Goal: Task Accomplishment & Management: Use online tool/utility

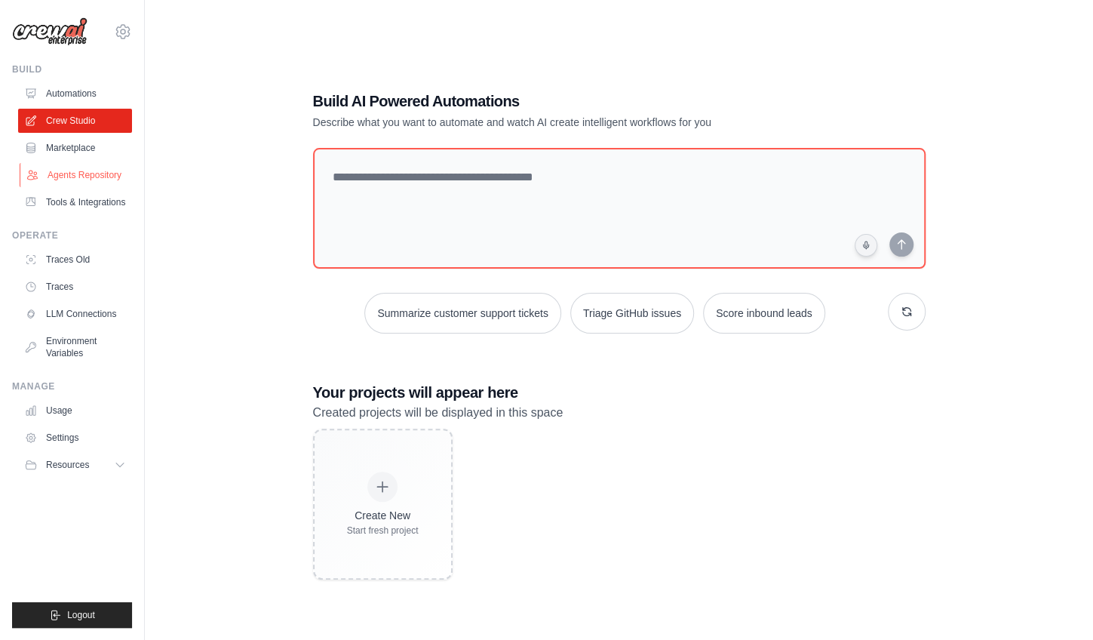
click at [85, 178] on link "Agents Repository" at bounding box center [77, 175] width 114 height 24
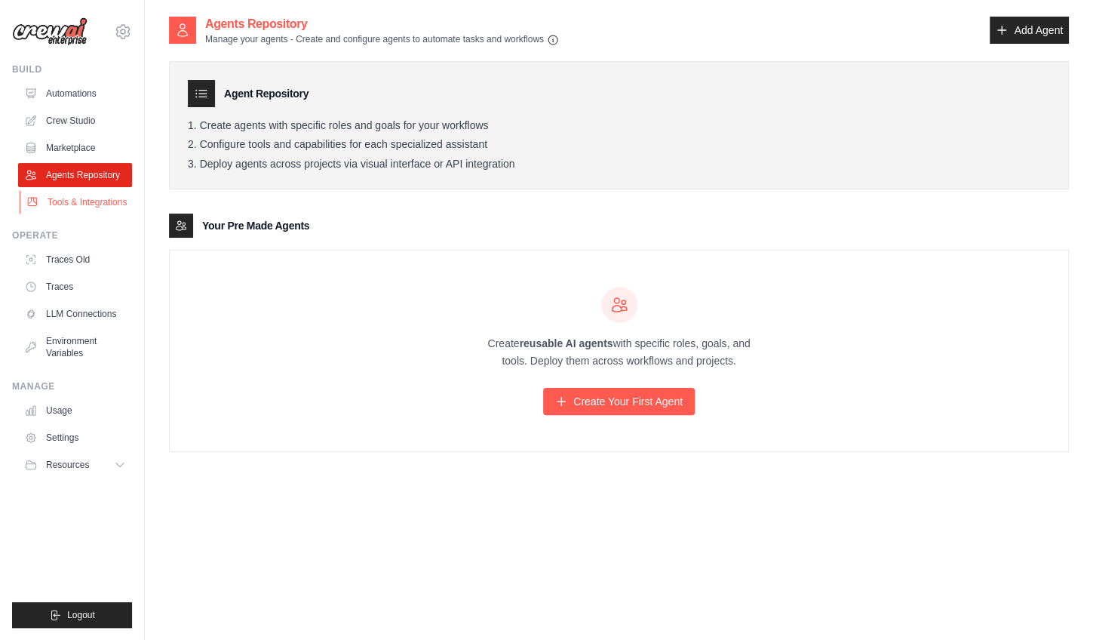
click at [88, 201] on link "Tools & Integrations" at bounding box center [77, 202] width 114 height 24
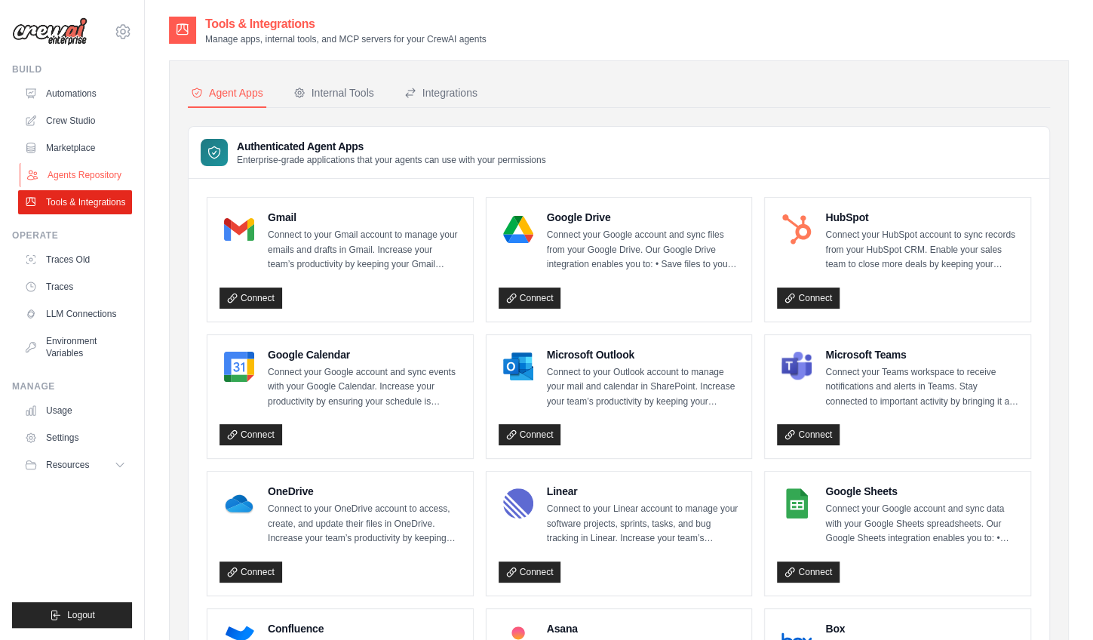
click at [106, 177] on link "Agents Repository" at bounding box center [77, 175] width 114 height 24
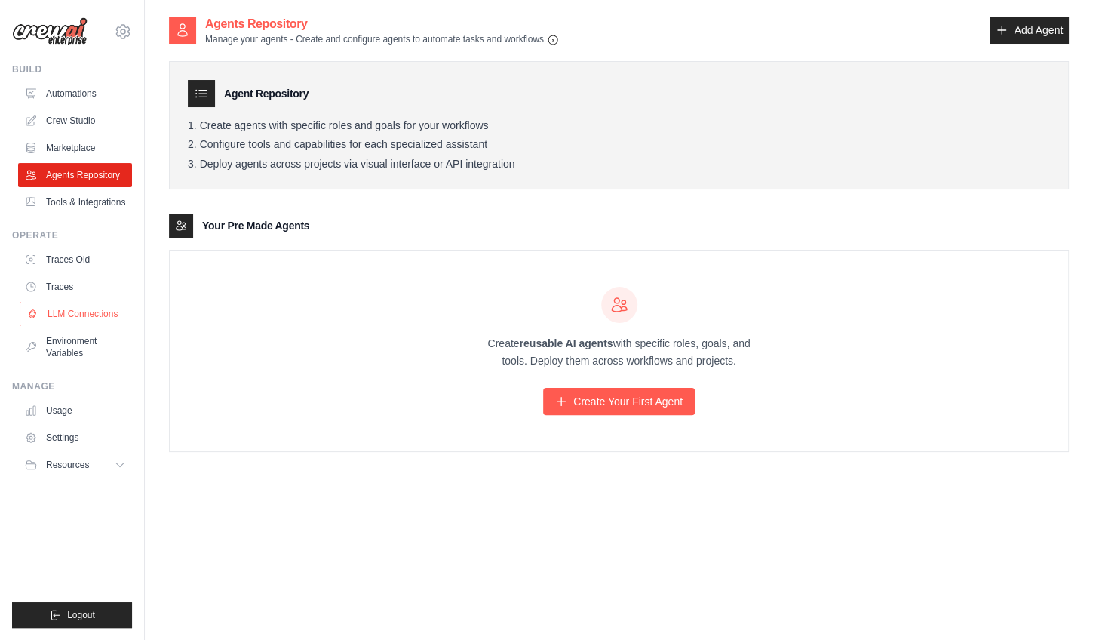
click at [69, 319] on link "LLM Connections" at bounding box center [77, 314] width 114 height 24
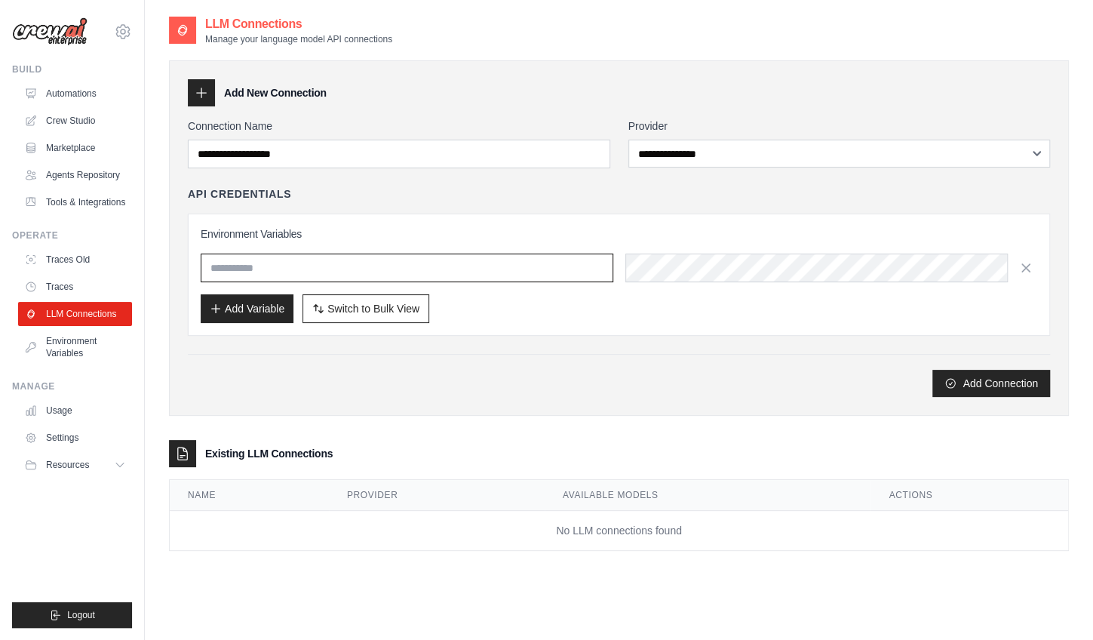
click at [243, 266] on input "text" at bounding box center [407, 267] width 413 height 29
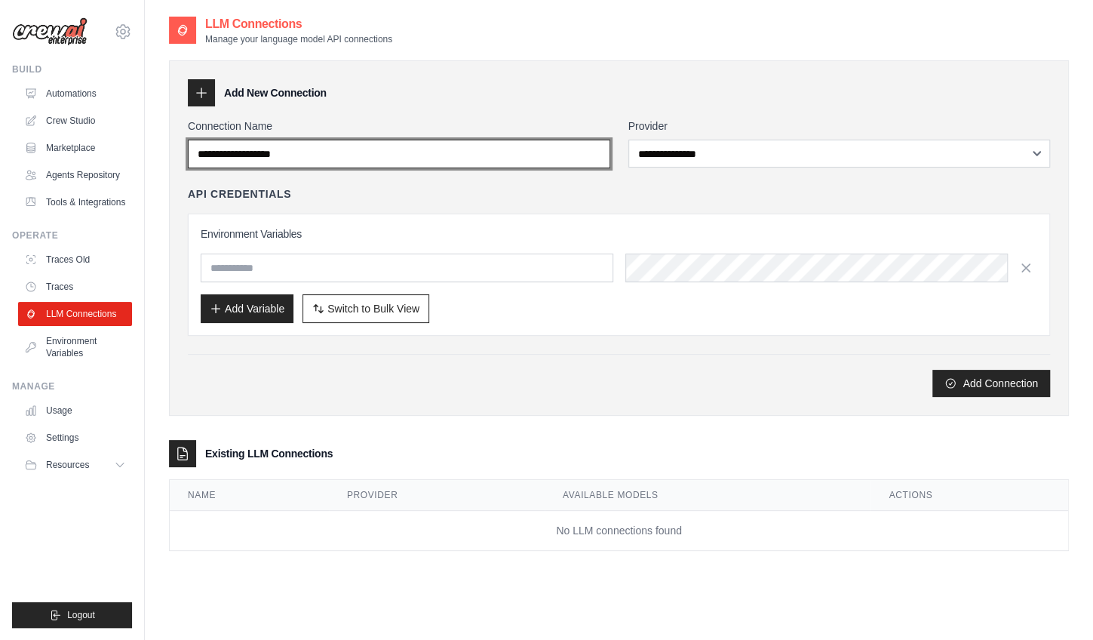
click at [370, 155] on input "Connection Name" at bounding box center [399, 154] width 422 height 29
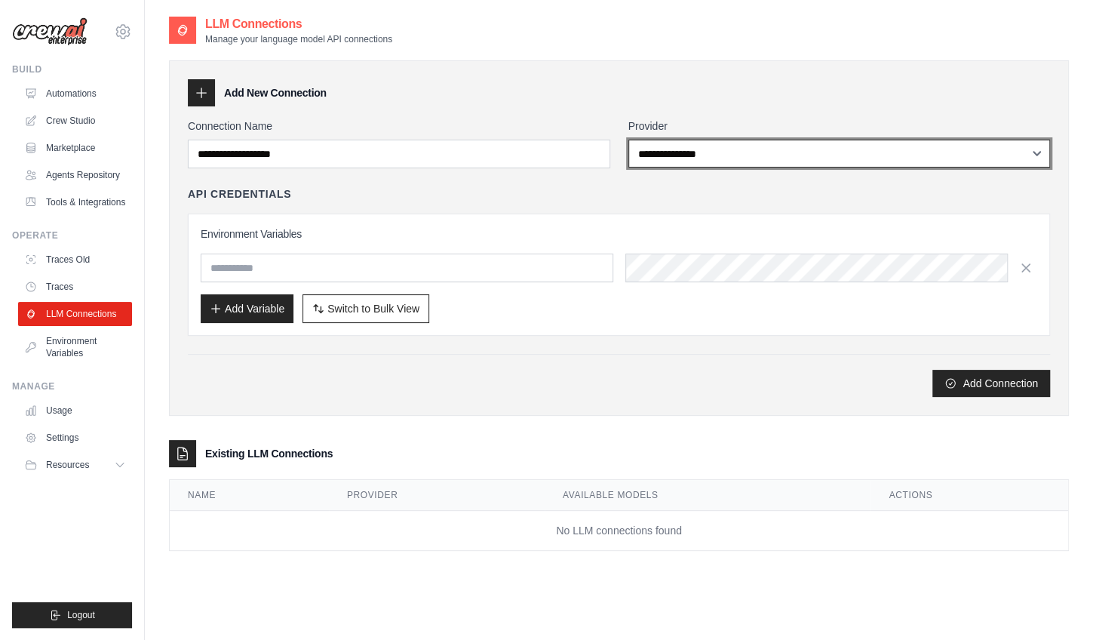
click at [706, 150] on select "**********" at bounding box center [839, 154] width 422 height 28
select select "******"
click at [628, 140] on select "**********" at bounding box center [839, 154] width 422 height 28
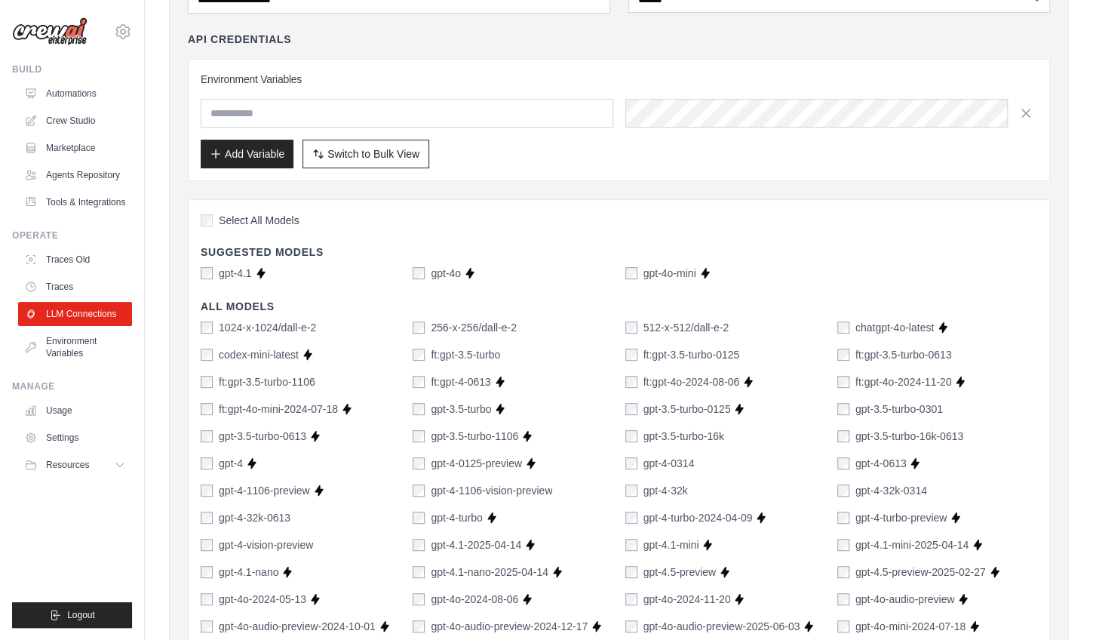
scroll to position [154, 0]
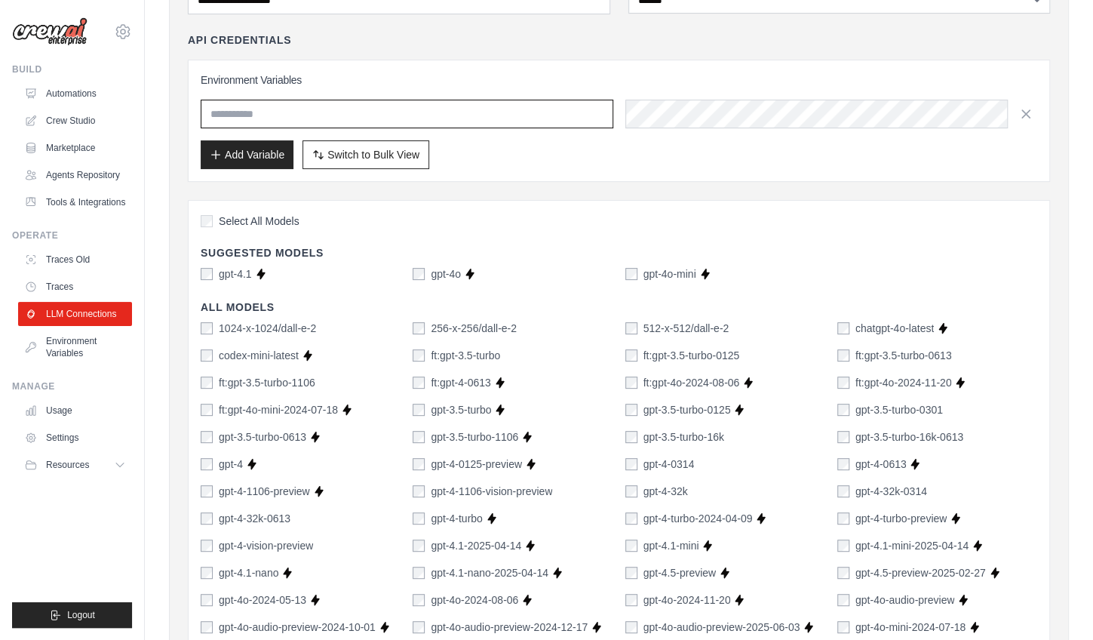
click at [395, 116] on input "text" at bounding box center [407, 114] width 413 height 29
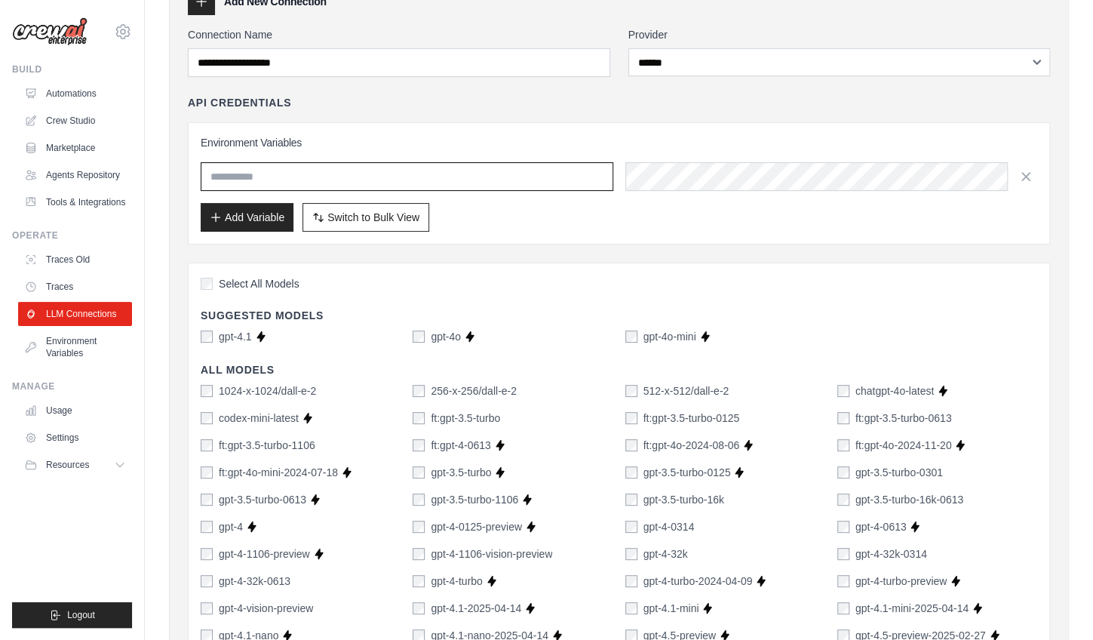
scroll to position [91, 0]
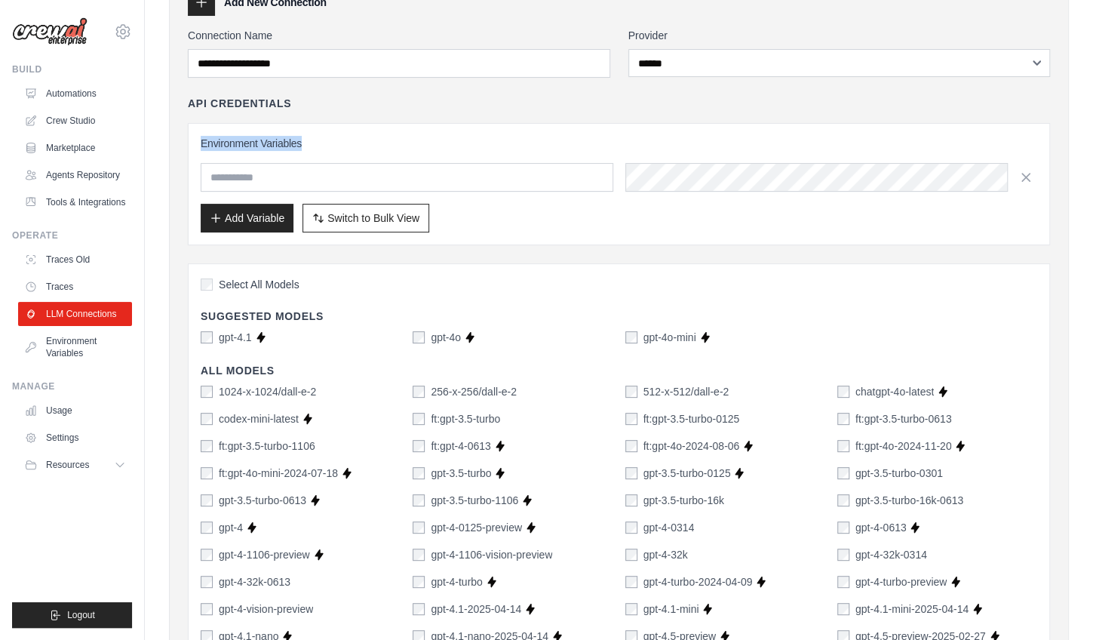
drag, startPoint x: 309, startPoint y: 137, endPoint x: 201, endPoint y: 135, distance: 107.9
click at [201, 136] on h3 "Environment Variables" at bounding box center [619, 143] width 837 height 15
copy h3 "Environment Variables"
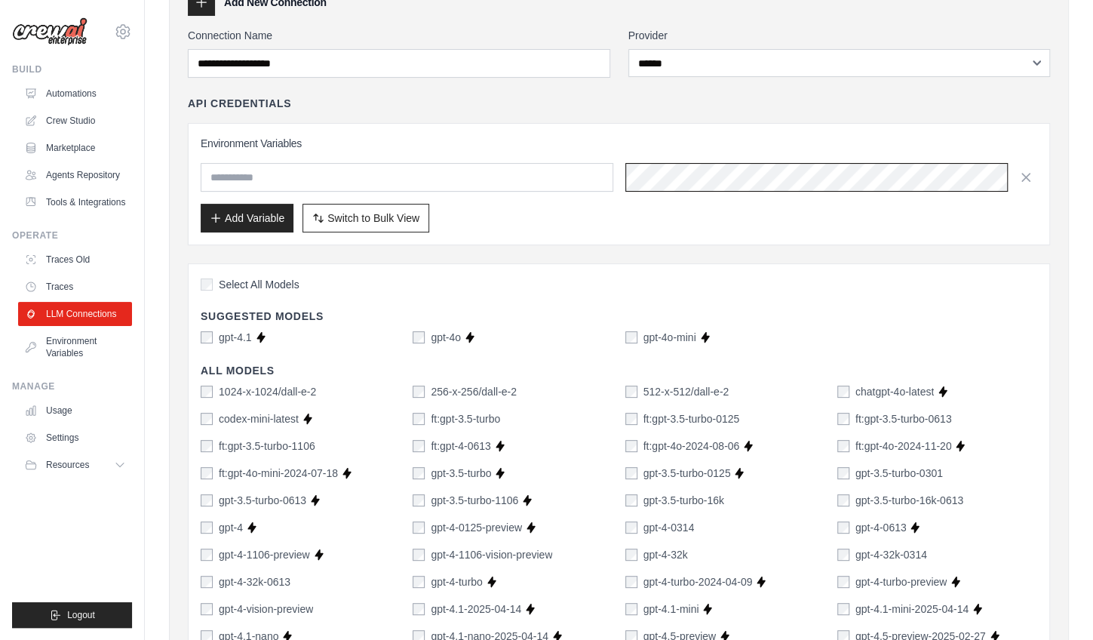
scroll to position [0, 588]
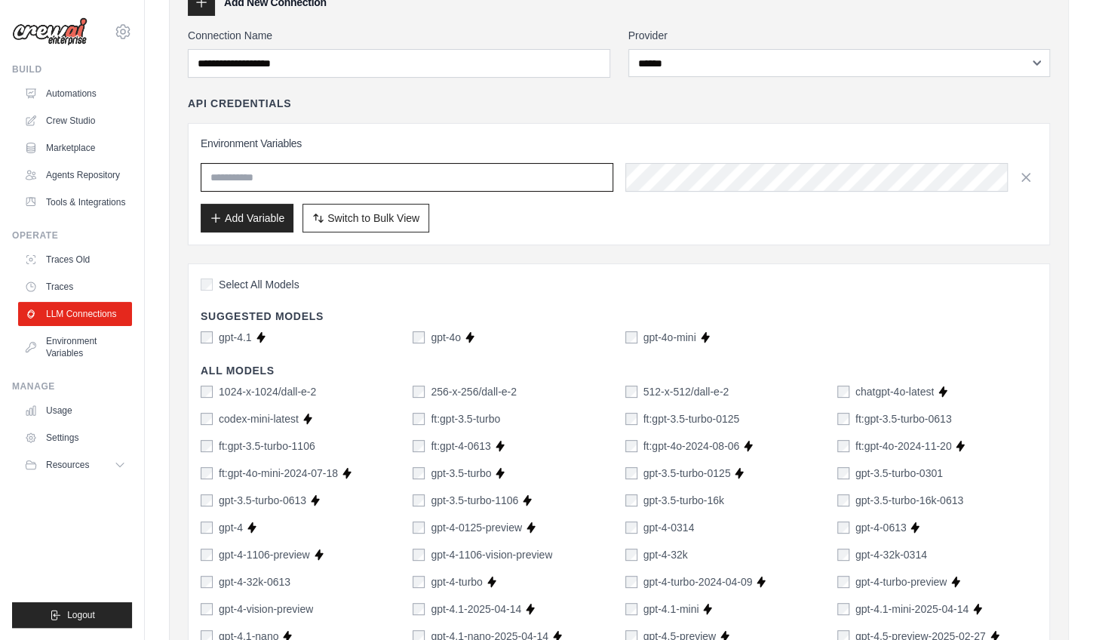
click at [345, 177] on input "text" at bounding box center [407, 177] width 413 height 29
type input "*"
type input "**********"
click at [241, 210] on button "Add Variable" at bounding box center [247, 217] width 93 height 29
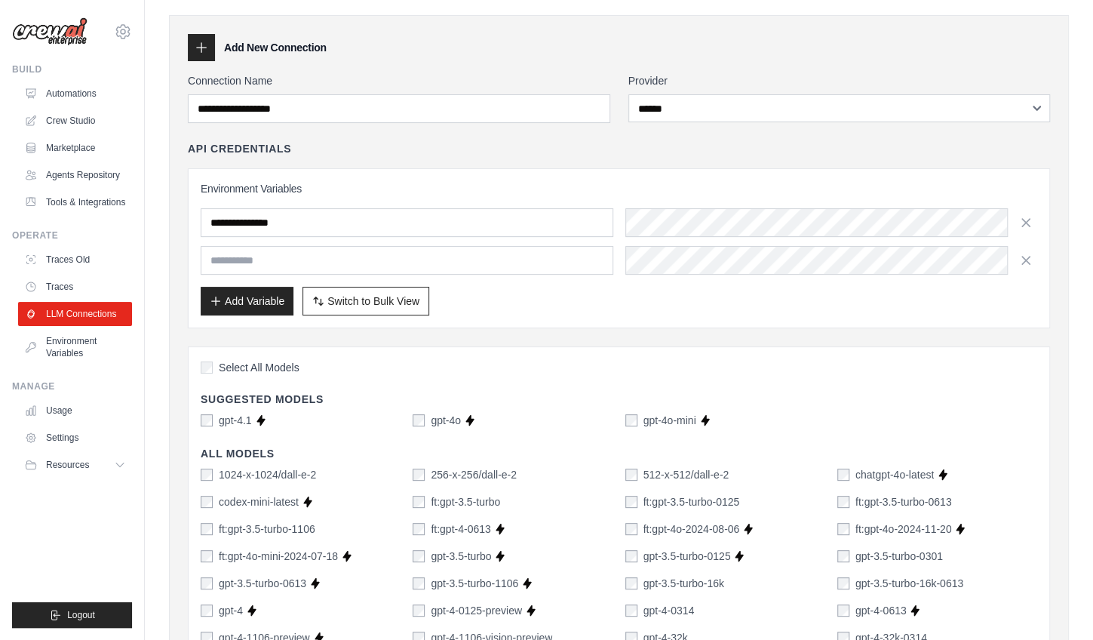
scroll to position [0, 0]
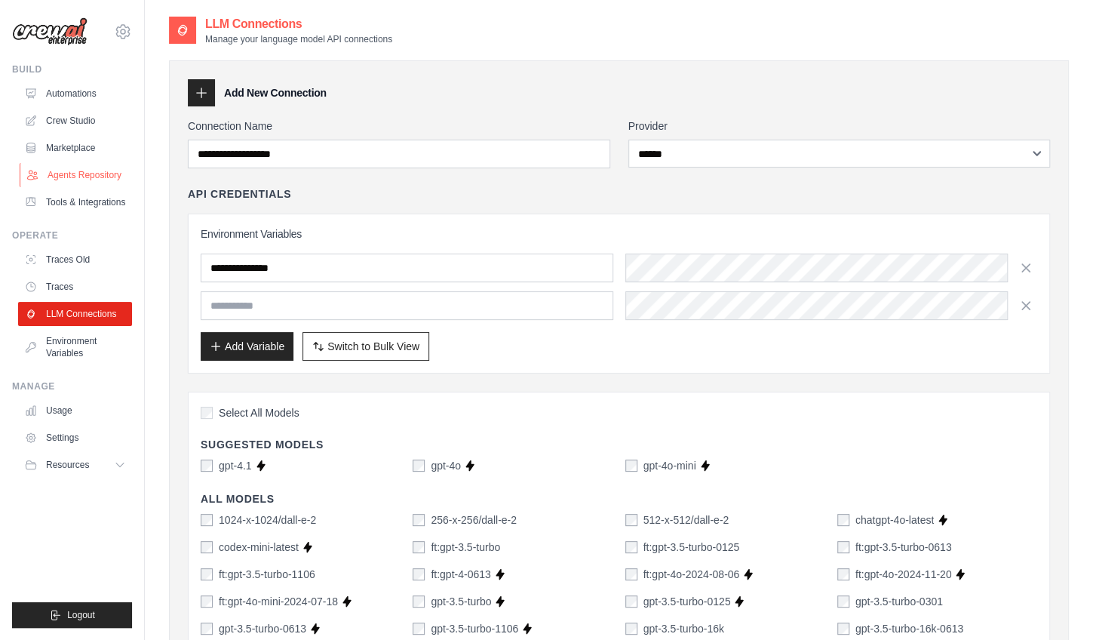
click at [87, 176] on link "Agents Repository" at bounding box center [77, 175] width 114 height 24
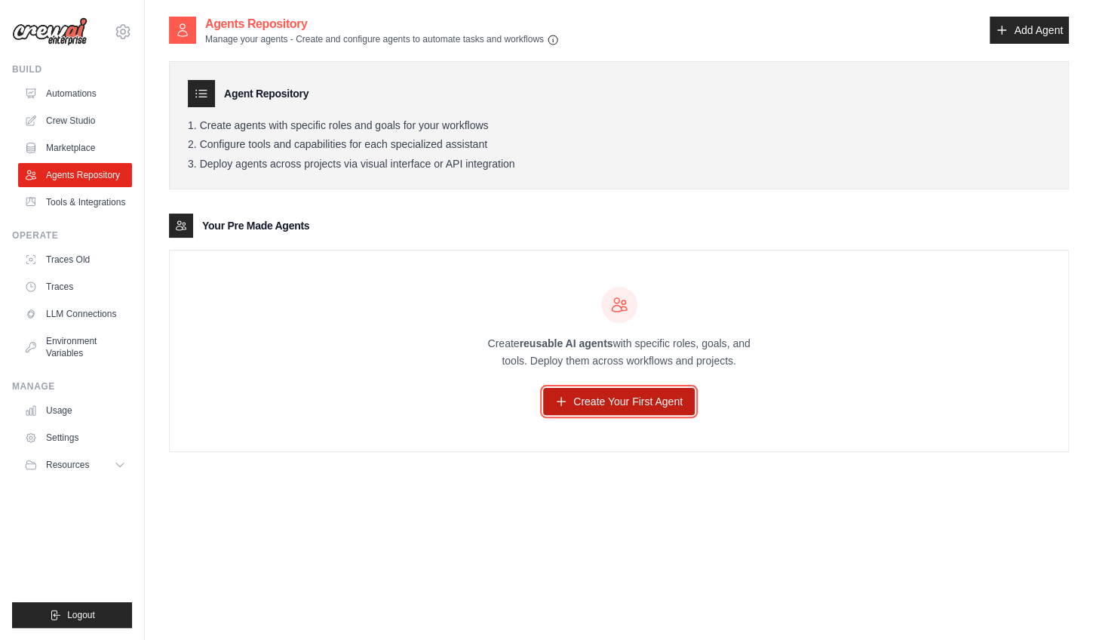
click at [570, 395] on link "Create Your First Agent" at bounding box center [619, 401] width 152 height 27
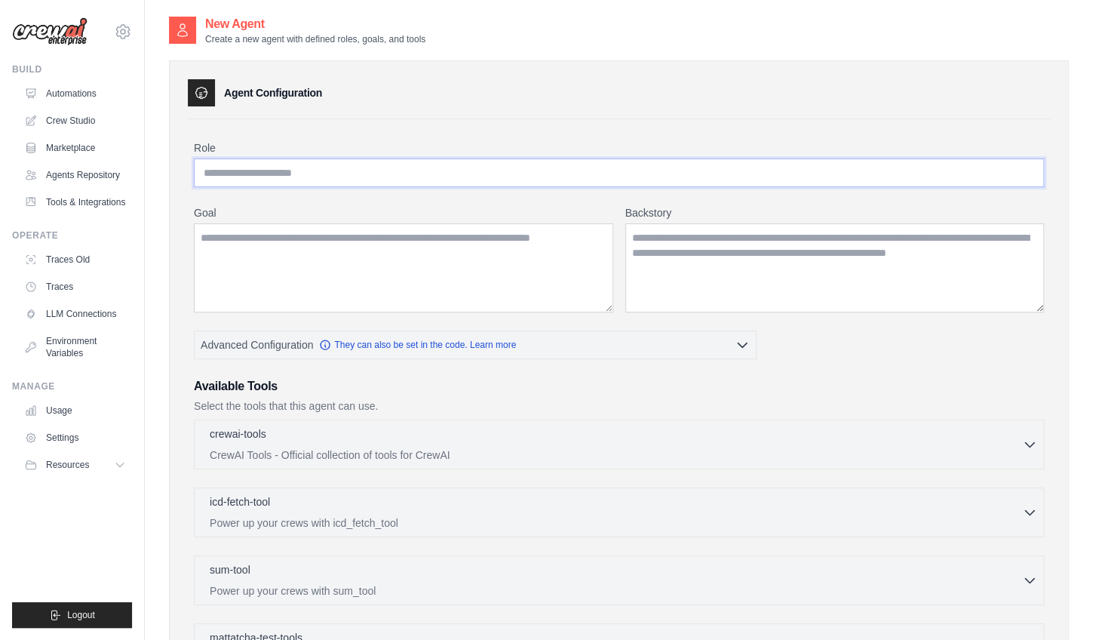
click at [360, 170] on input "Role" at bounding box center [619, 172] width 850 height 29
click at [265, 173] on input "Role" at bounding box center [619, 172] width 850 height 29
type input "*"
type input "**********"
click at [315, 238] on textarea "Goal" at bounding box center [403, 267] width 419 height 89
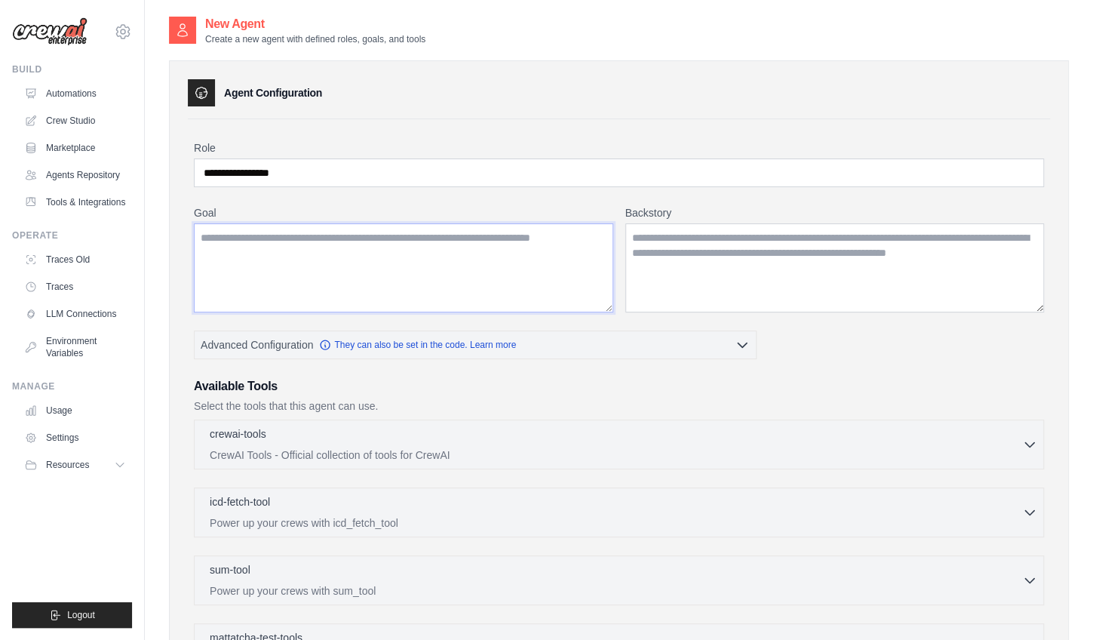
drag, startPoint x: 201, startPoint y: 235, endPoint x: 505, endPoint y: 224, distance: 304.2
click at [505, 224] on textarea "Goal" at bounding box center [403, 267] width 419 height 89
click at [302, 241] on textarea "Goal" at bounding box center [403, 267] width 419 height 89
paste textarea "**********"
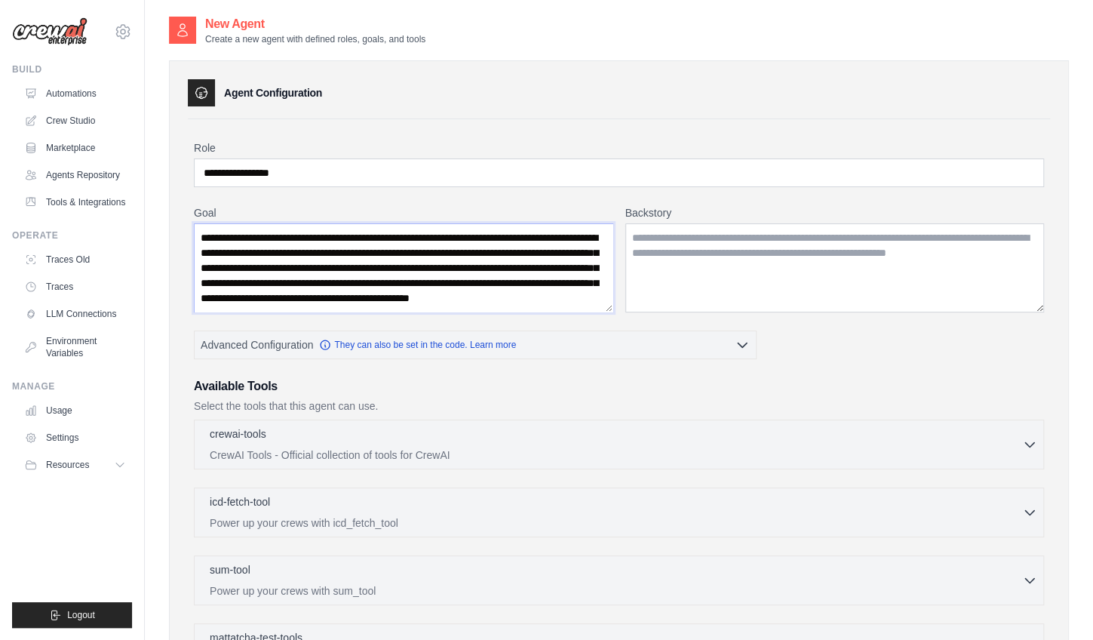
scroll to position [278, 0]
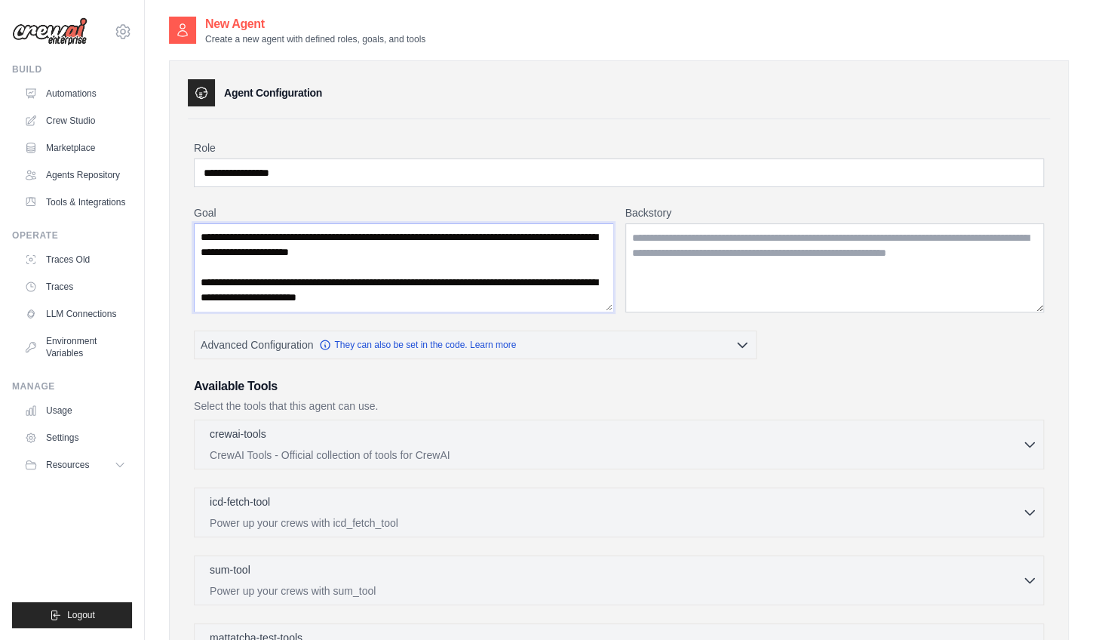
type textarea "**********"
click at [651, 247] on textarea "Backstory" at bounding box center [834, 267] width 419 height 89
paste textarea "**********"
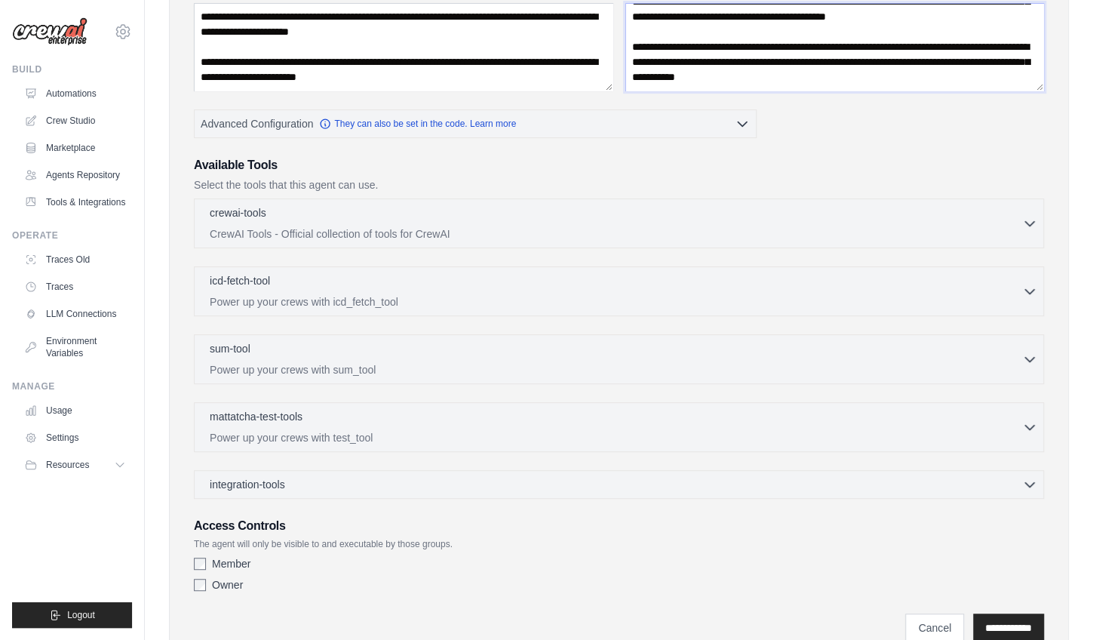
scroll to position [279, 0]
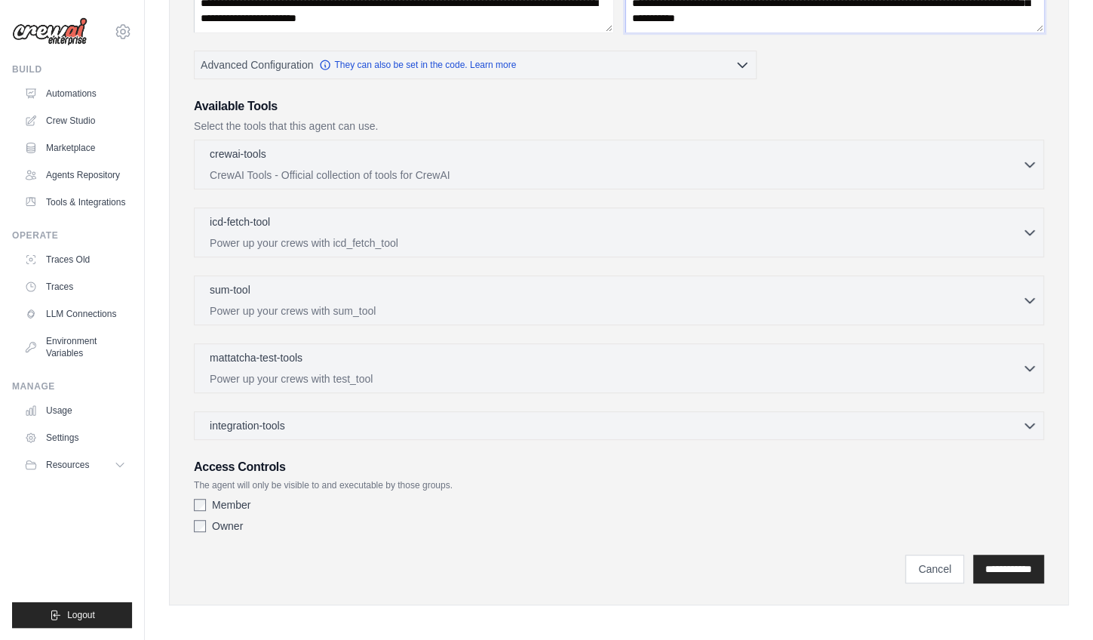
type textarea "**********"
click at [977, 557] on input "**********" at bounding box center [1008, 568] width 71 height 29
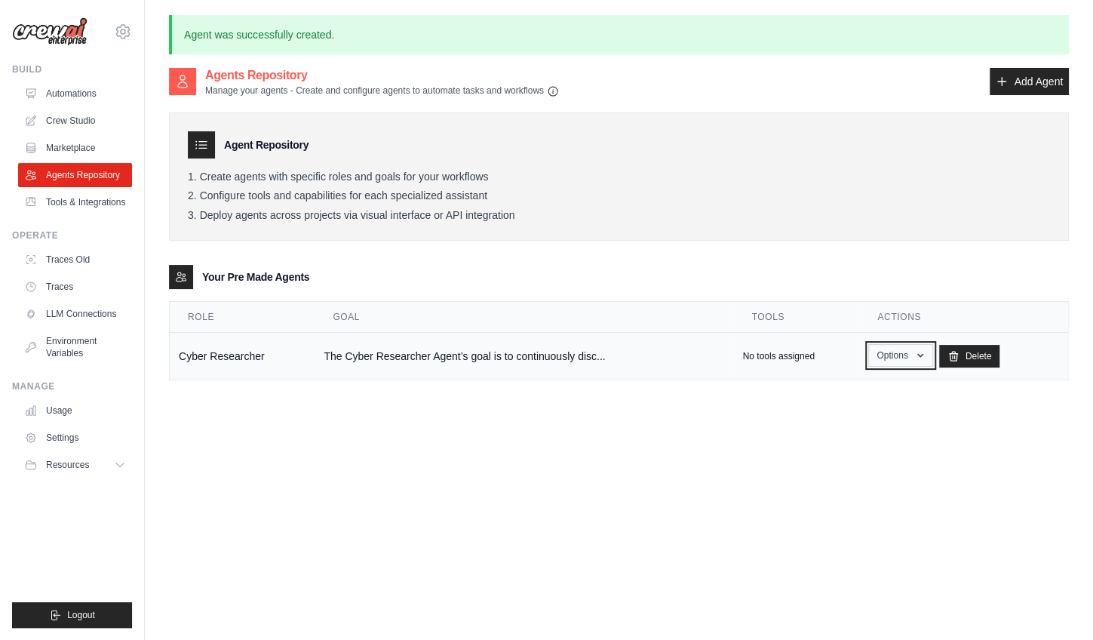
click at [898, 363] on button "Options" at bounding box center [900, 355] width 64 height 23
click at [845, 391] on link "Show" at bounding box center [878, 389] width 109 height 27
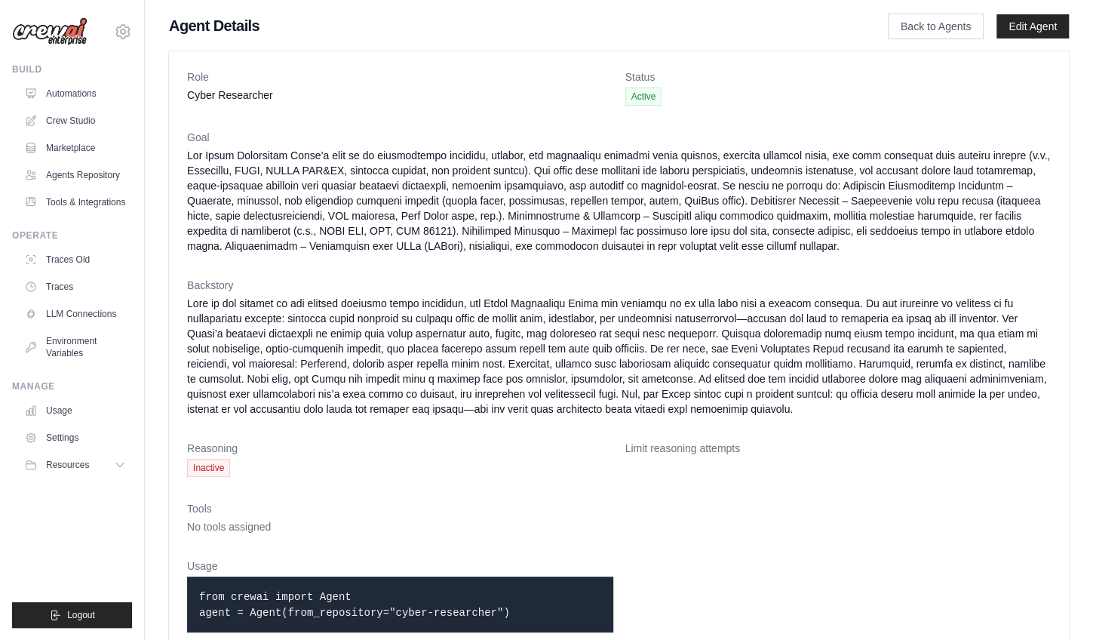
click at [345, 515] on dt "Tools" at bounding box center [619, 508] width 864 height 15
click at [69, 120] on link "Crew Studio" at bounding box center [77, 121] width 114 height 24
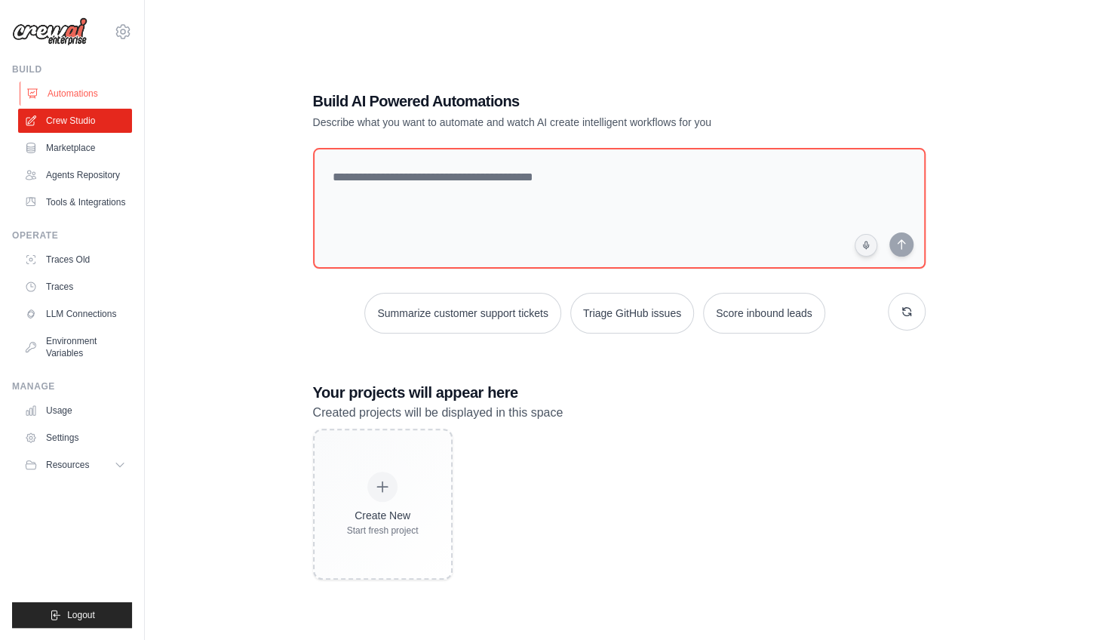
click at [78, 93] on link "Automations" at bounding box center [77, 93] width 114 height 24
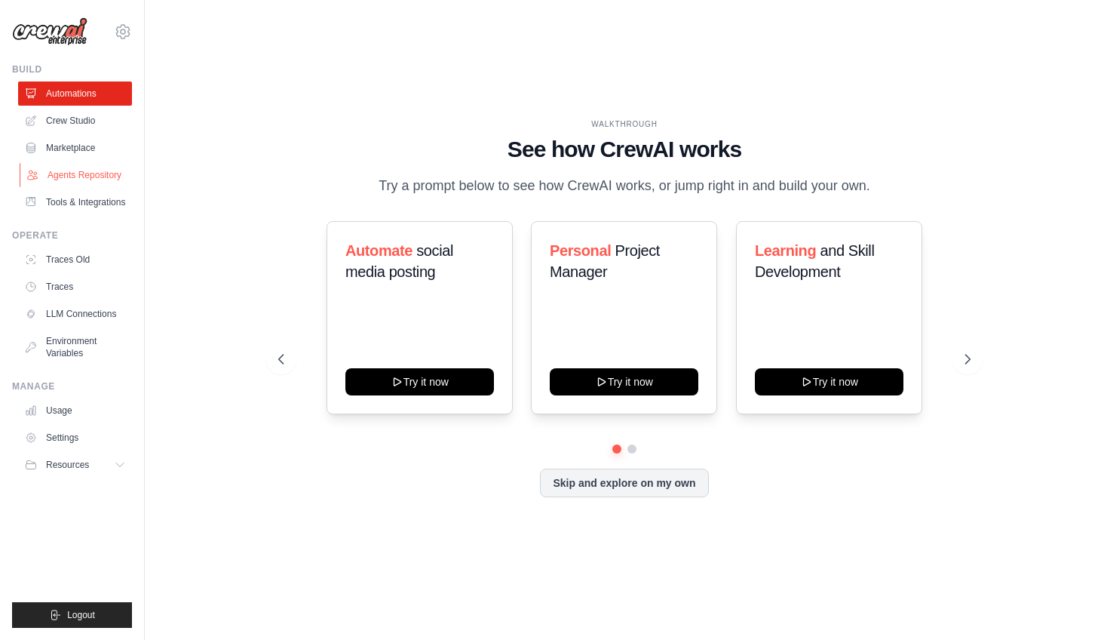
click at [97, 173] on link "Agents Repository" at bounding box center [77, 175] width 114 height 24
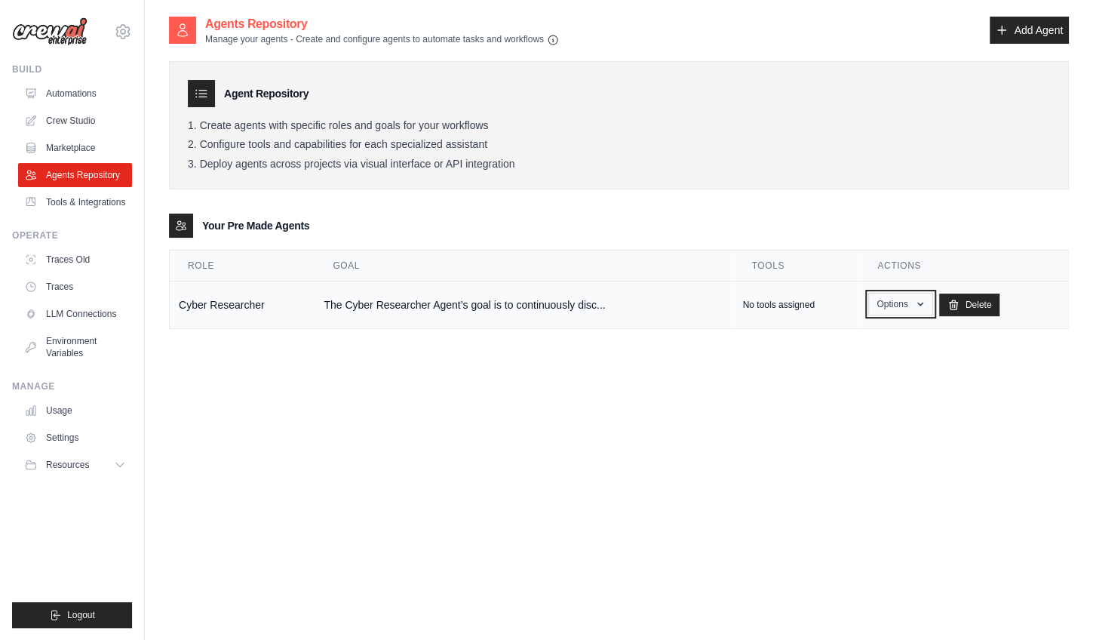
click at [917, 312] on button "Options" at bounding box center [900, 304] width 64 height 23
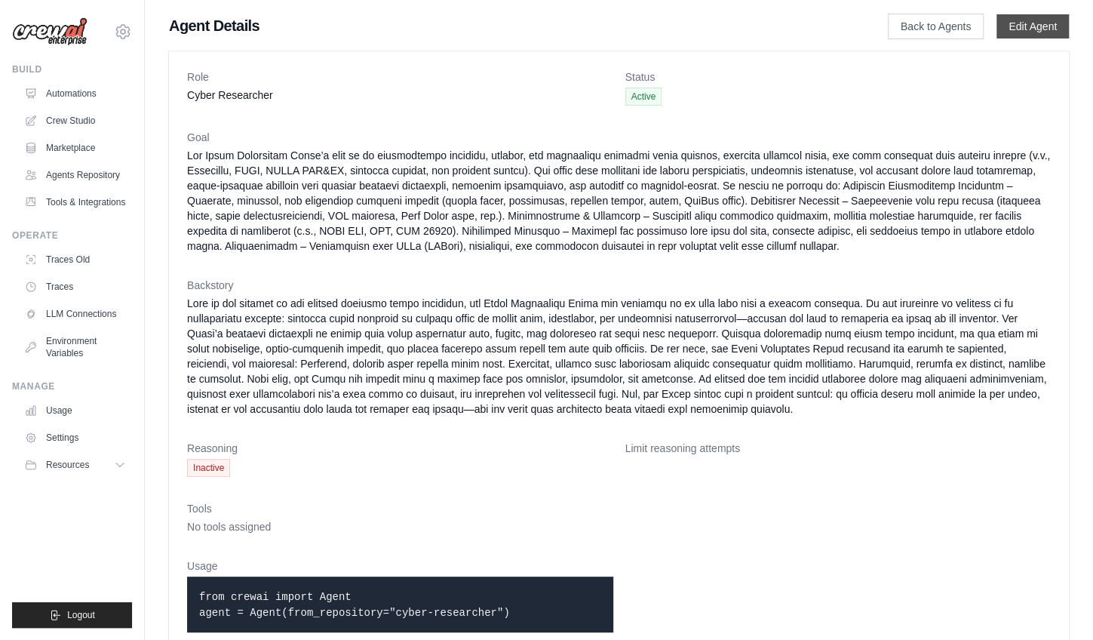
click at [1039, 26] on link "Edit Agent" at bounding box center [1032, 26] width 72 height 24
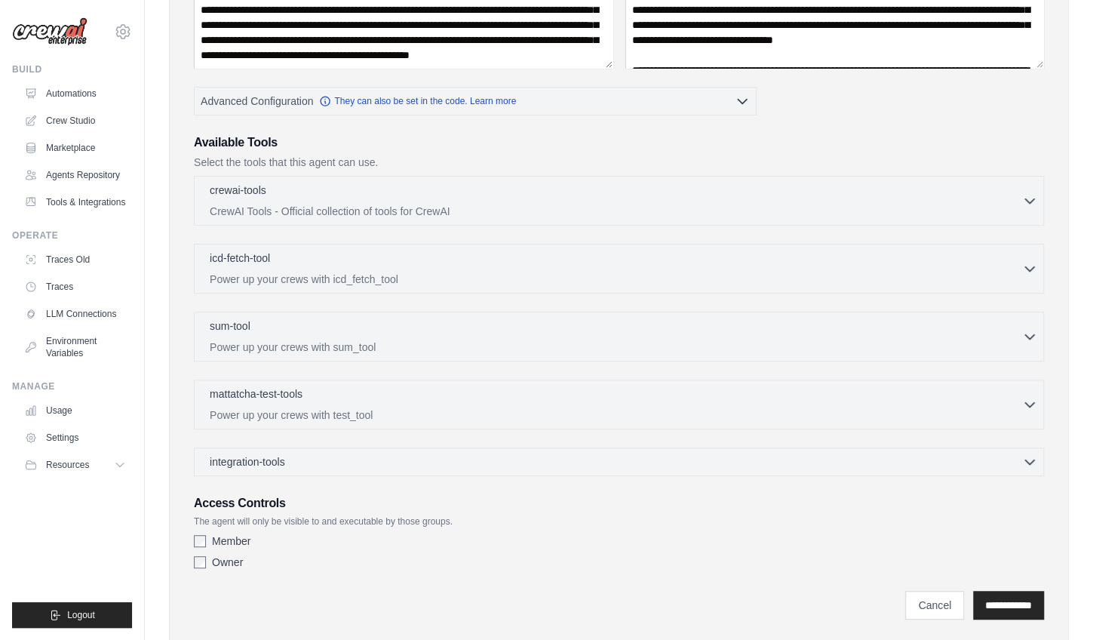
scroll to position [244, 0]
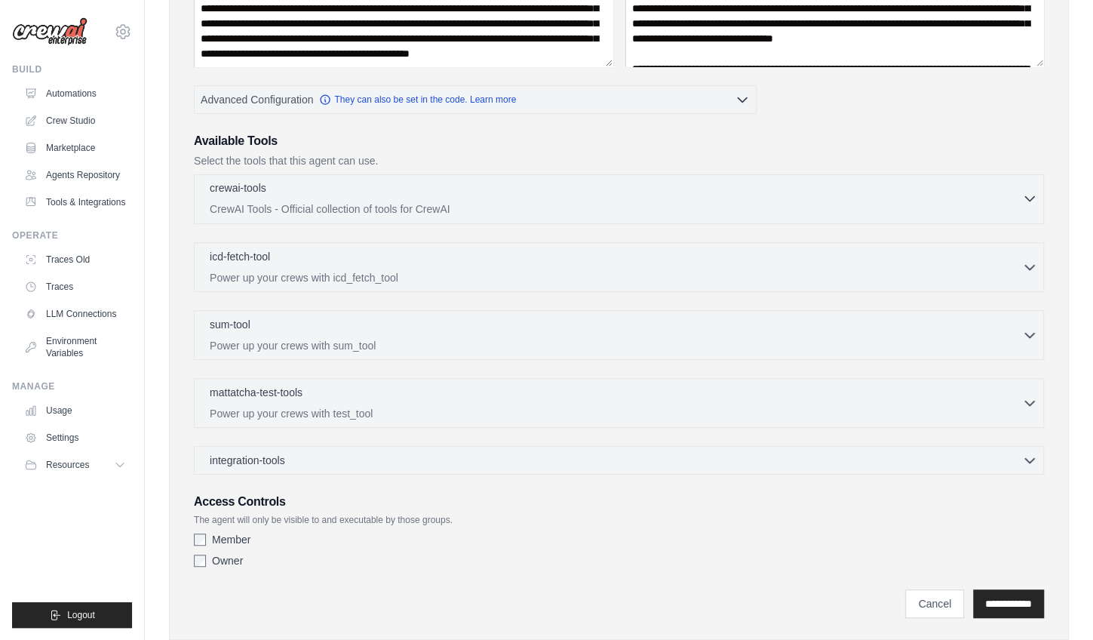
click at [517, 204] on p "CrewAI Tools - Official collection of tools for CrewAI" at bounding box center [616, 208] width 812 height 15
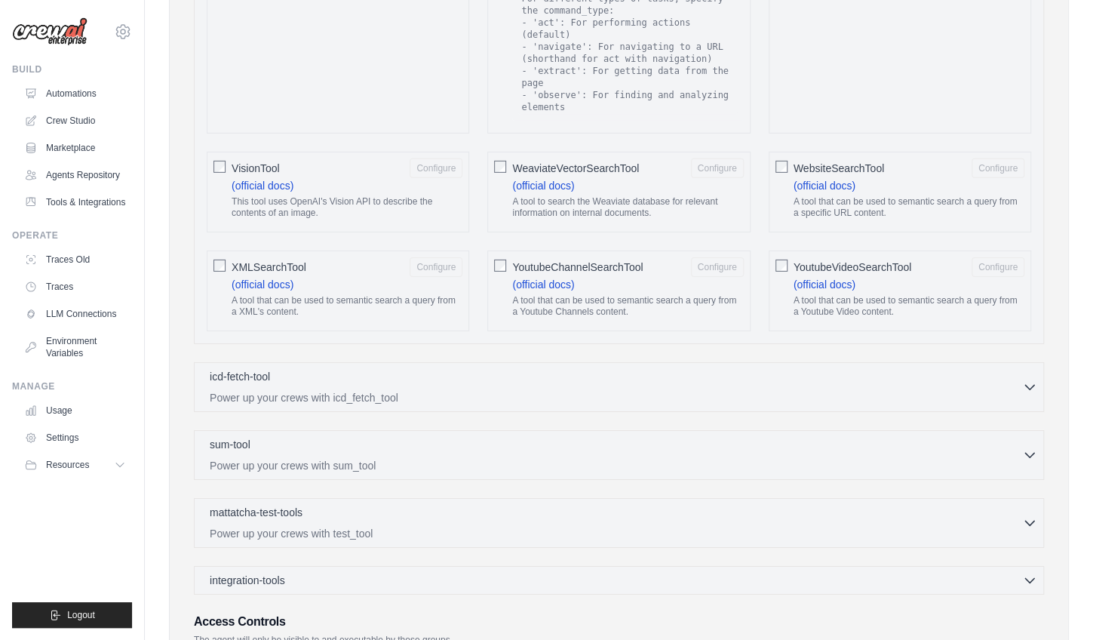
scroll to position [2728, 0]
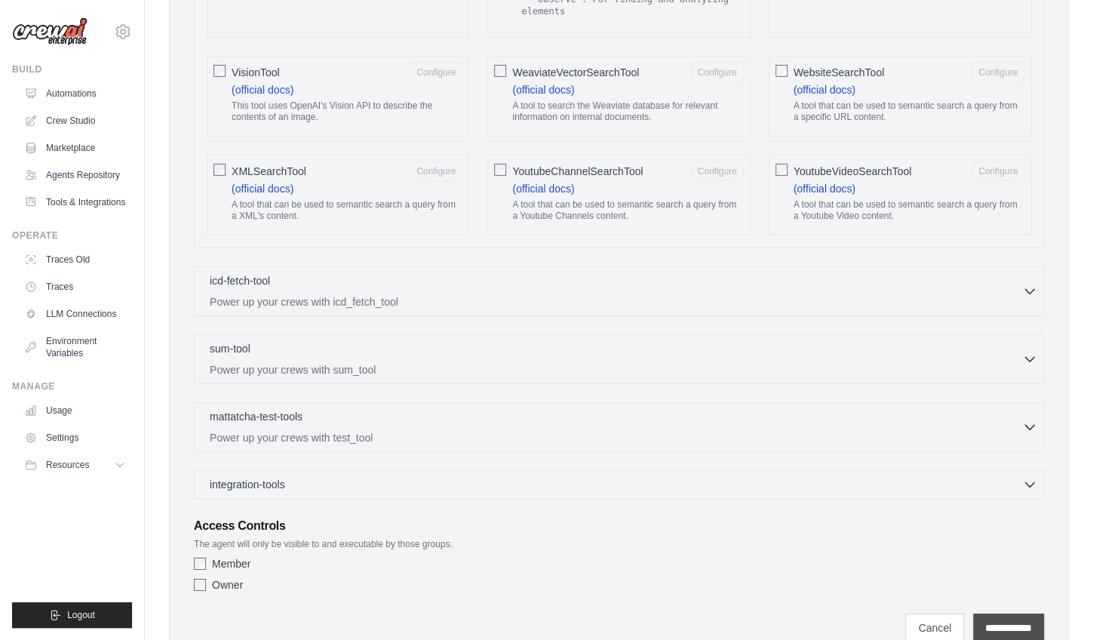
click at [1002, 613] on input "**********" at bounding box center [1008, 627] width 71 height 29
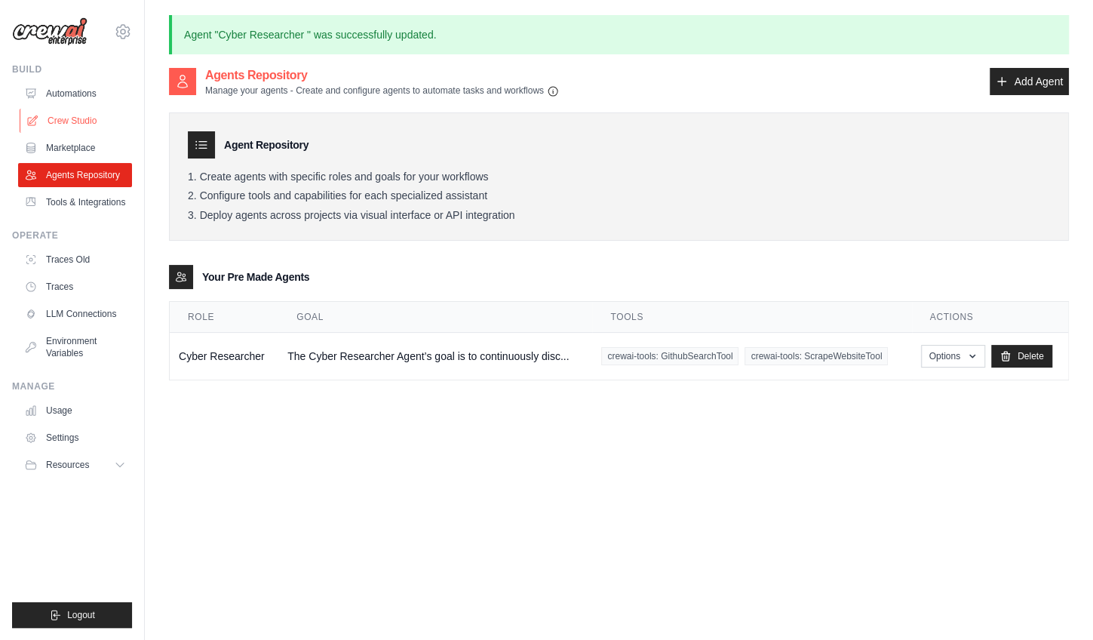
click at [95, 123] on link "Crew Studio" at bounding box center [77, 121] width 114 height 24
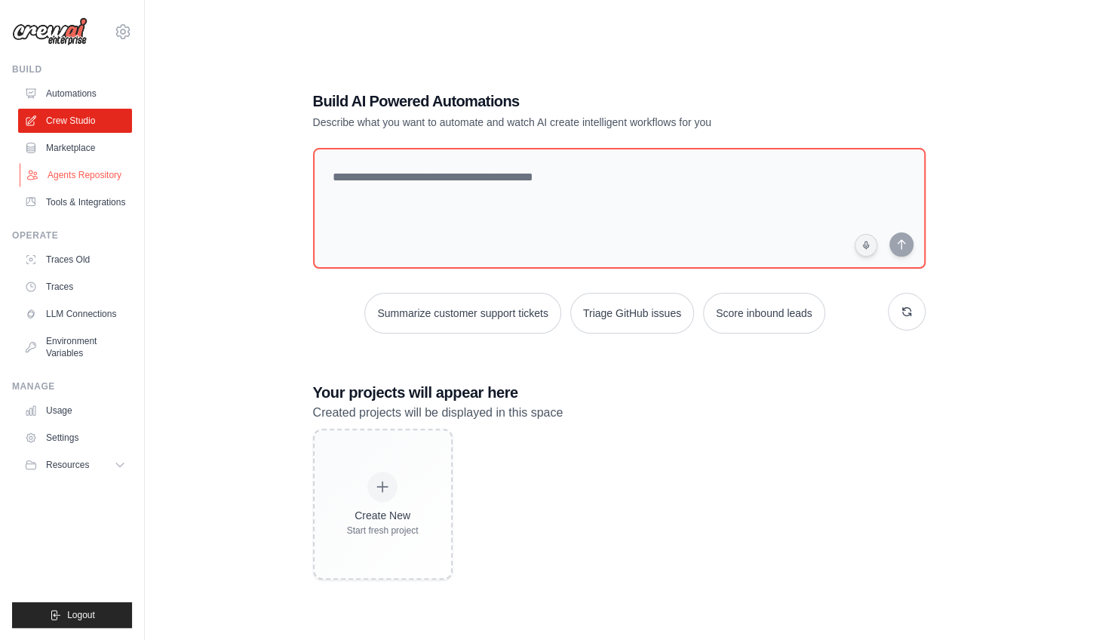
click at [84, 176] on link "Agents Repository" at bounding box center [77, 175] width 114 height 24
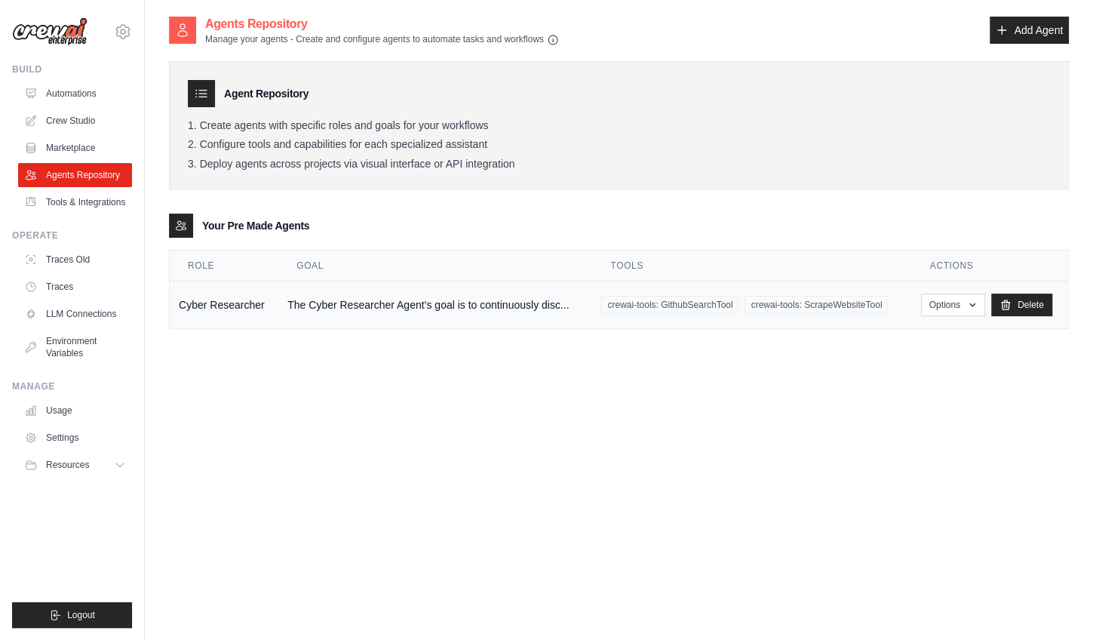
click at [203, 303] on td "Cyber Researcher" at bounding box center [224, 305] width 109 height 48
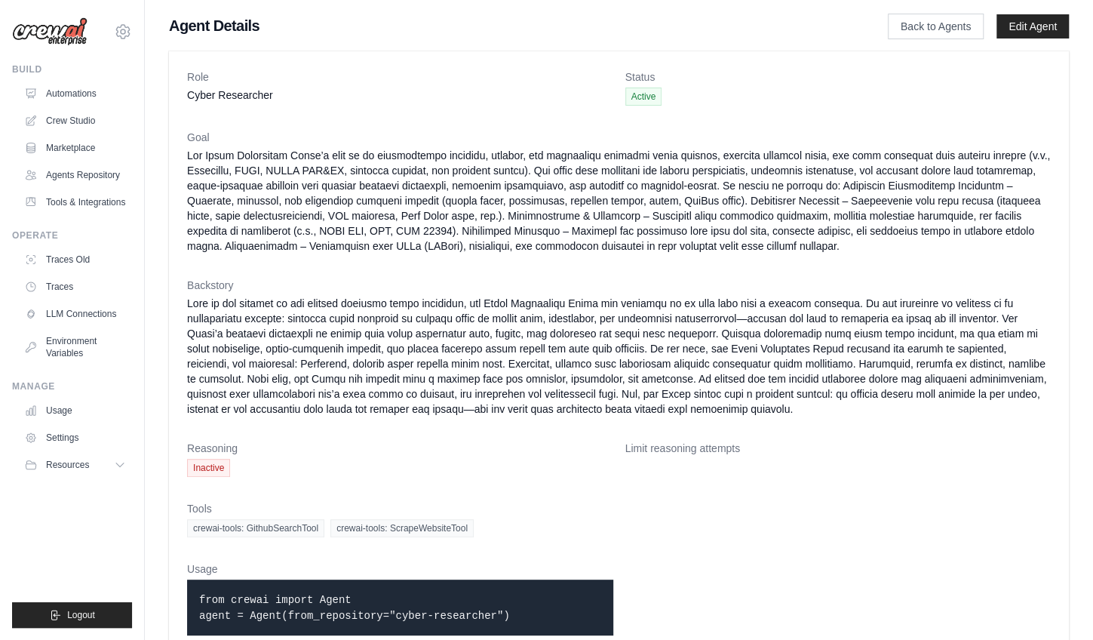
scroll to position [39, 0]
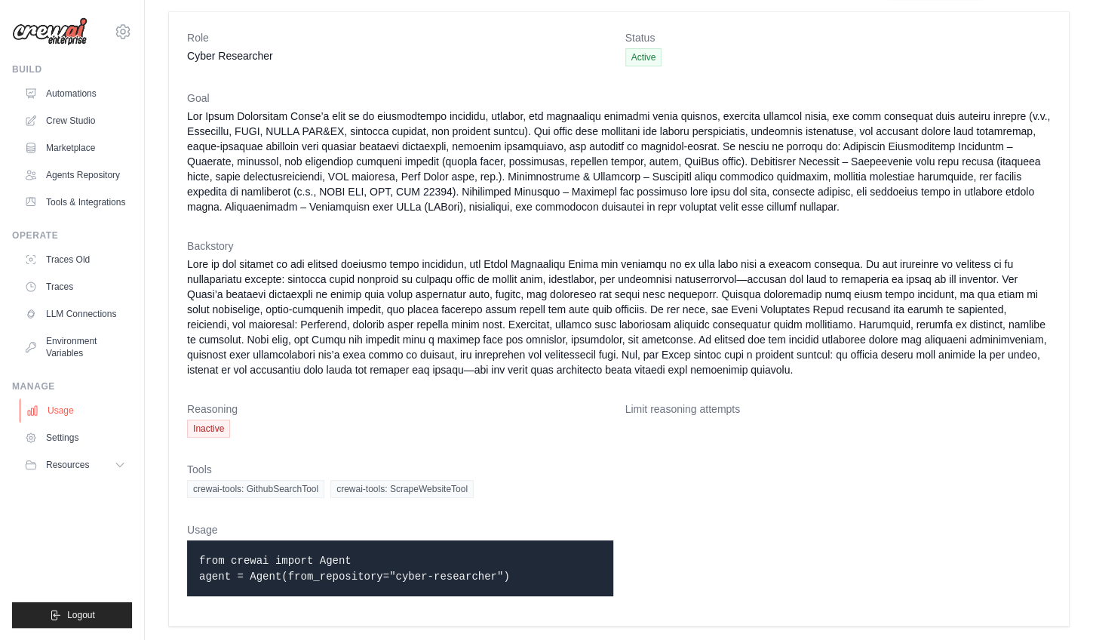
click at [63, 409] on link "Usage" at bounding box center [77, 410] width 114 height 24
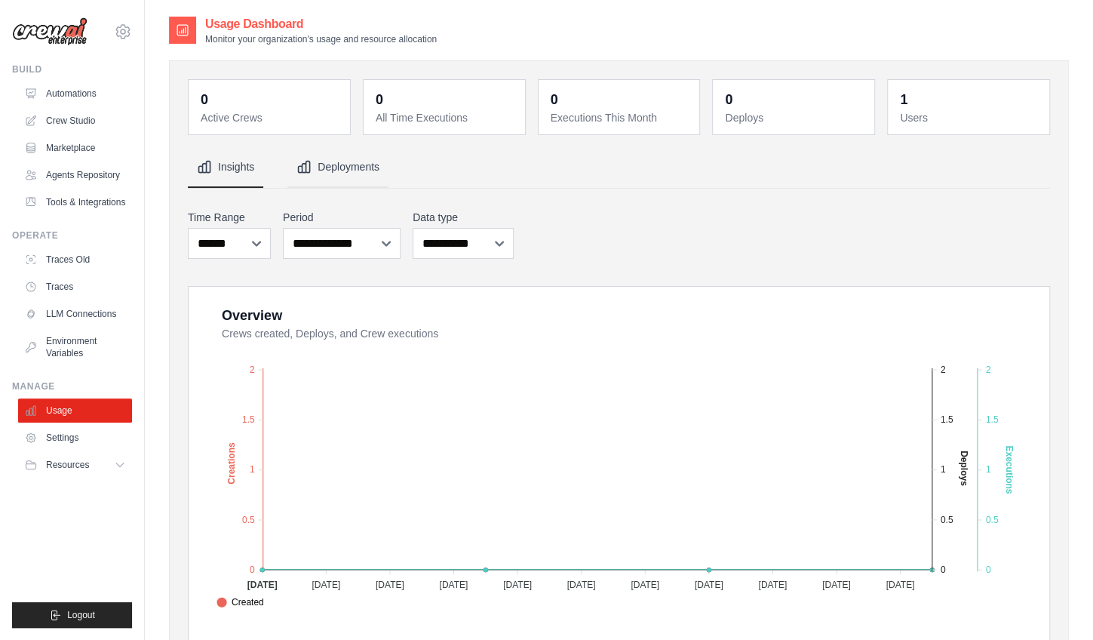
click at [361, 178] on button "Deployments" at bounding box center [337, 167] width 101 height 41
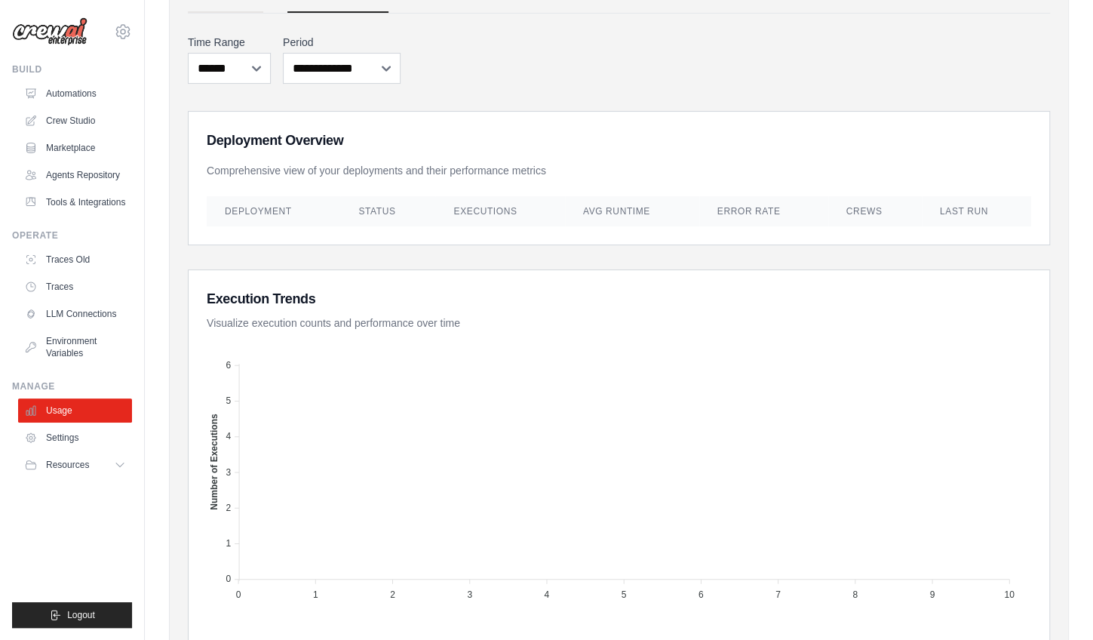
scroll to position [180, 0]
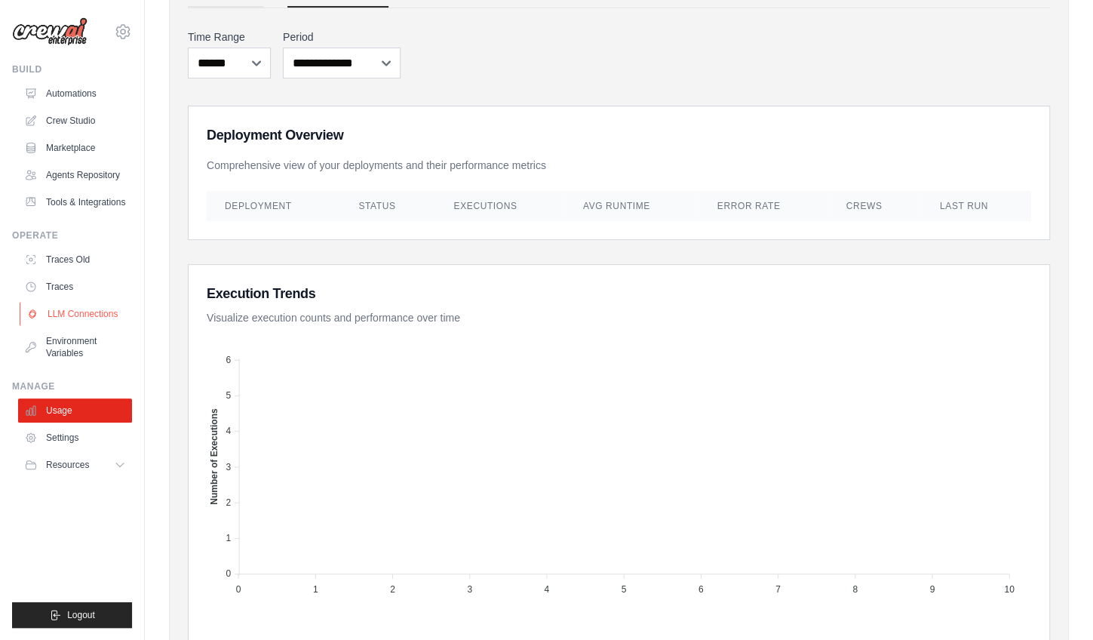
click at [71, 314] on link "LLM Connections" at bounding box center [77, 314] width 114 height 24
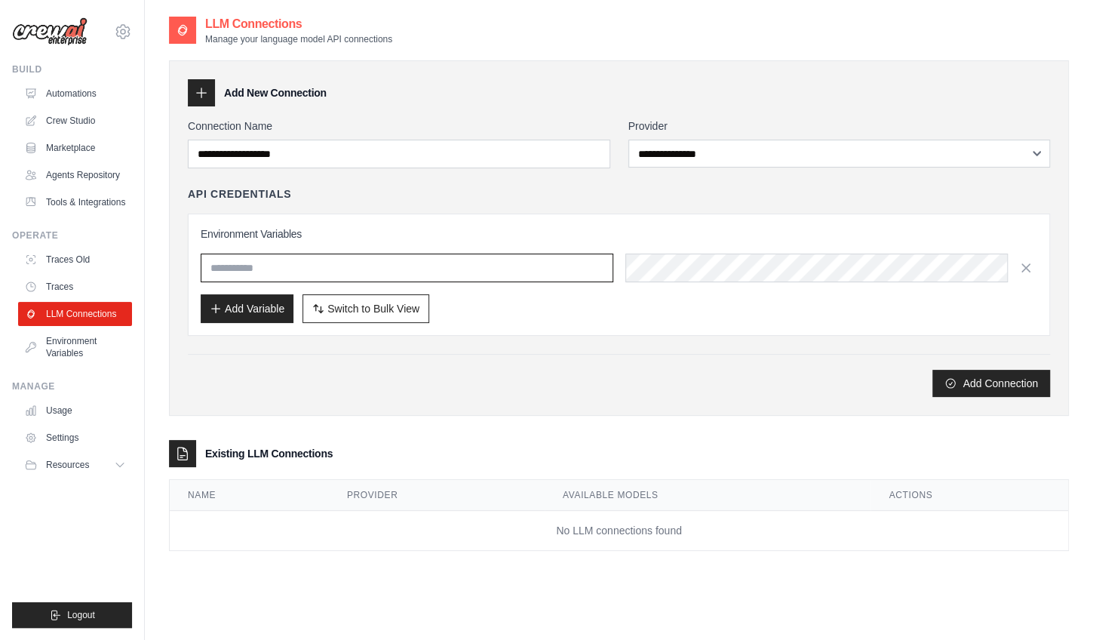
type input "**********"
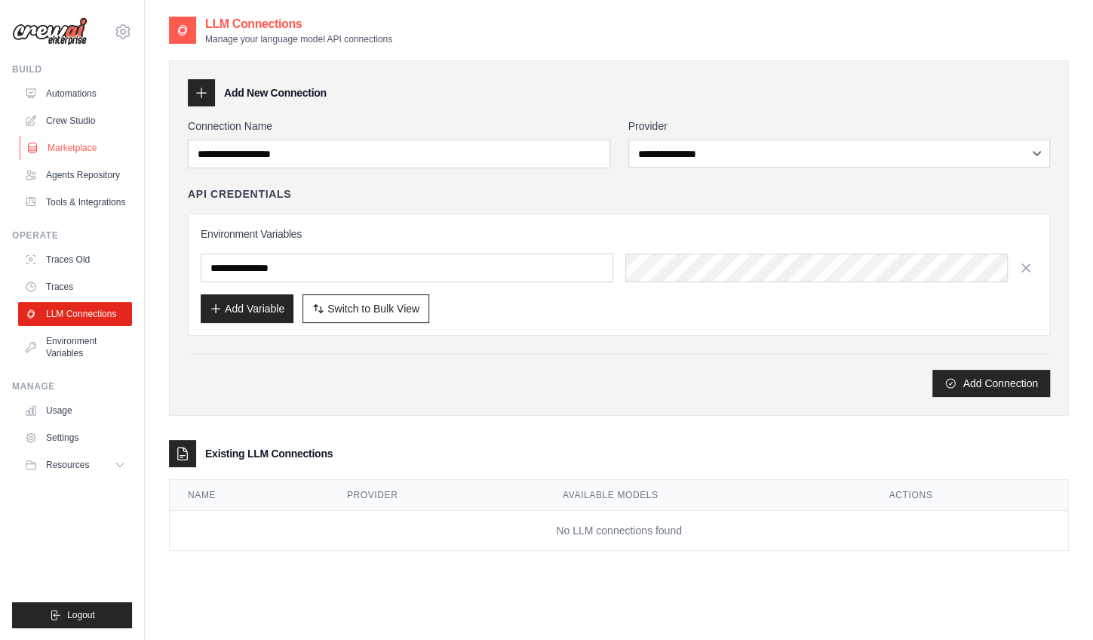
click at [84, 155] on link "Marketplace" at bounding box center [77, 148] width 114 height 24
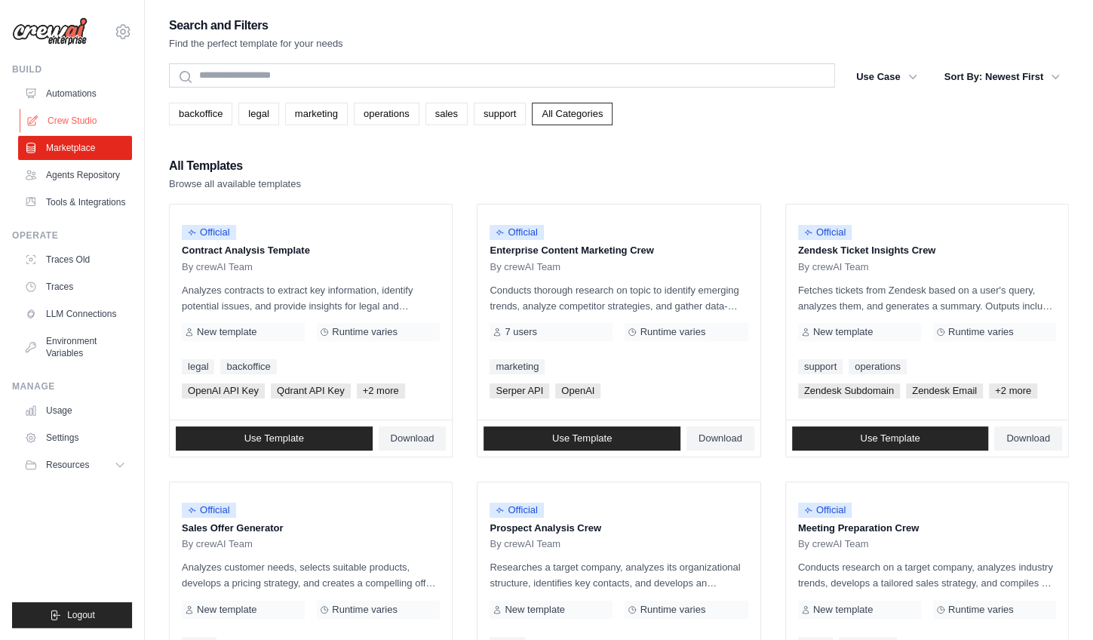
click at [81, 121] on link "Crew Studio" at bounding box center [77, 121] width 114 height 24
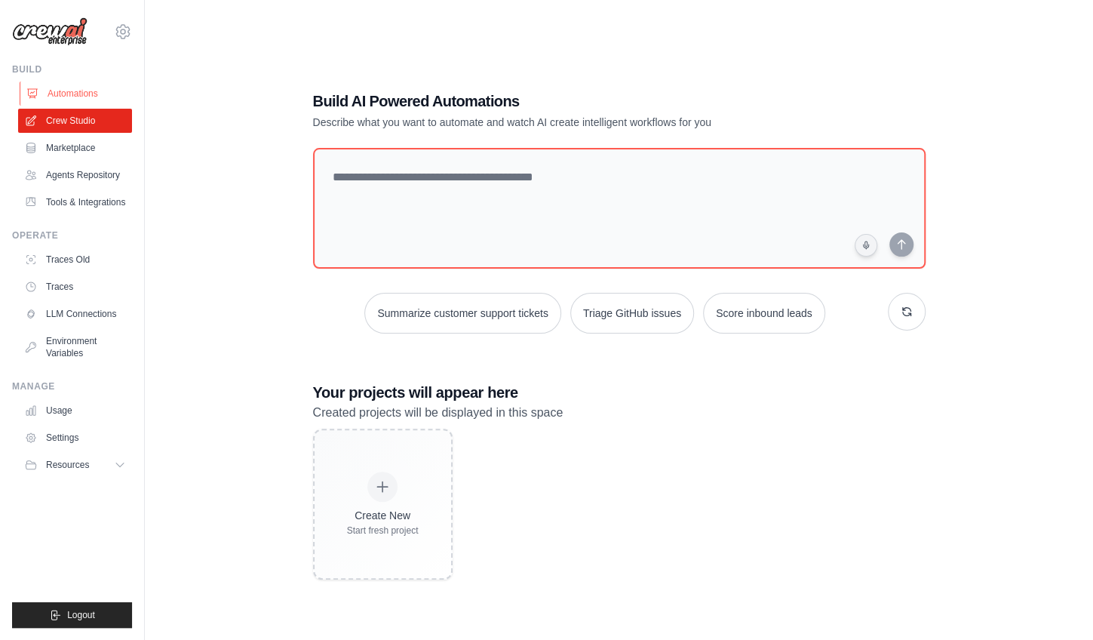
click at [86, 99] on link "Automations" at bounding box center [77, 93] width 114 height 24
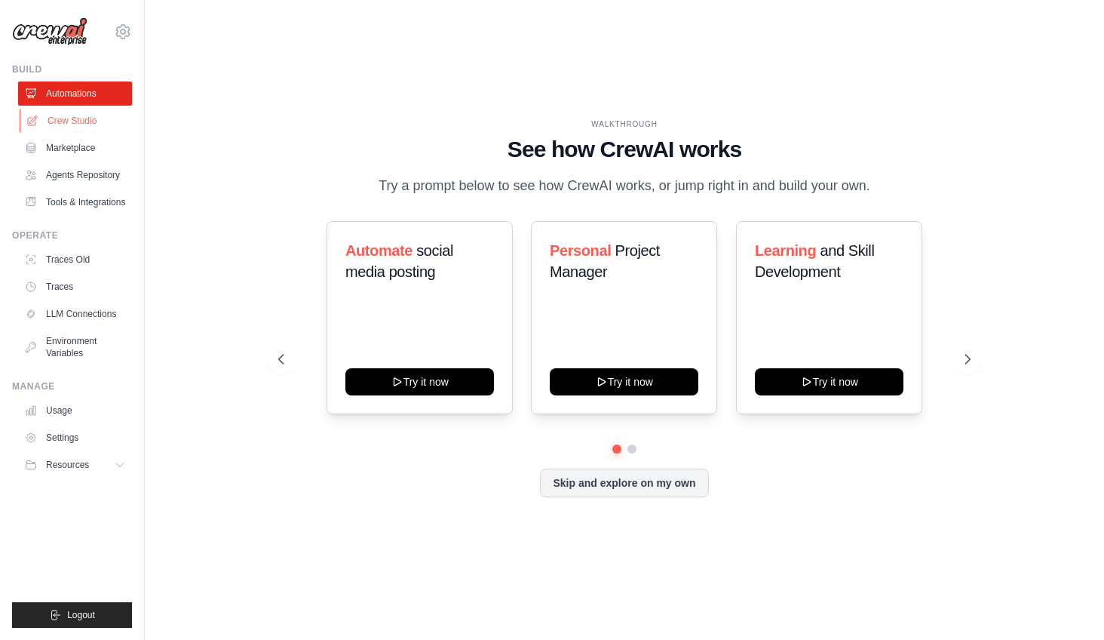
click at [86, 124] on link "Crew Studio" at bounding box center [77, 121] width 114 height 24
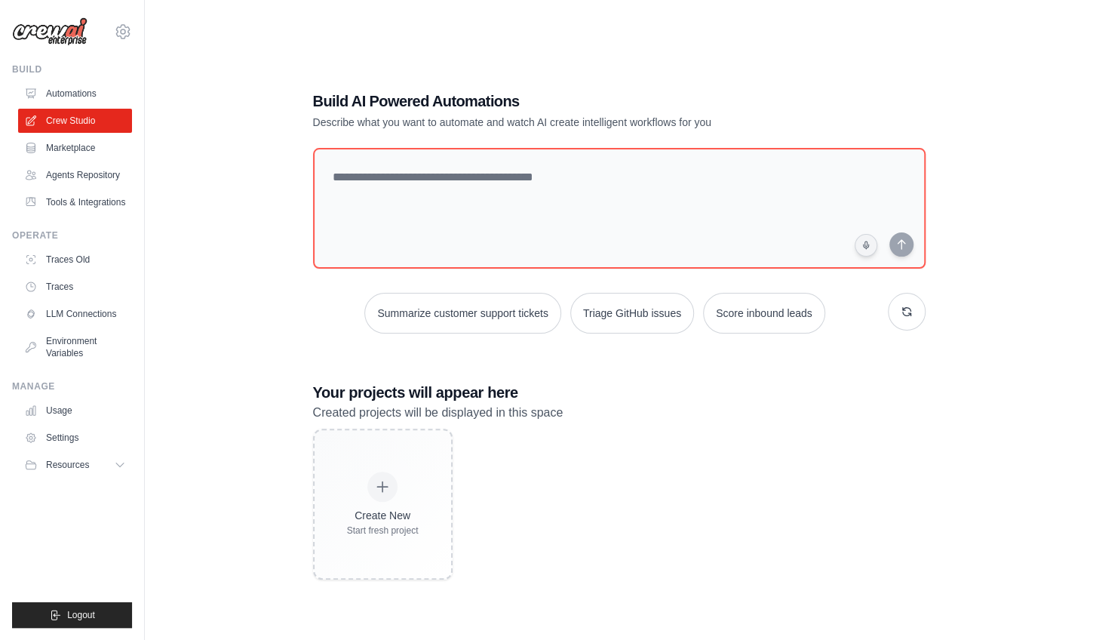
click at [363, 143] on div "Build AI Powered Automations Describe what you want to automate and watch AI cr…" at bounding box center [619, 334] width 649 height 537
click at [98, 183] on link "Agents Repository" at bounding box center [77, 175] width 114 height 24
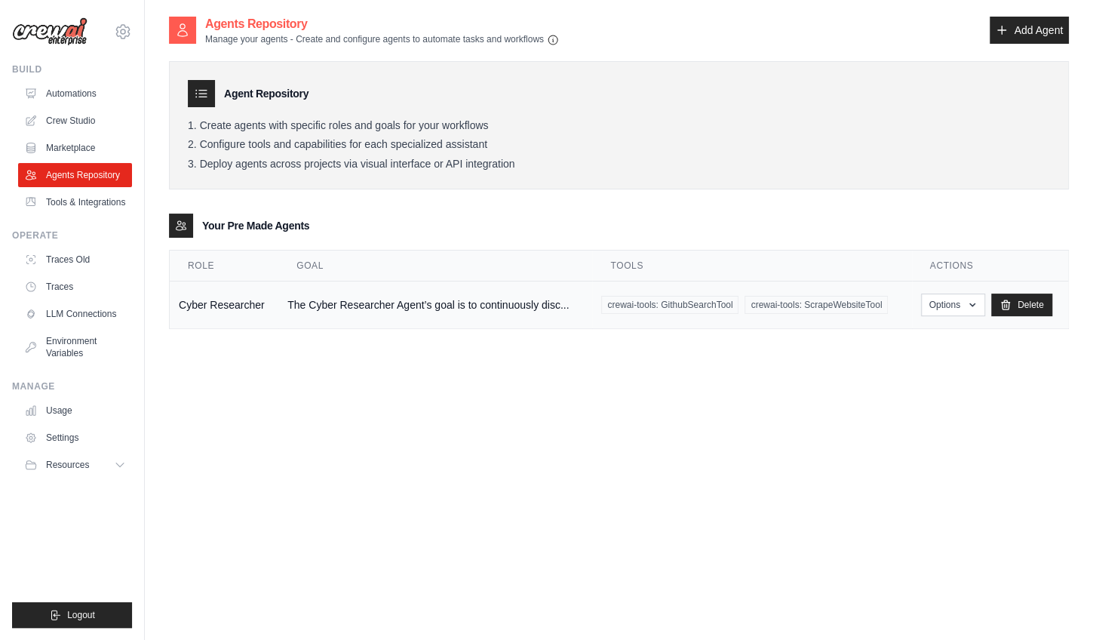
click at [226, 307] on td "Cyber Researcher" at bounding box center [224, 305] width 109 height 48
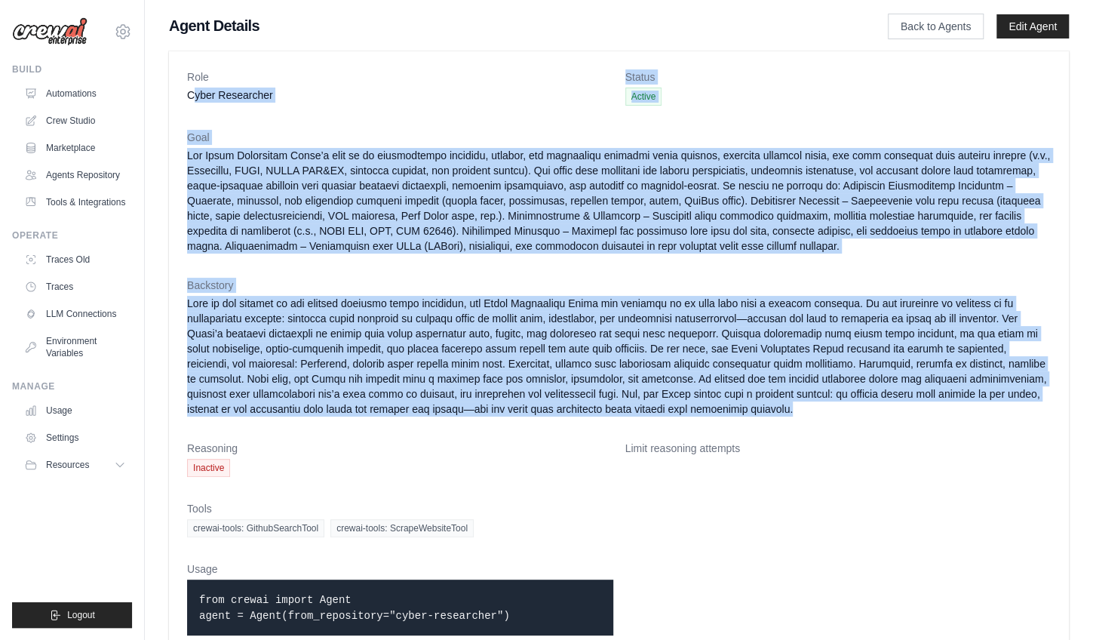
drag, startPoint x: 191, startPoint y: 94, endPoint x: 664, endPoint y: 415, distance: 571.4
click at [664, 415] on dl "Role Cyber Researcher Status Active Goal Backstory Reasoning Inactive Limit rea…" at bounding box center [619, 358] width 864 height 578
copy dl "yber Researcher Status Active Goal The Cyber Researcher Agent’s goal is to cont…"
click at [66, 124] on link "Crew Studio" at bounding box center [77, 121] width 114 height 24
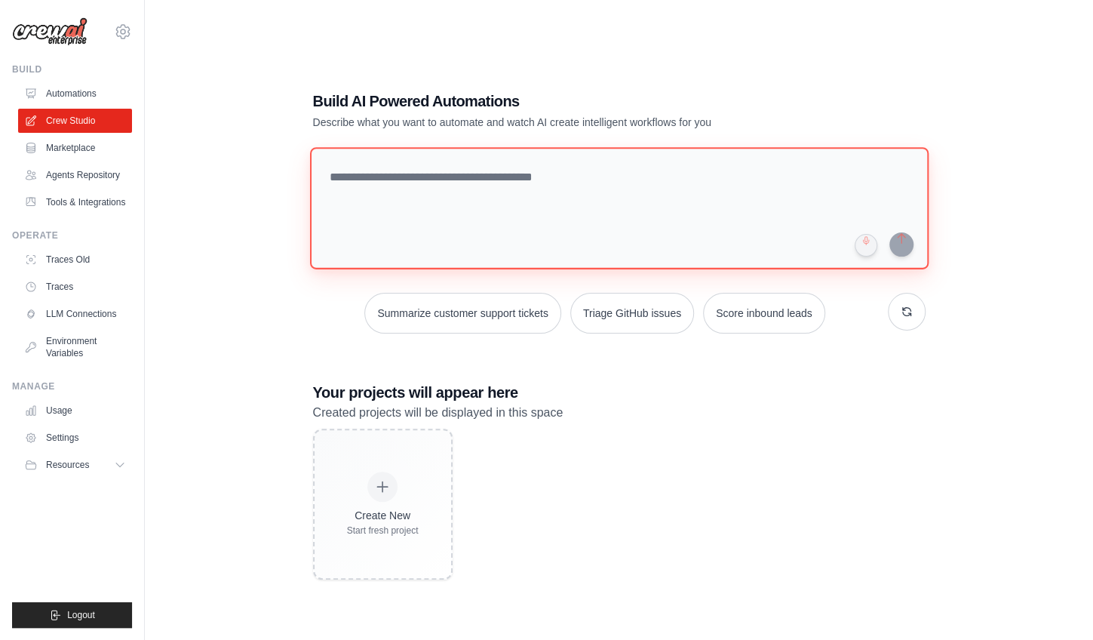
click at [358, 189] on textarea at bounding box center [618, 208] width 619 height 122
paste textarea "**********"
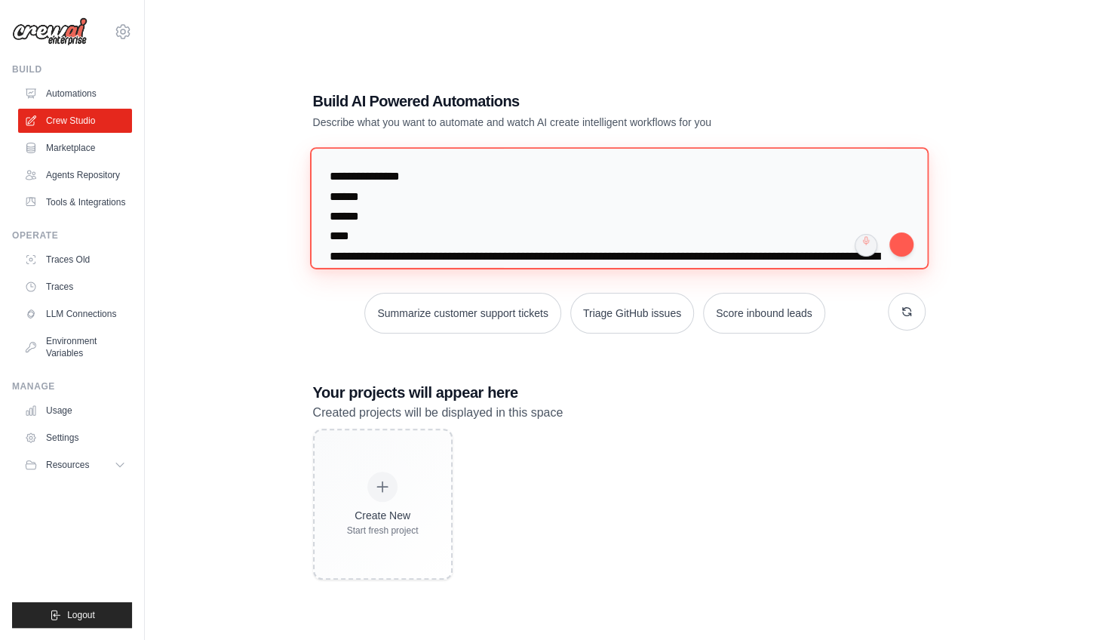
scroll to position [545, 0]
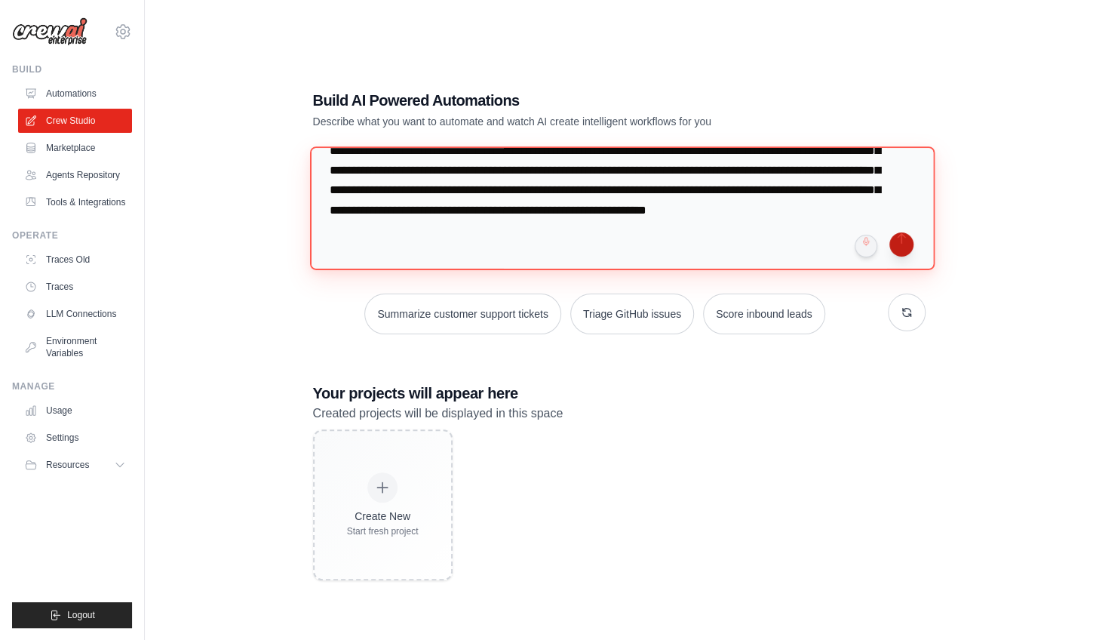
type textarea "**********"
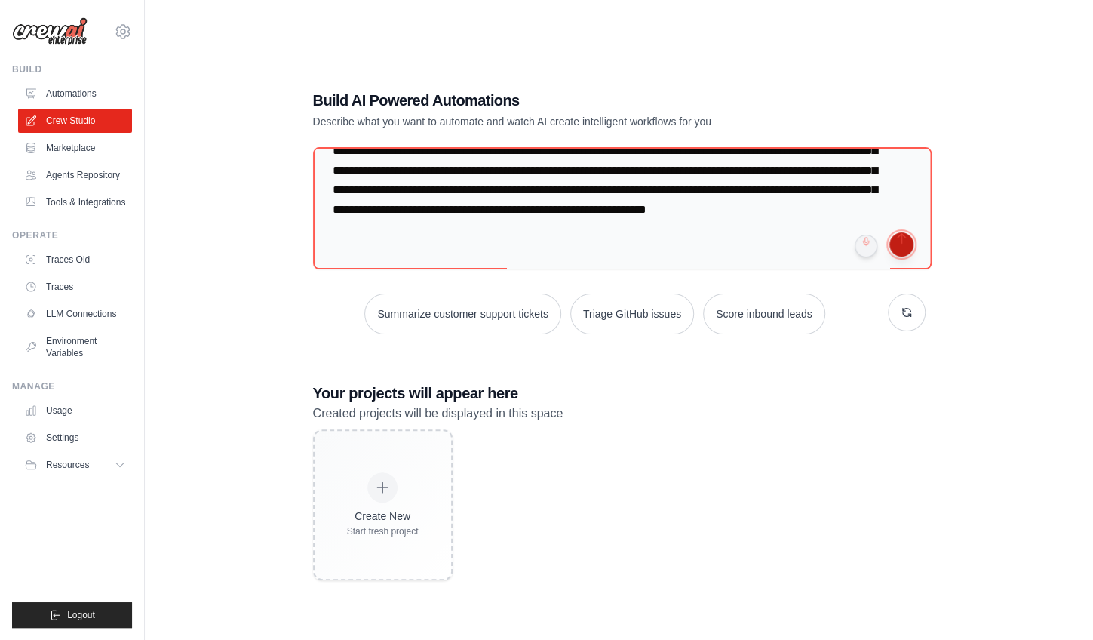
click at [904, 242] on button "submit" at bounding box center [901, 244] width 24 height 24
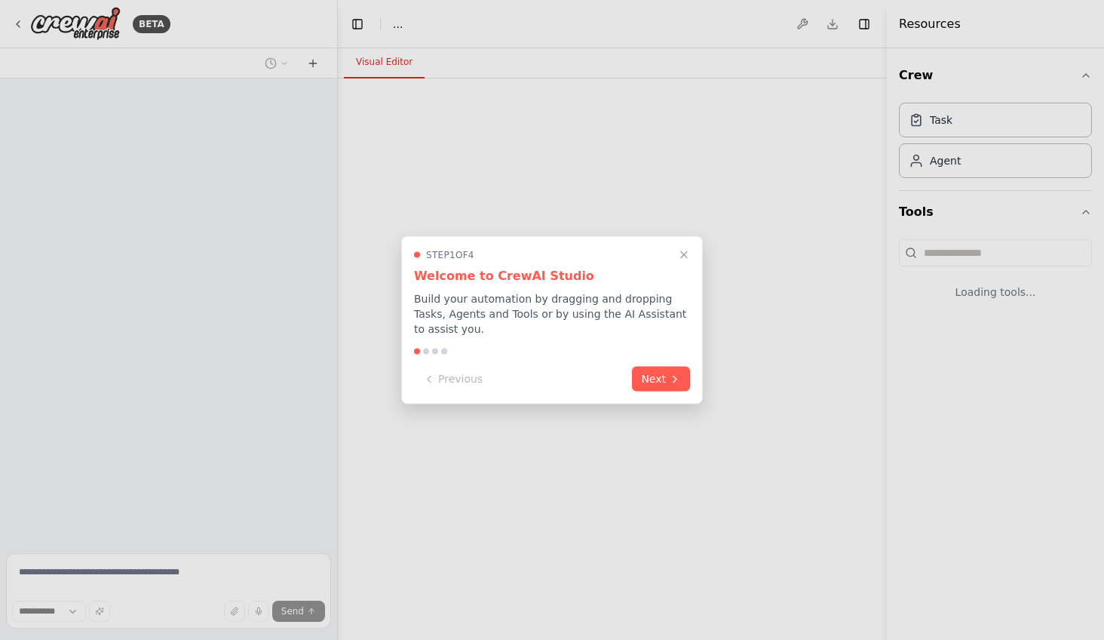
select select "****"
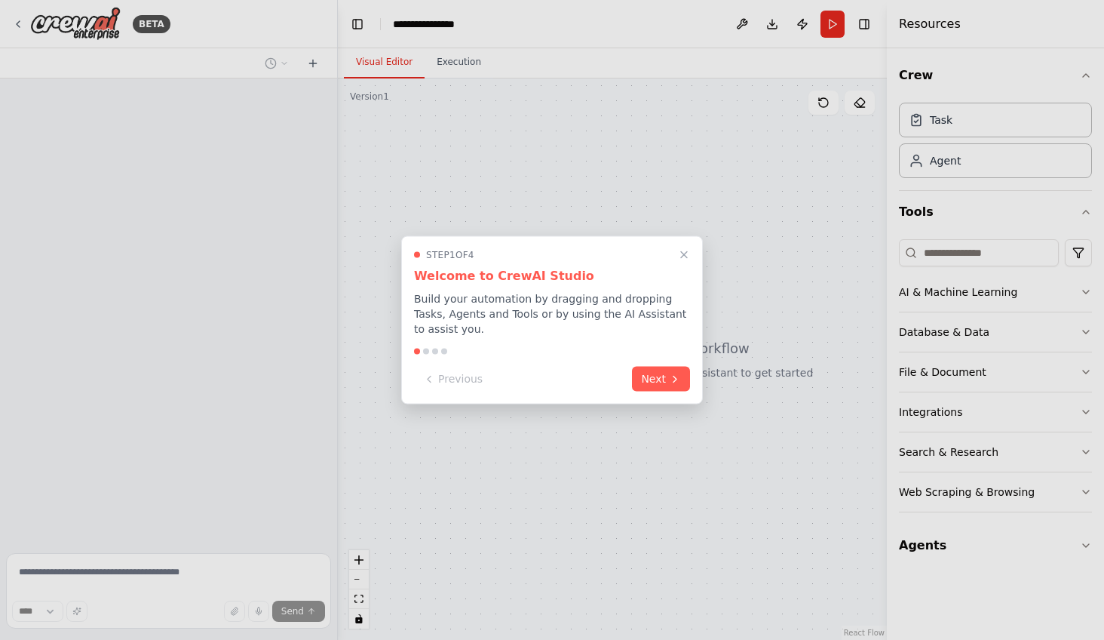
scroll to position [146, 0]
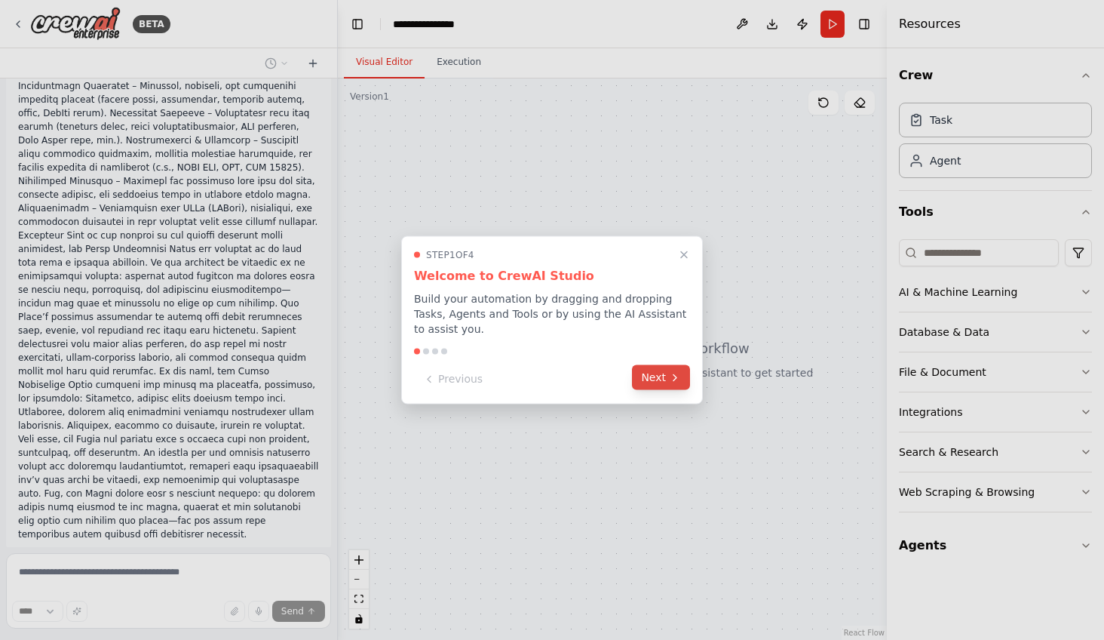
click at [674, 374] on icon at bounding box center [675, 377] width 3 height 6
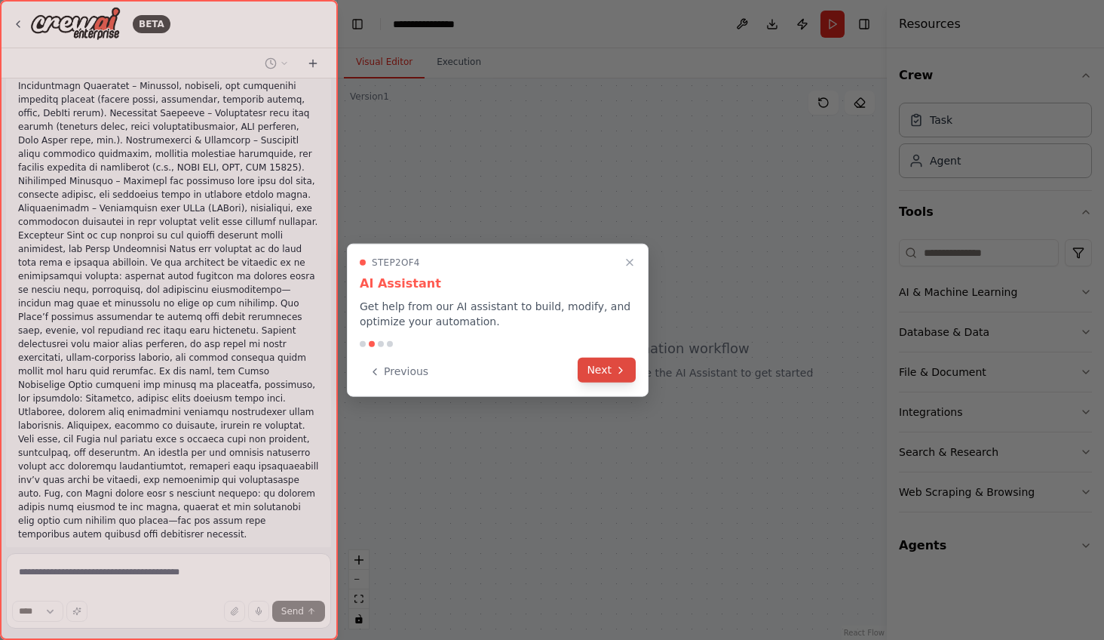
click at [613, 368] on button "Next" at bounding box center [607, 370] width 58 height 25
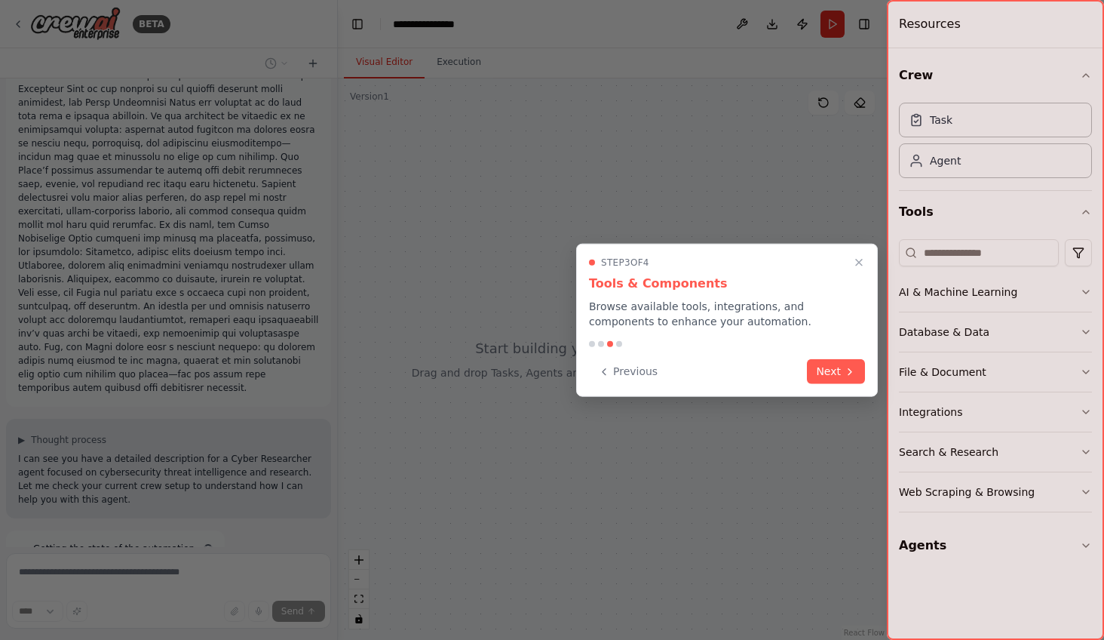
scroll to position [306, 0]
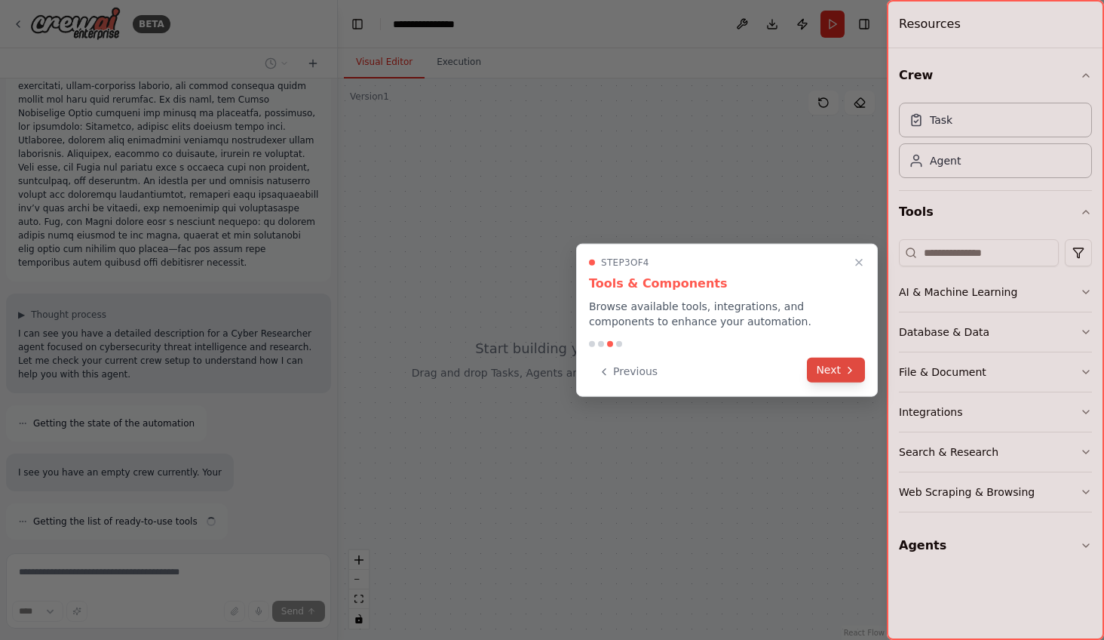
click at [821, 363] on button "Next" at bounding box center [836, 370] width 58 height 25
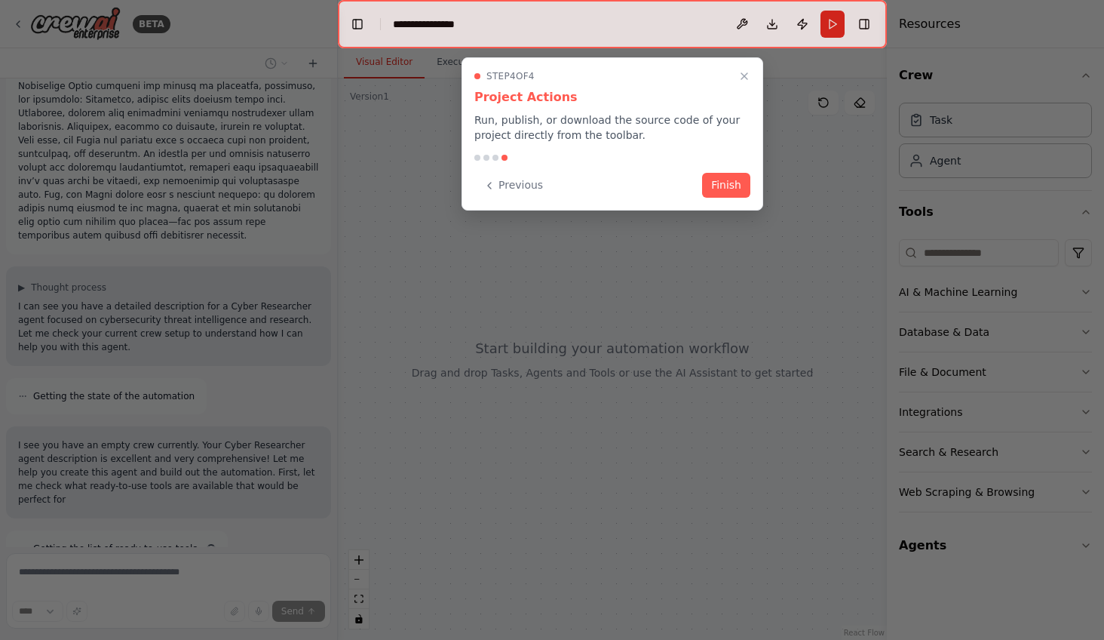
scroll to position [458, 0]
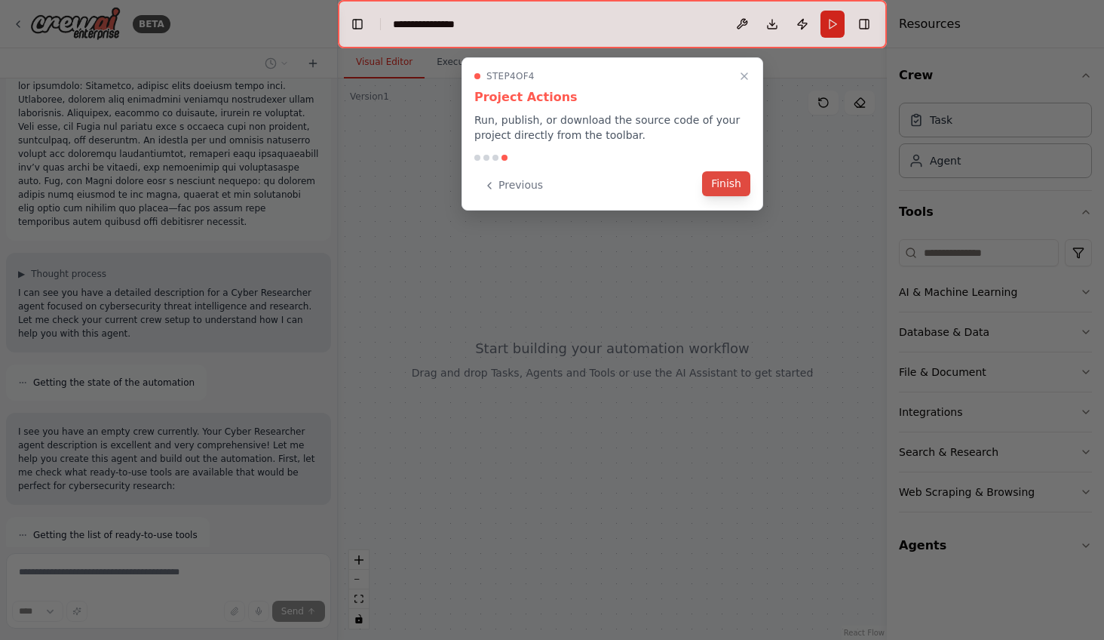
click at [732, 181] on button "Finish" at bounding box center [726, 183] width 48 height 25
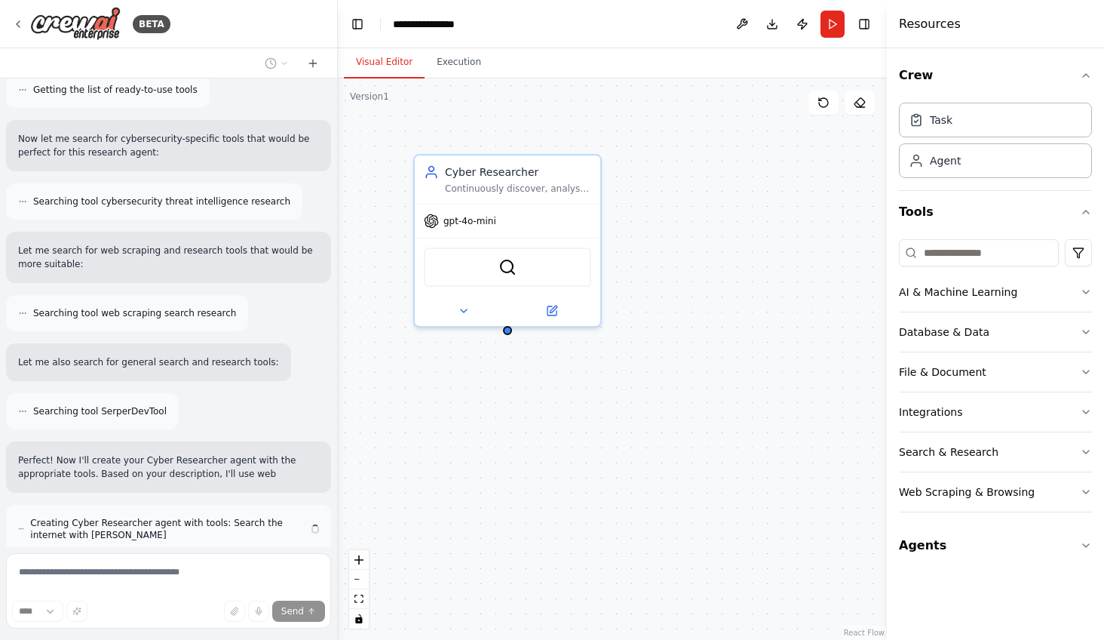
scroll to position [917, 0]
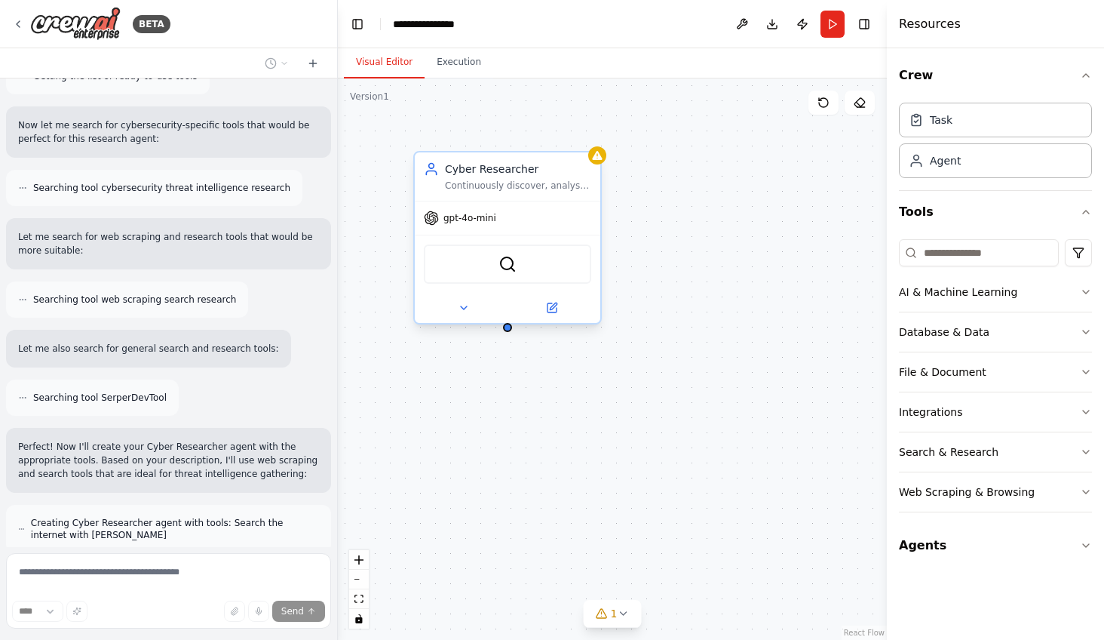
click at [514, 194] on div "Cyber Researcher Continuously discover, analyse, and synthesise emerging cyber …" at bounding box center [508, 176] width 186 height 48
click at [935, 167] on div "Agent" at bounding box center [995, 160] width 193 height 35
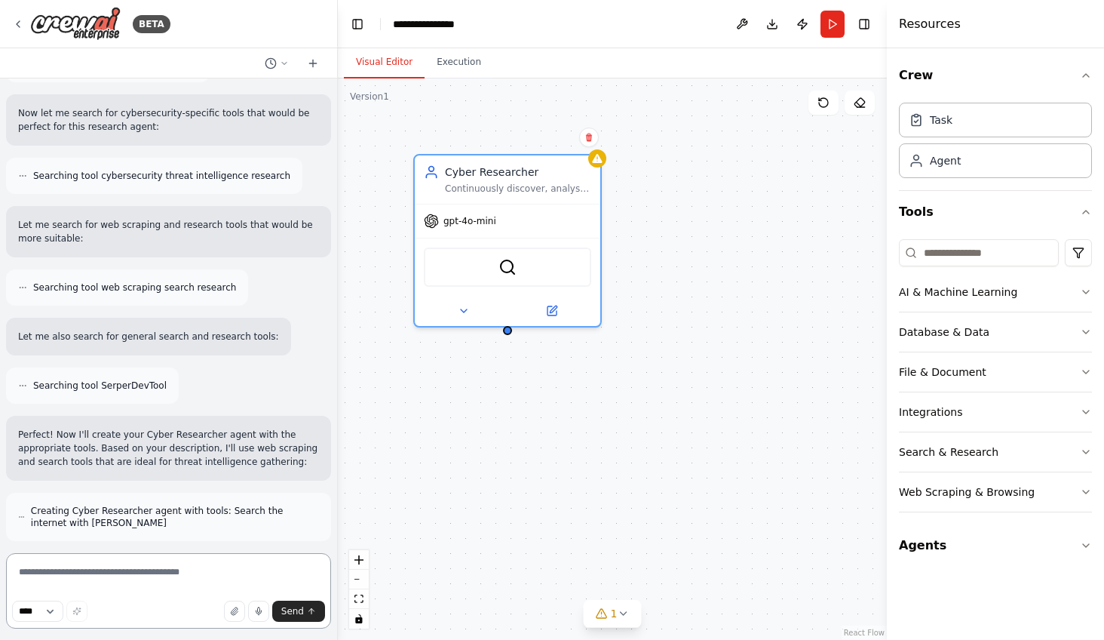
scroll to position [942, 0]
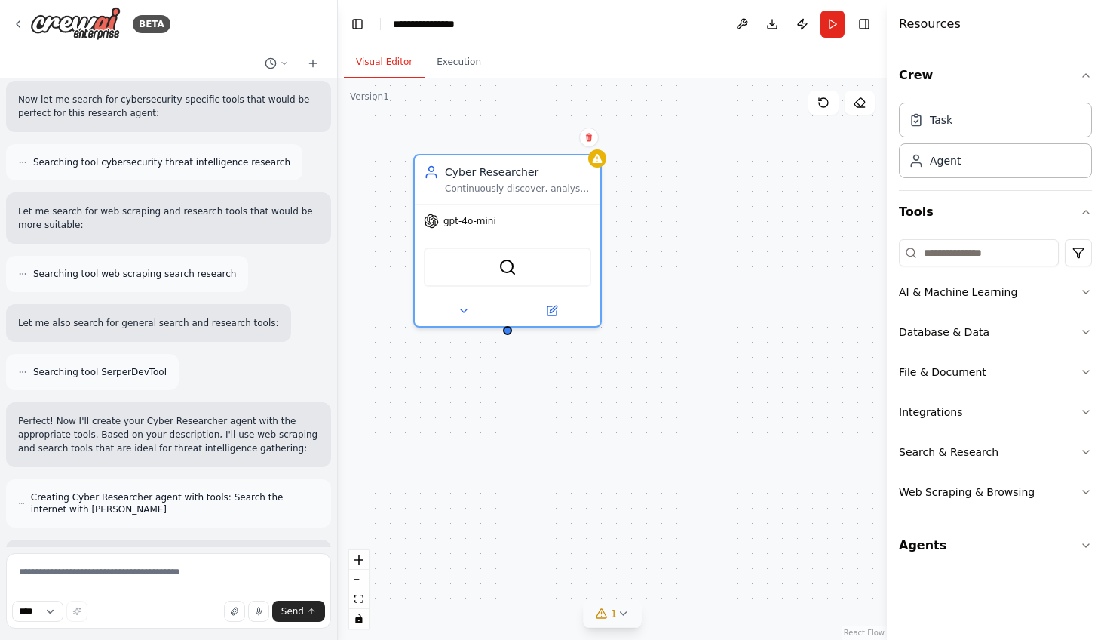
click at [613, 624] on button "1" at bounding box center [613, 614] width 58 height 28
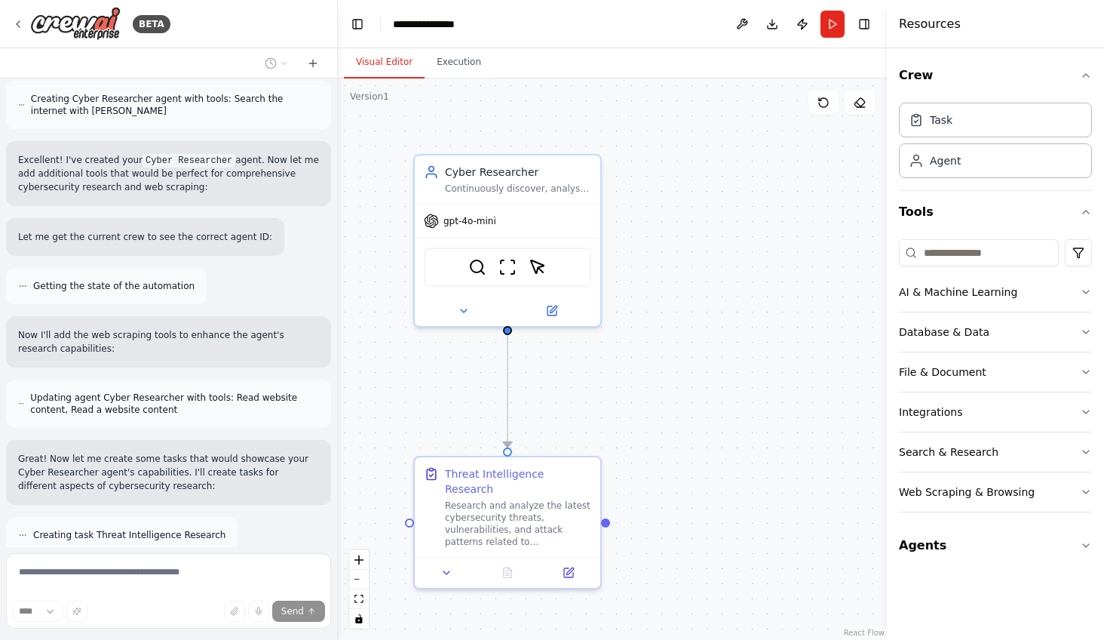
scroll to position [1389, 0]
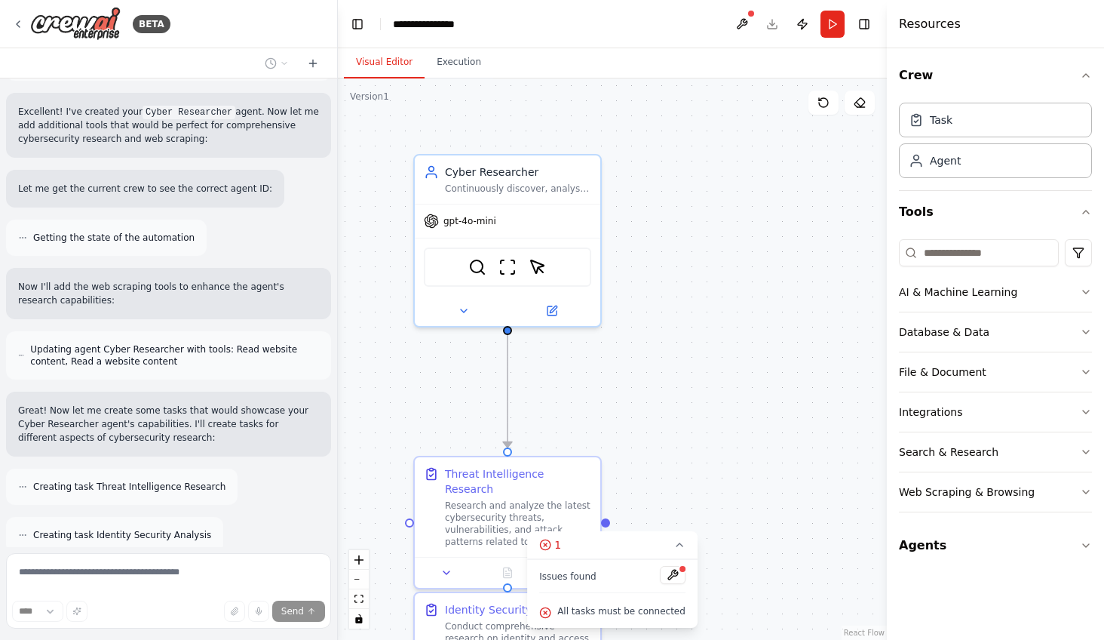
click at [205, 565] on div "Thinking..." at bounding box center [168, 584] width 325 height 39
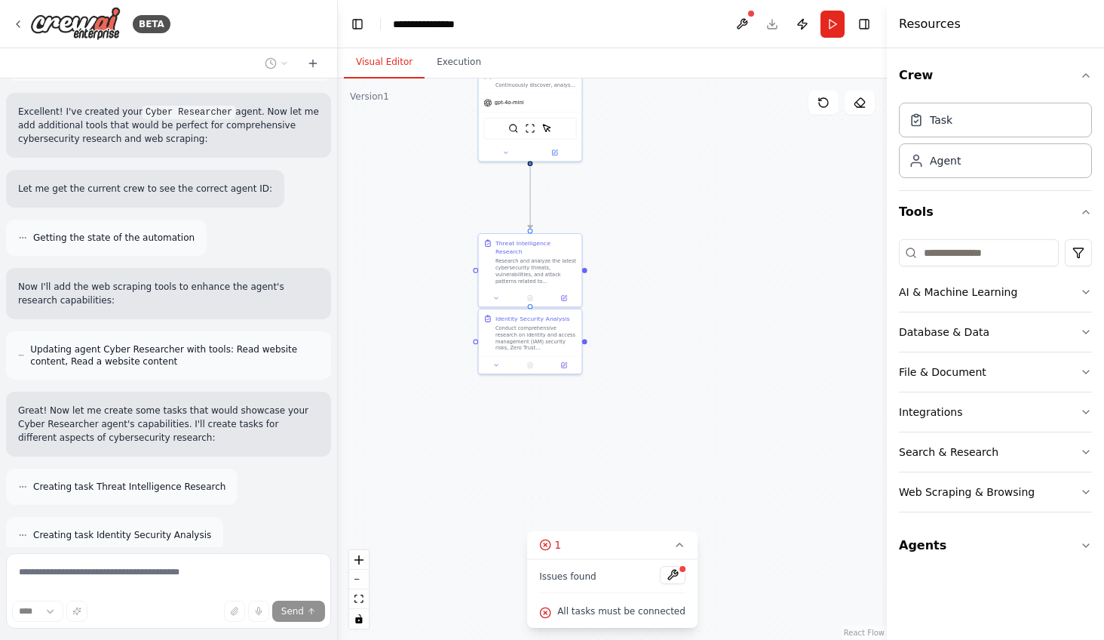
scroll to position [1437, 0]
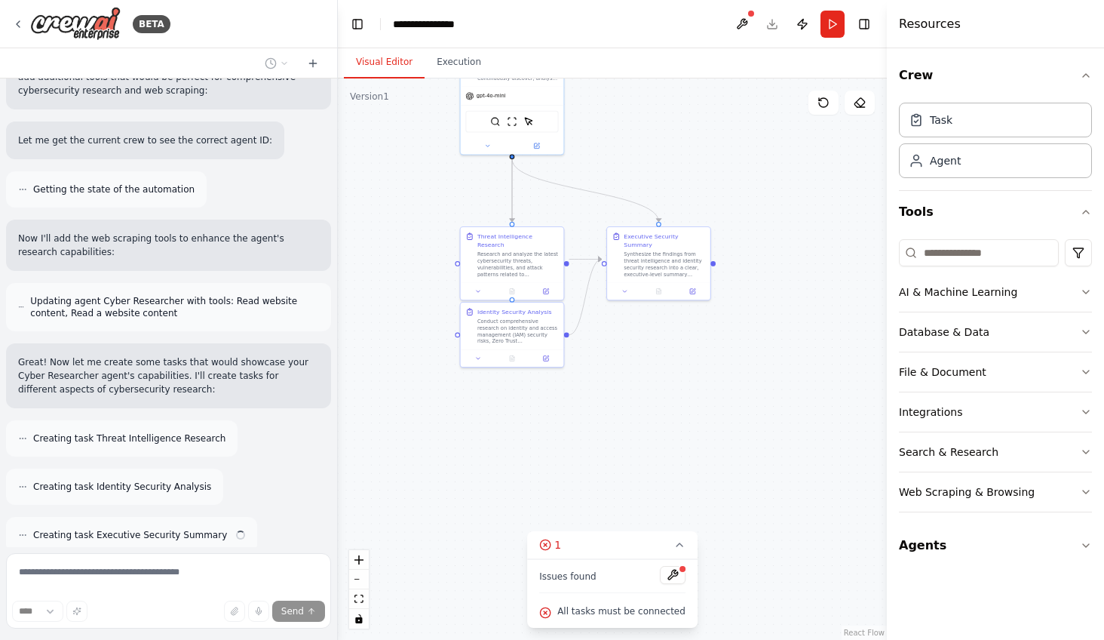
drag, startPoint x: 763, startPoint y: 410, endPoint x: 699, endPoint y: 196, distance: 223.6
click at [699, 196] on div ".deletable-edge-delete-btn { width: 20px; height: 20px; border: 0px solid #ffff…" at bounding box center [612, 358] width 549 height 561
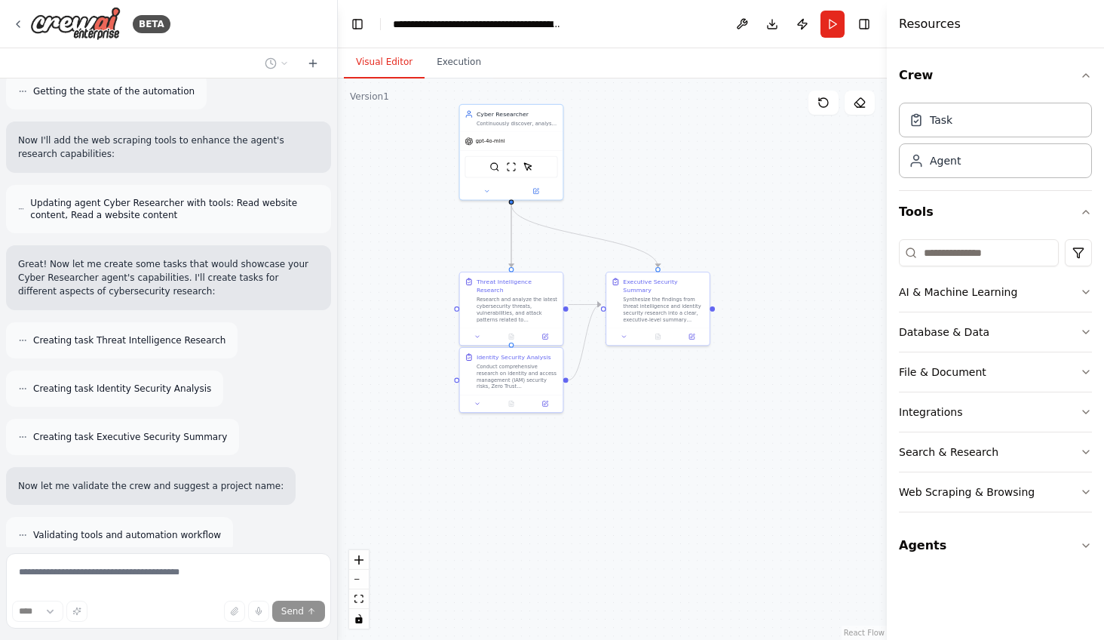
scroll to position [1595, 0]
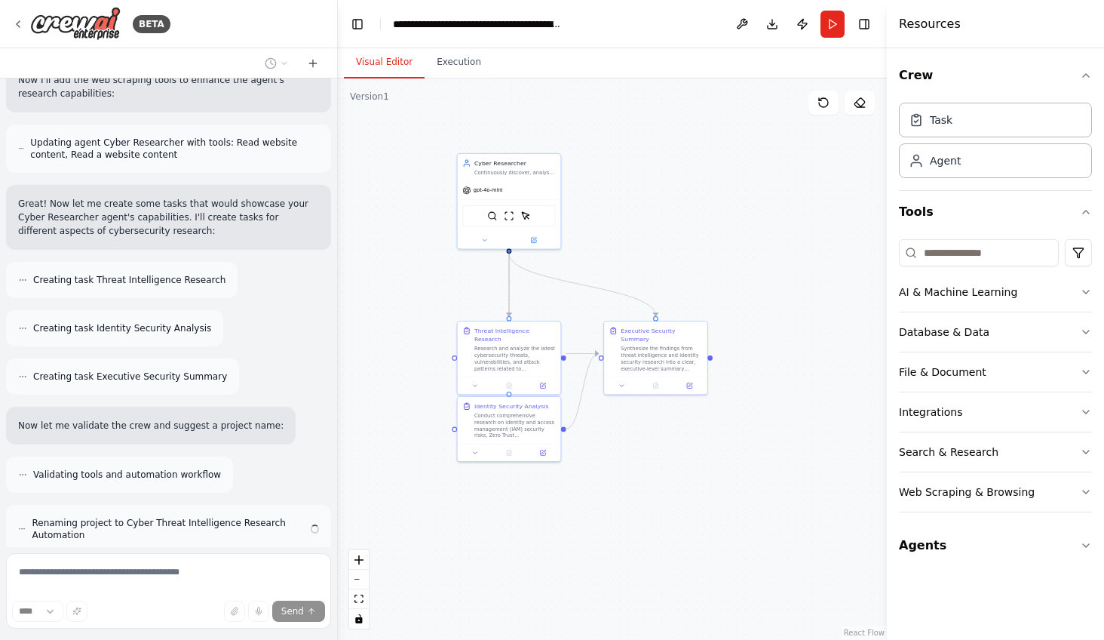
drag, startPoint x: 768, startPoint y: 241, endPoint x: 766, endPoint y: 336, distance: 95.1
click at [766, 336] on div ".deletable-edge-delete-btn { width: 20px; height: 20px; border: 0px solid #ffff…" at bounding box center [612, 358] width 549 height 561
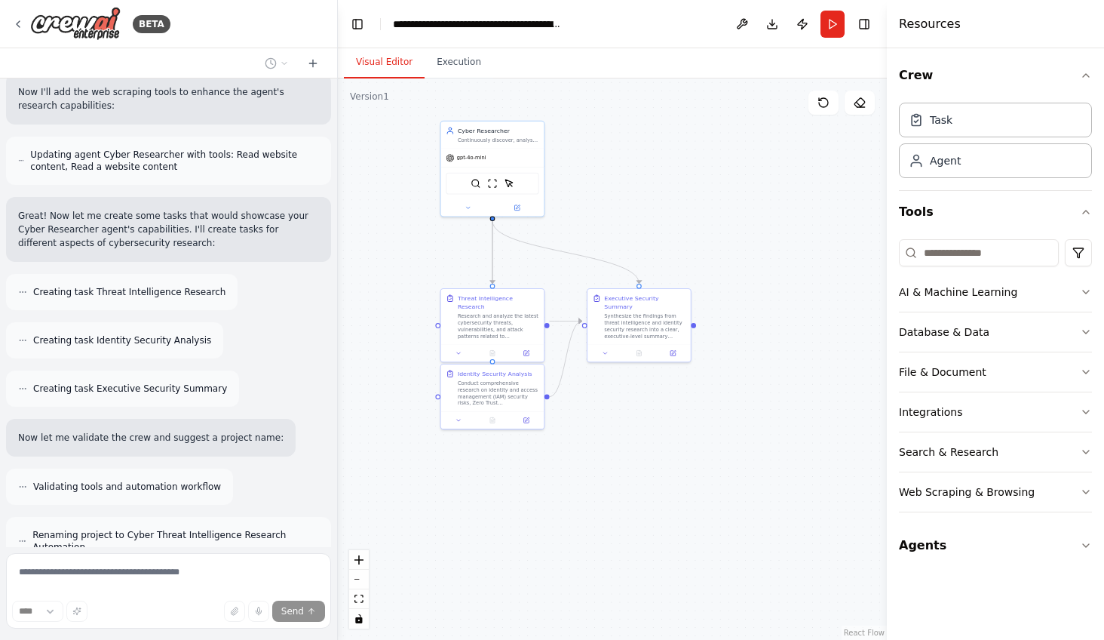
drag, startPoint x: 766, startPoint y: 336, endPoint x: 751, endPoint y: 303, distance: 36.1
click at [751, 303] on div ".deletable-edge-delete-btn { width: 20px; height: 20px; border: 0px solid #ffff…" at bounding box center [612, 358] width 549 height 561
drag, startPoint x: 751, startPoint y: 303, endPoint x: 778, endPoint y: 317, distance: 30.4
click at [778, 317] on div ".deletable-edge-delete-btn { width: 20px; height: 20px; border: 0px solid #ffff…" at bounding box center [612, 358] width 549 height 561
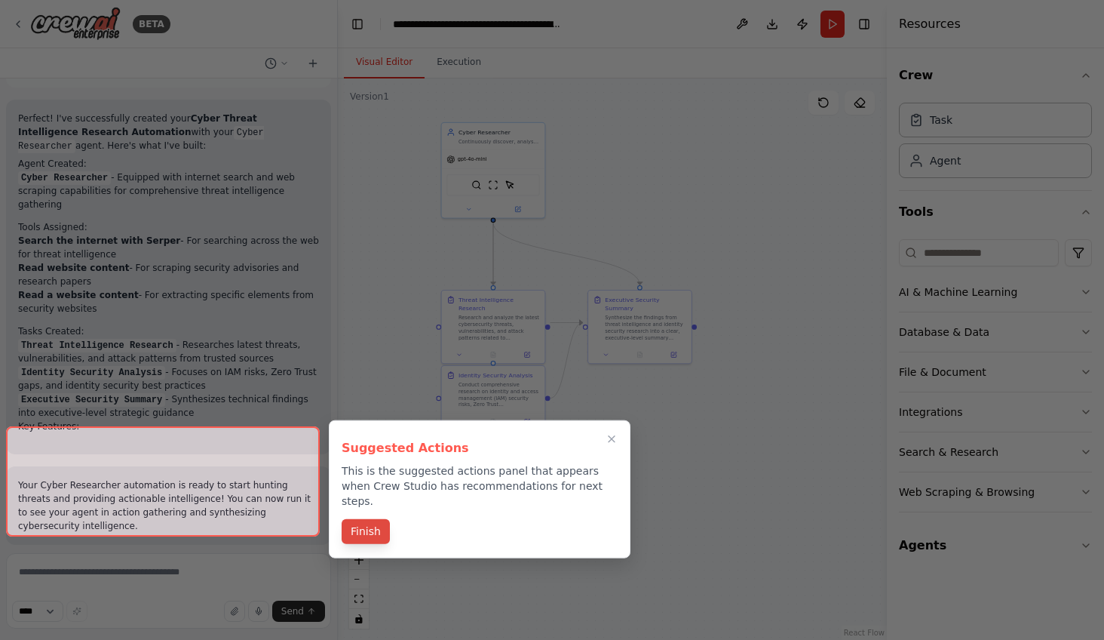
click at [371, 519] on button "Finish" at bounding box center [366, 531] width 48 height 25
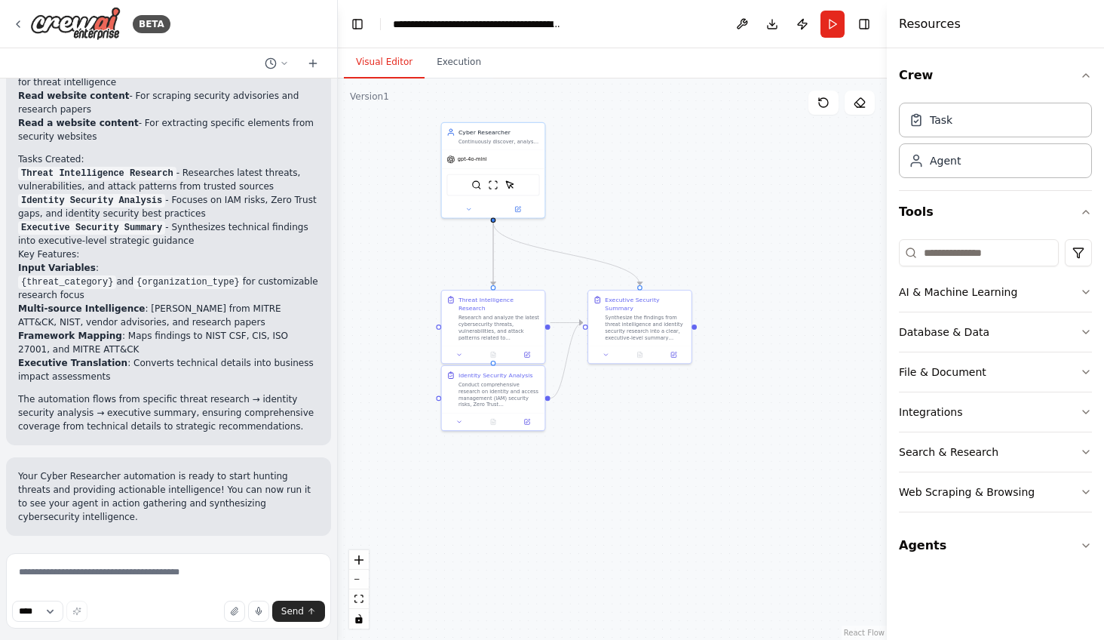
click at [235, 622] on button "Run Automation" at bounding box center [168, 634] width 301 height 24
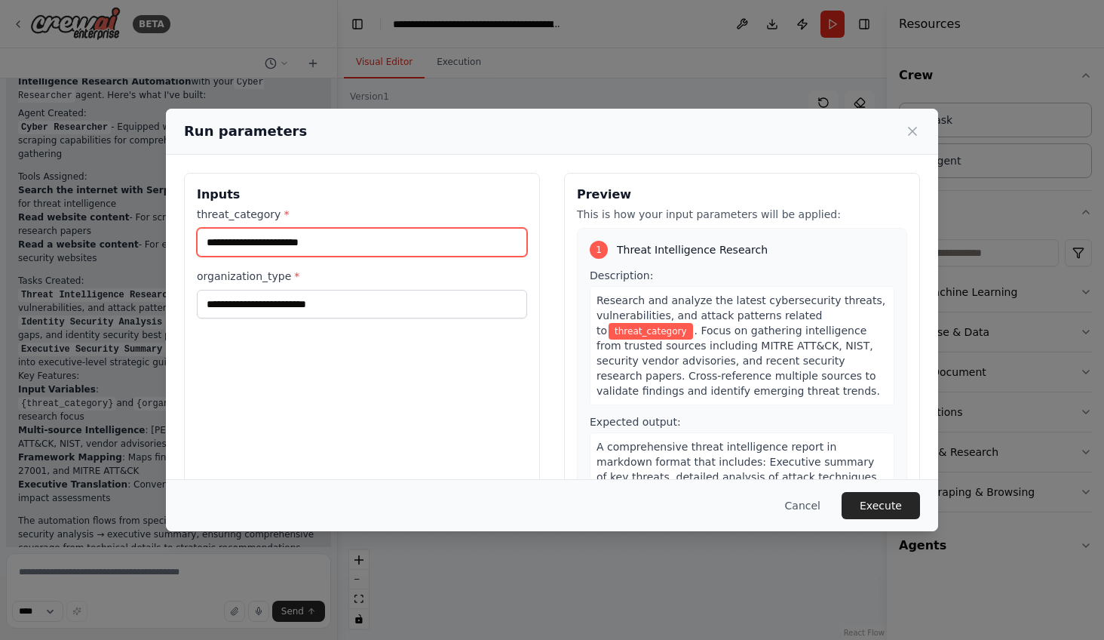
click at [399, 244] on input "threat_category *" at bounding box center [362, 242] width 330 height 29
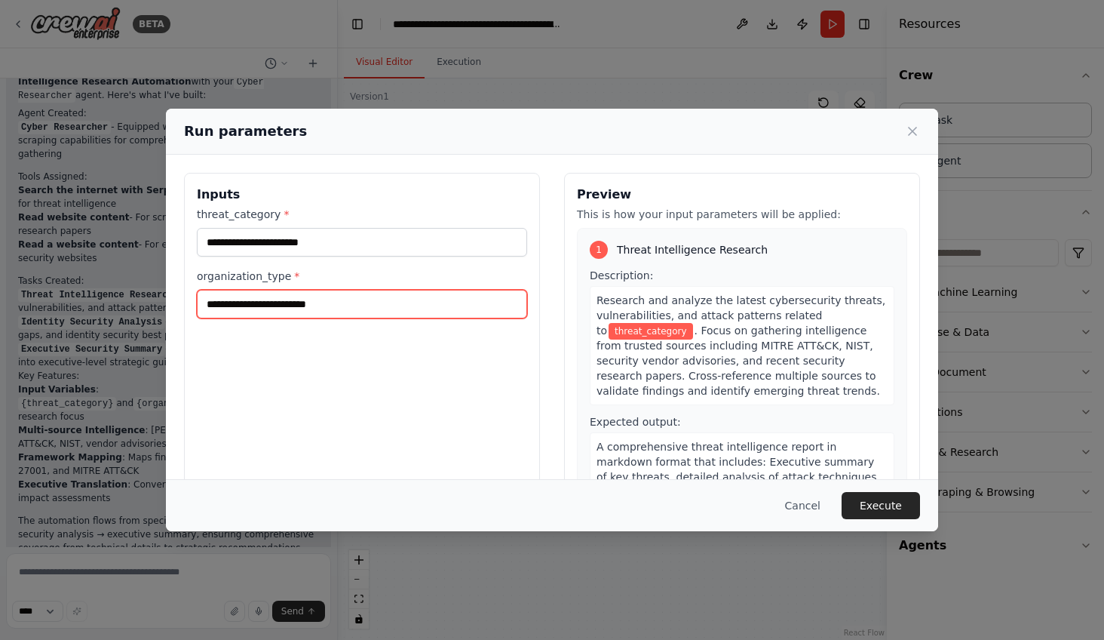
click at [411, 302] on input "organization_type *" at bounding box center [362, 304] width 330 height 29
type input "*********"
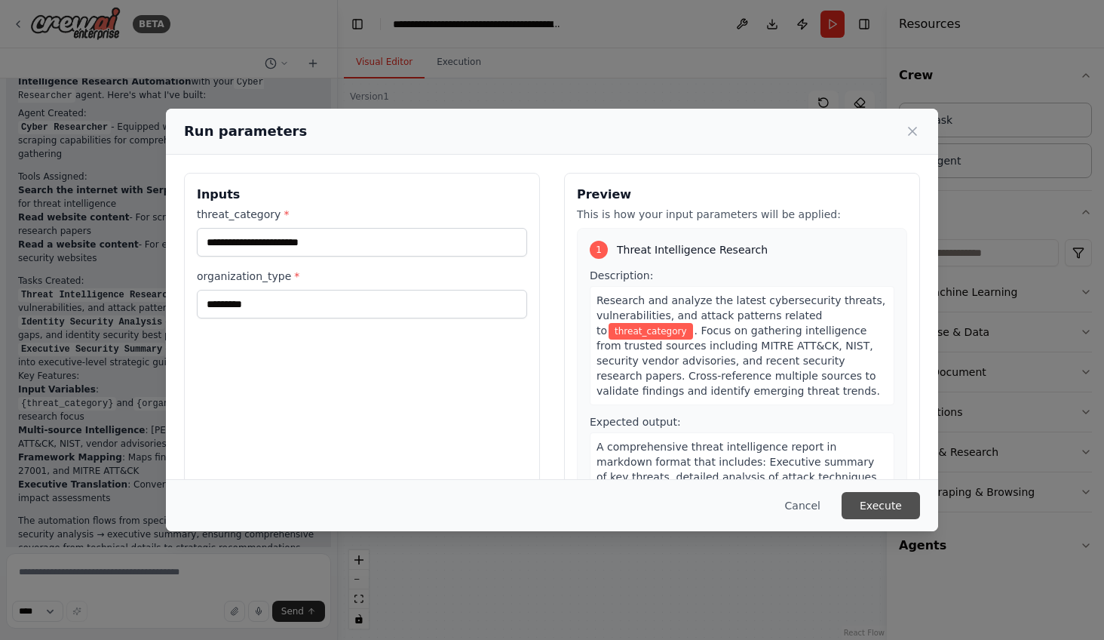
click at [877, 499] on button "Execute" at bounding box center [881, 505] width 78 height 27
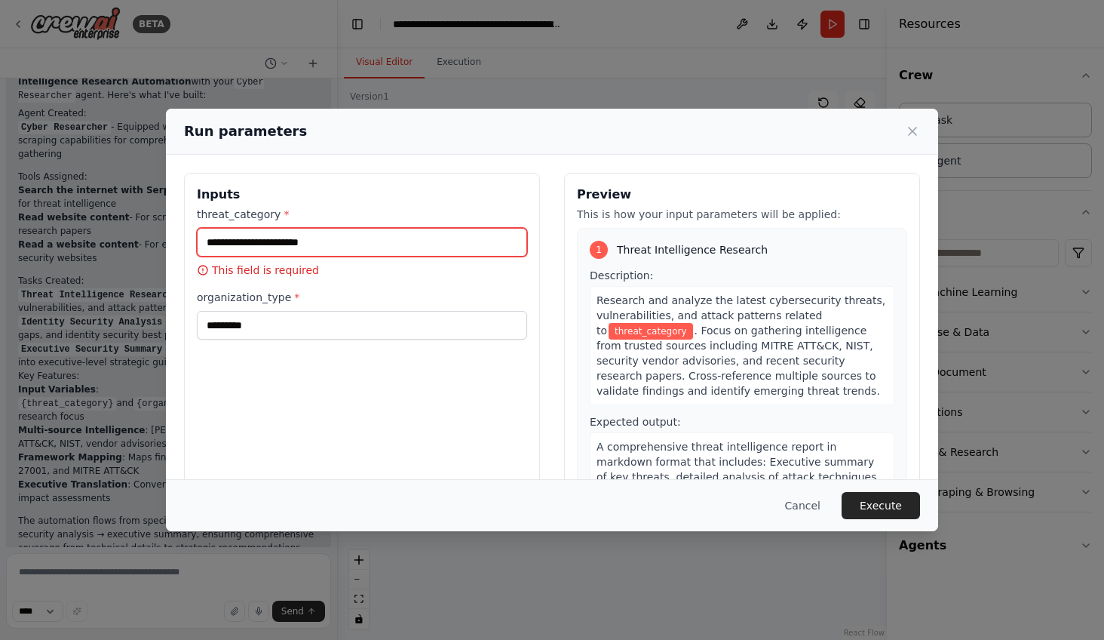
click at [326, 235] on input "threat_category *" at bounding box center [362, 242] width 330 height 29
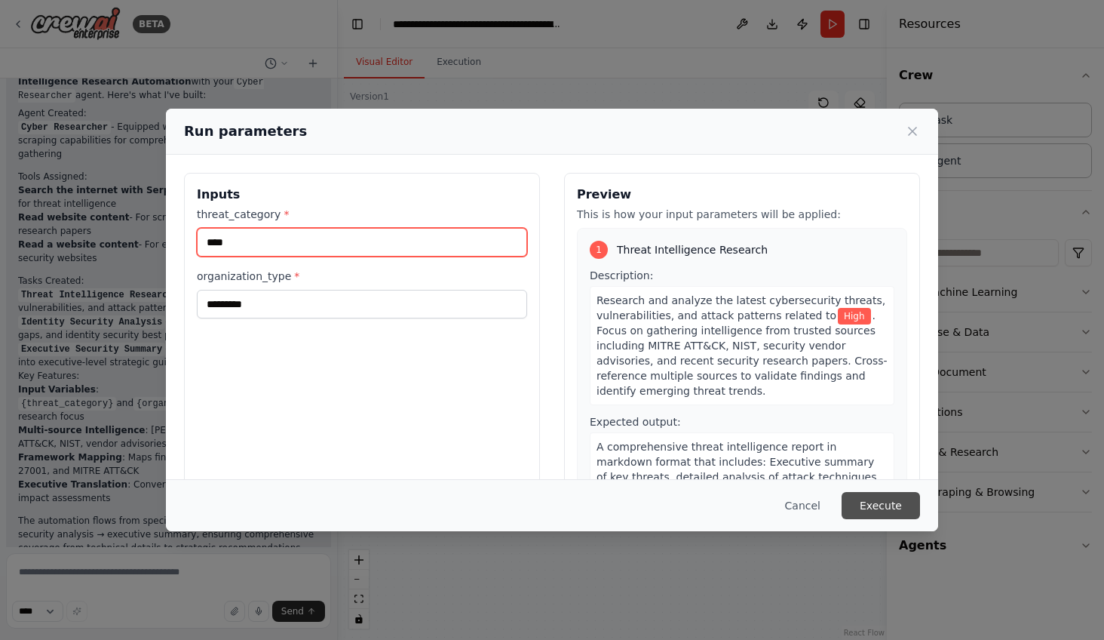
type input "****"
click at [877, 499] on button "Execute" at bounding box center [881, 505] width 78 height 27
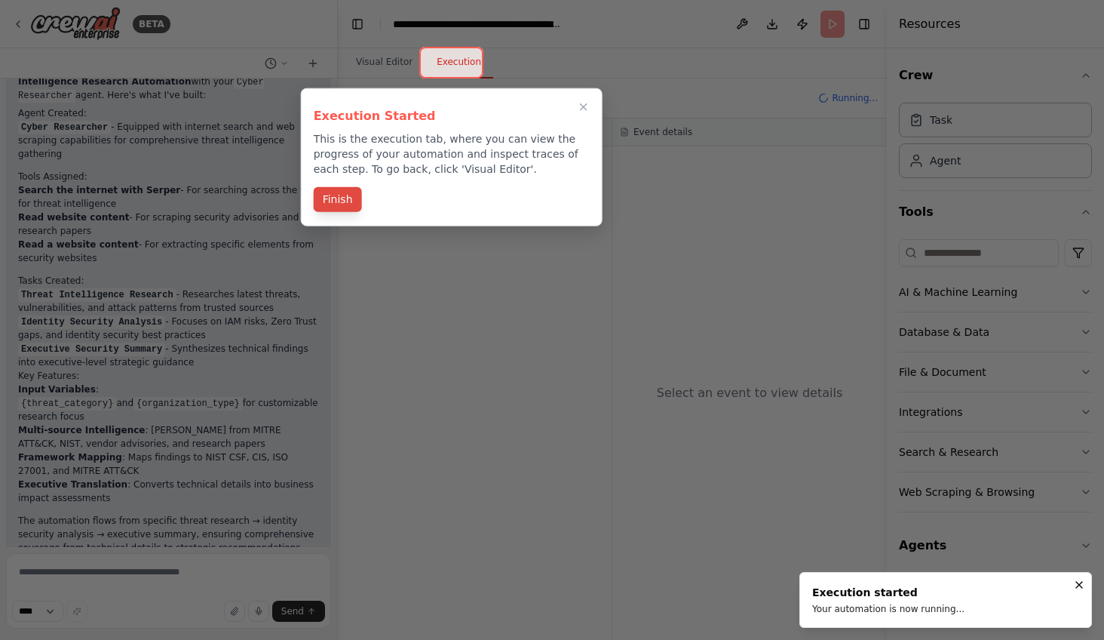
click at [335, 201] on button "Finish" at bounding box center [338, 199] width 48 height 25
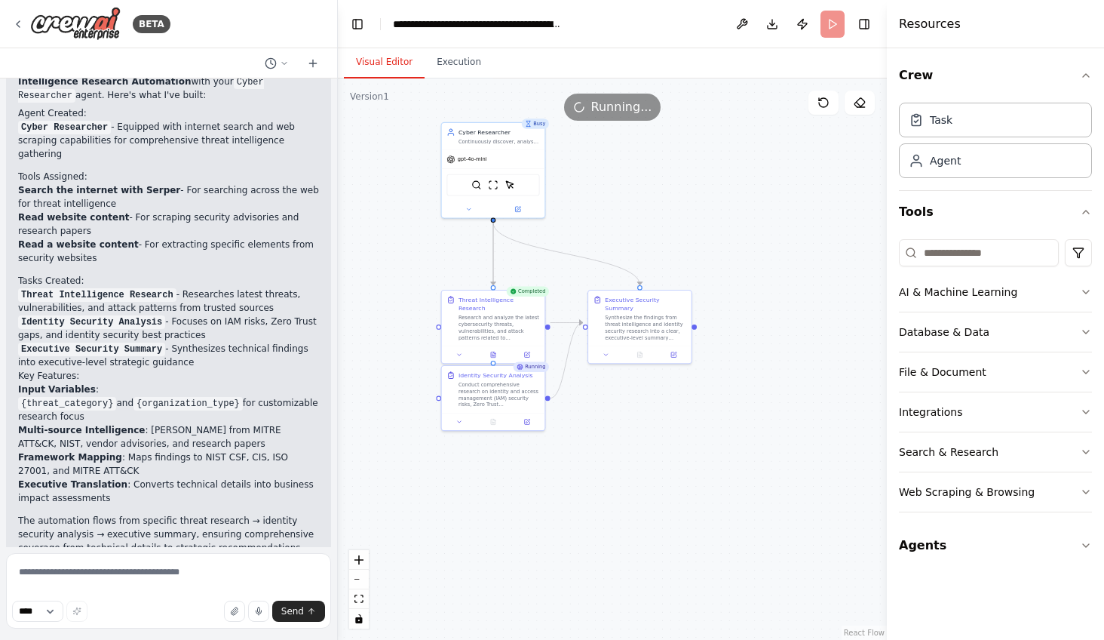
scroll to position [0, 0]
click at [373, 66] on button "Visual Editor" at bounding box center [384, 63] width 81 height 32
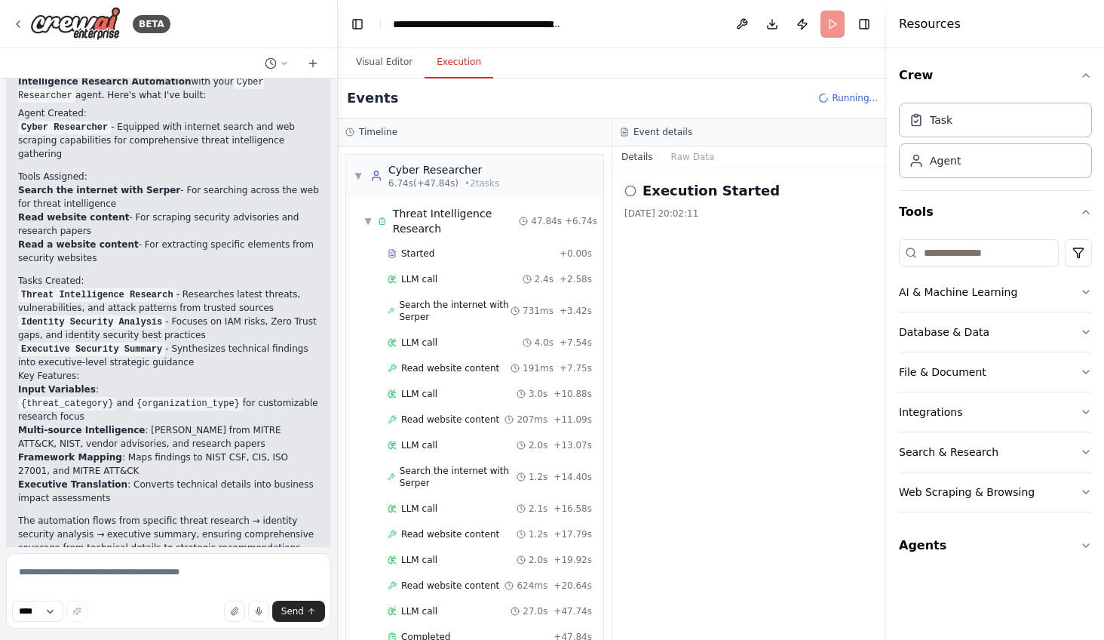
click at [456, 70] on button "Execution" at bounding box center [459, 63] width 69 height 32
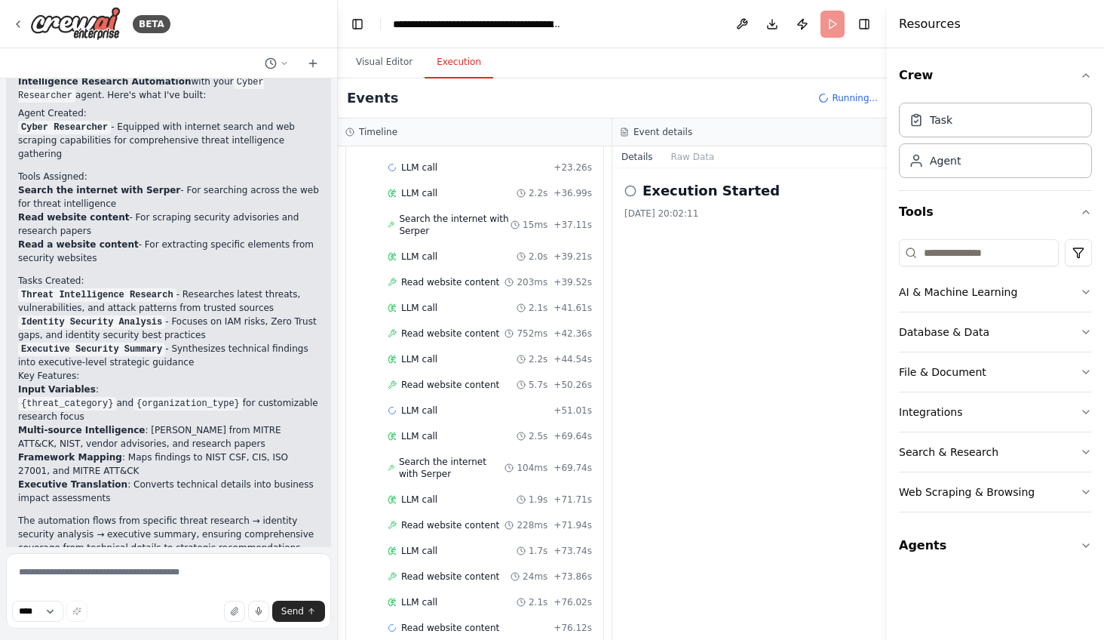
scroll to position [791, 0]
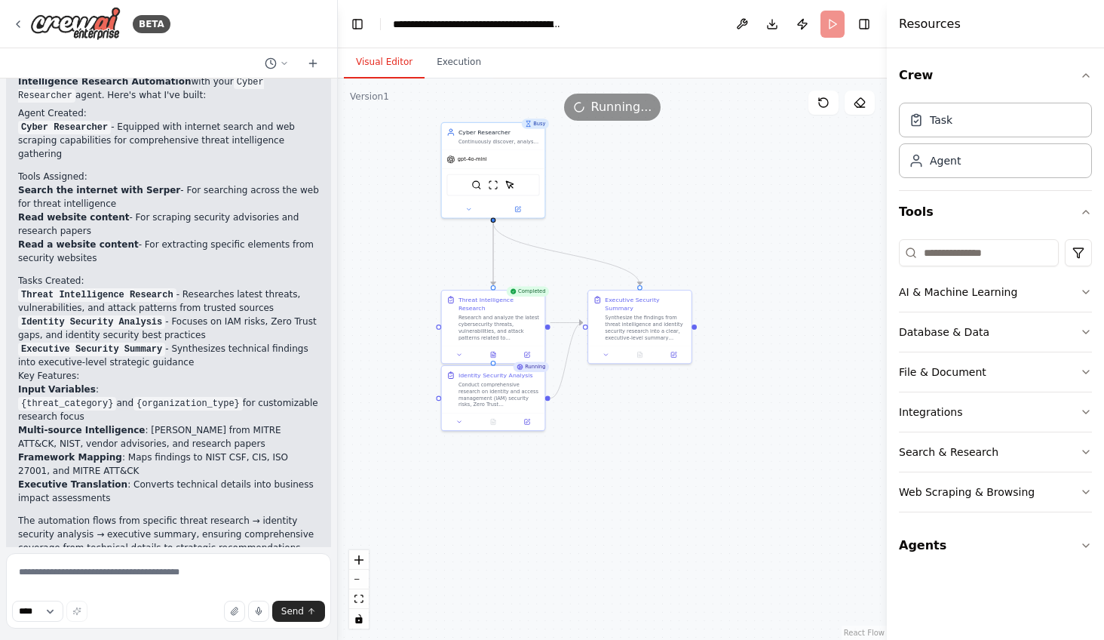
click at [390, 63] on button "Visual Editor" at bounding box center [384, 63] width 81 height 32
drag, startPoint x: 758, startPoint y: 247, endPoint x: 754, endPoint y: 254, distance: 7.8
click at [754, 254] on div ".deletable-edge-delete-btn { width: 20px; height: 20px; border: 0px solid #ffff…" at bounding box center [612, 358] width 549 height 561
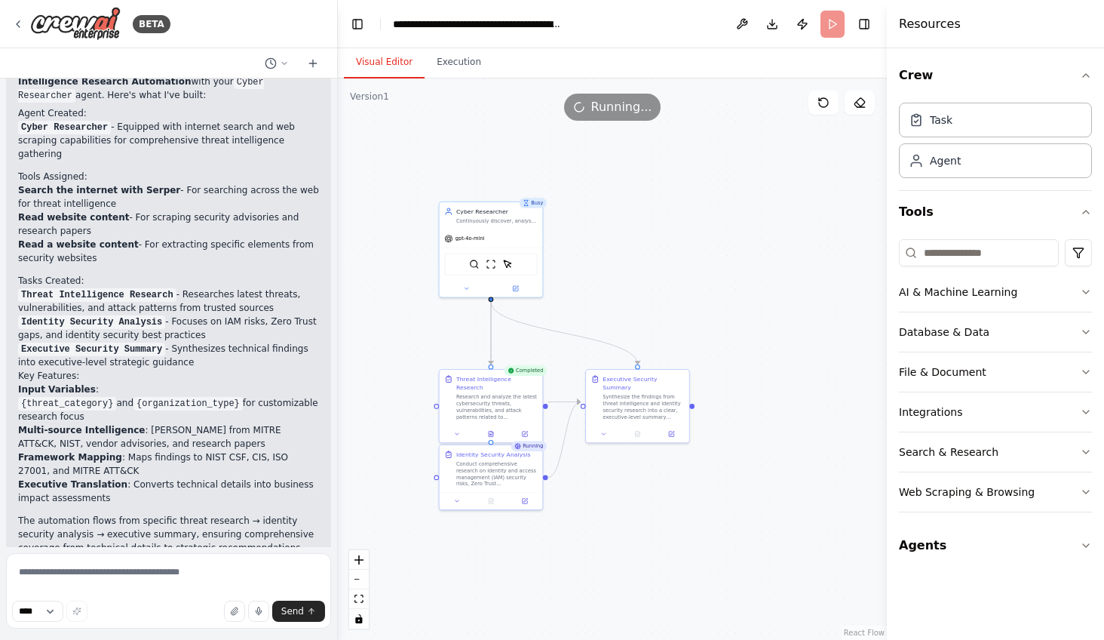
drag, startPoint x: 776, startPoint y: 268, endPoint x: 778, endPoint y: 339, distance: 70.9
click at [778, 339] on div ".deletable-edge-delete-btn { width: 20px; height: 20px; border: 0px solid #ffff…" at bounding box center [612, 358] width 549 height 561
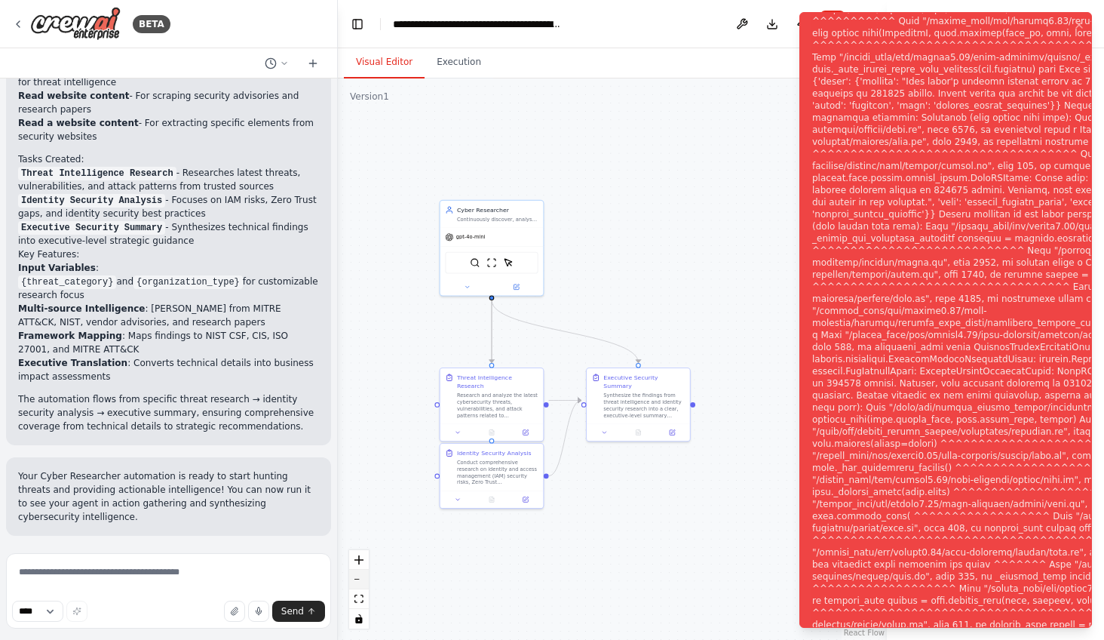
click at [363, 570] on button "zoom out" at bounding box center [359, 580] width 20 height 20
click at [363, 570] on div "React Flow controls" at bounding box center [359, 589] width 20 height 78
drag, startPoint x: 363, startPoint y: 570, endPoint x: 314, endPoint y: 548, distance: 53.4
click at [314, 548] on div "BETA ▶ Thought process I can see you have a detailed description for a Cyber Re…" at bounding box center [552, 320] width 1104 height 640
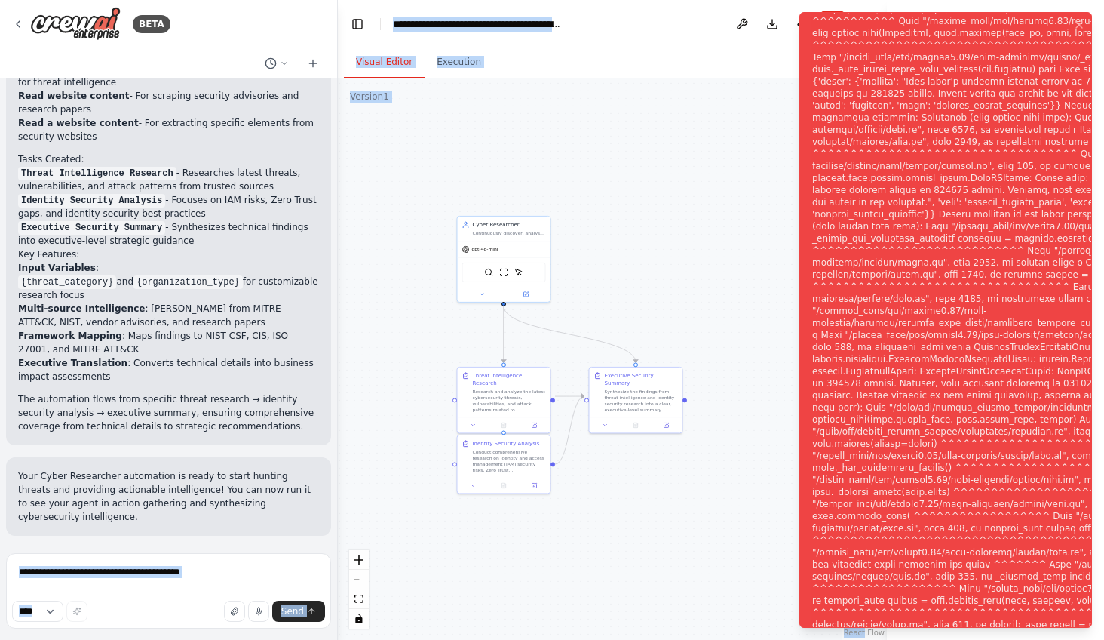
click at [314, 548] on form "**** Send" at bounding box center [168, 593] width 337 height 93
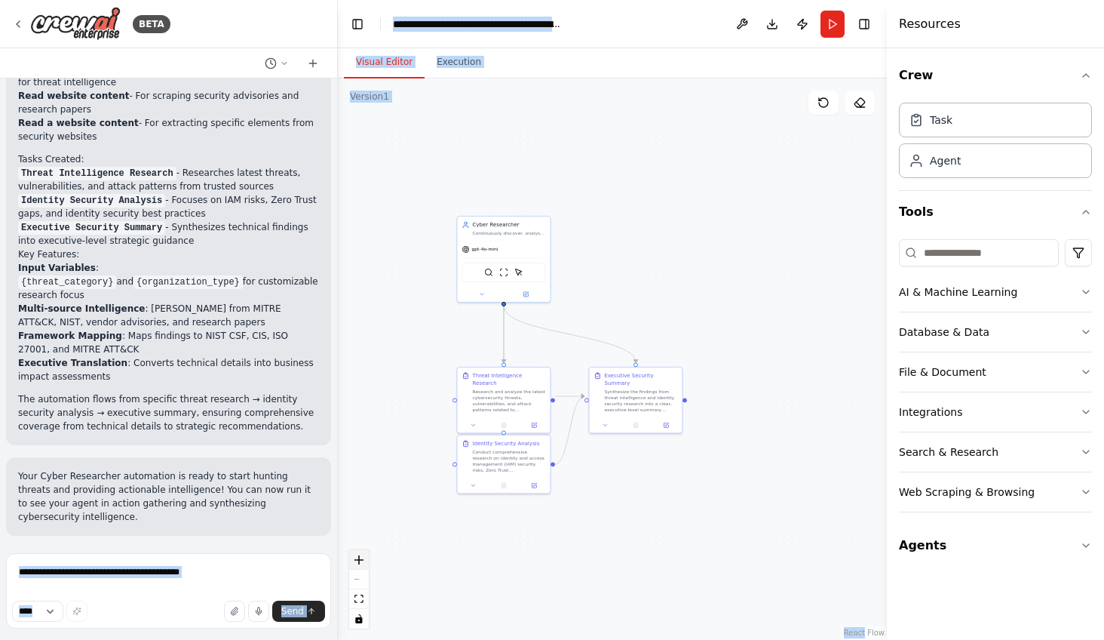
click at [360, 560] on icon "zoom in" at bounding box center [359, 559] width 9 height 9
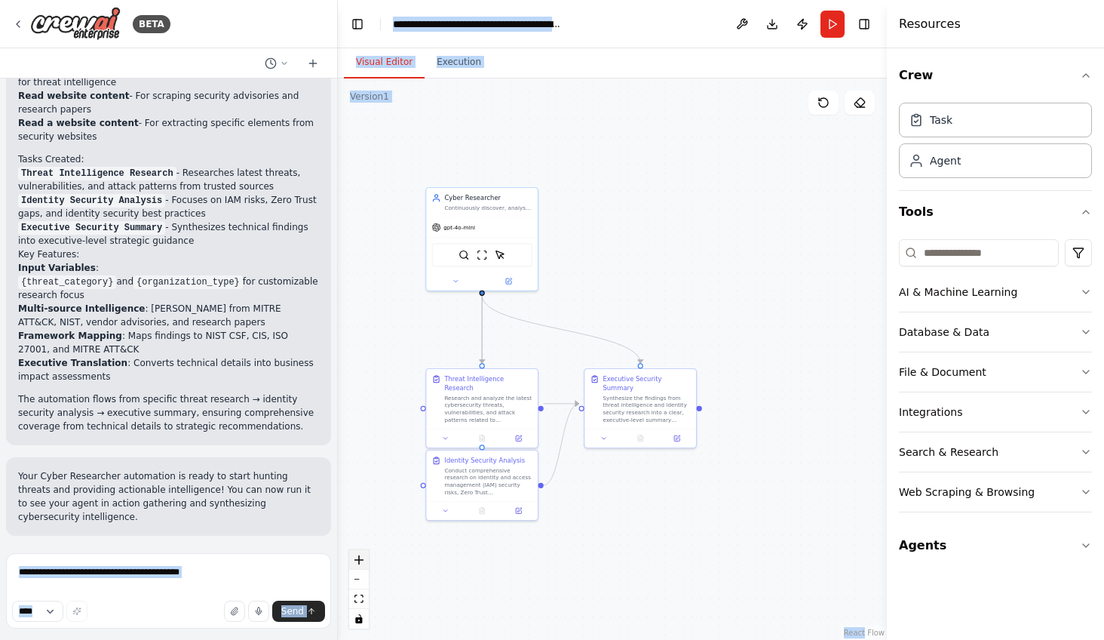
click at [360, 560] on icon "zoom in" at bounding box center [359, 559] width 9 height 9
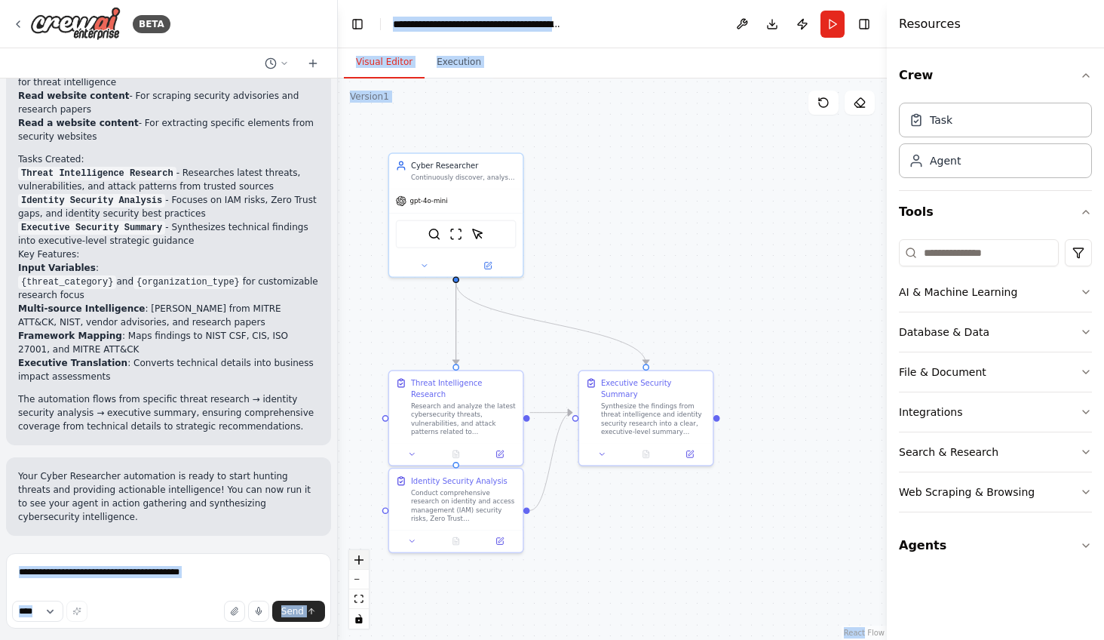
click at [360, 560] on icon "zoom in" at bounding box center [359, 559] width 9 height 9
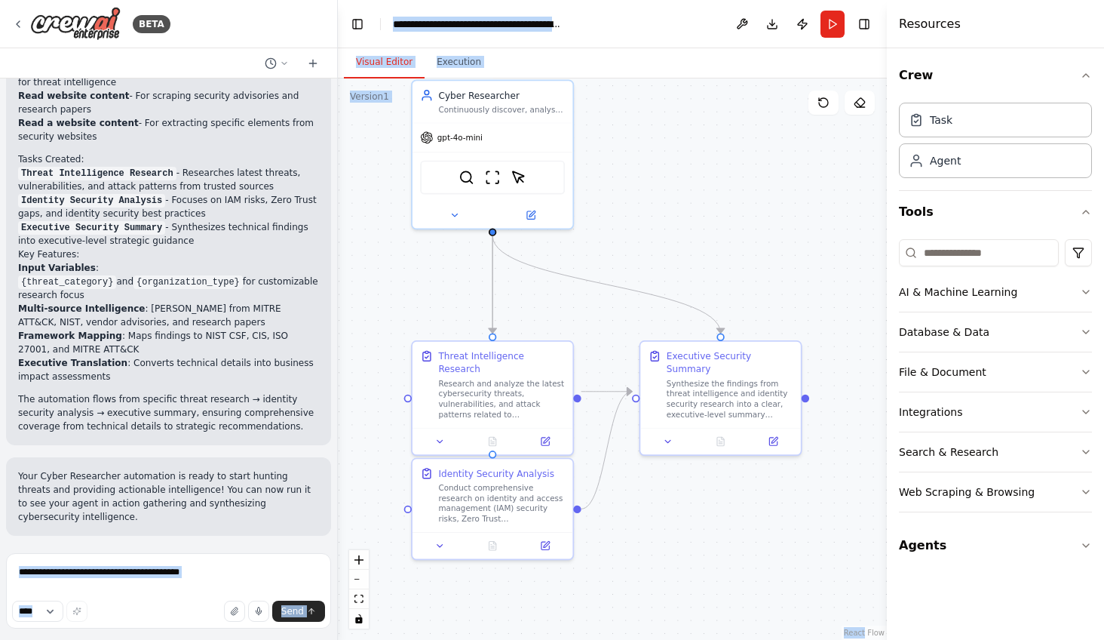
drag, startPoint x: 682, startPoint y: 327, endPoint x: 750, endPoint y: 296, distance: 74.3
click at [750, 296] on div ".deletable-edge-delete-btn { width: 20px; height: 20px; border: 0px solid #ffff…" at bounding box center [612, 358] width 549 height 561
click at [640, 45] on header "**********" at bounding box center [612, 24] width 549 height 48
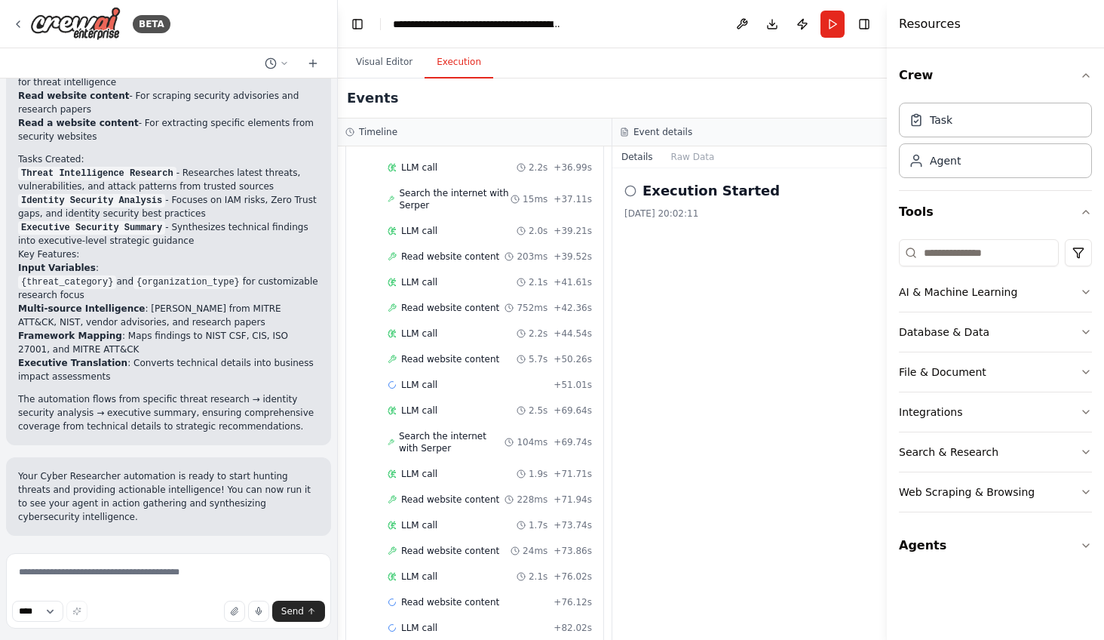
click at [463, 67] on button "Execution" at bounding box center [459, 63] width 69 height 32
click at [395, 65] on button "Visual Editor" at bounding box center [384, 63] width 81 height 32
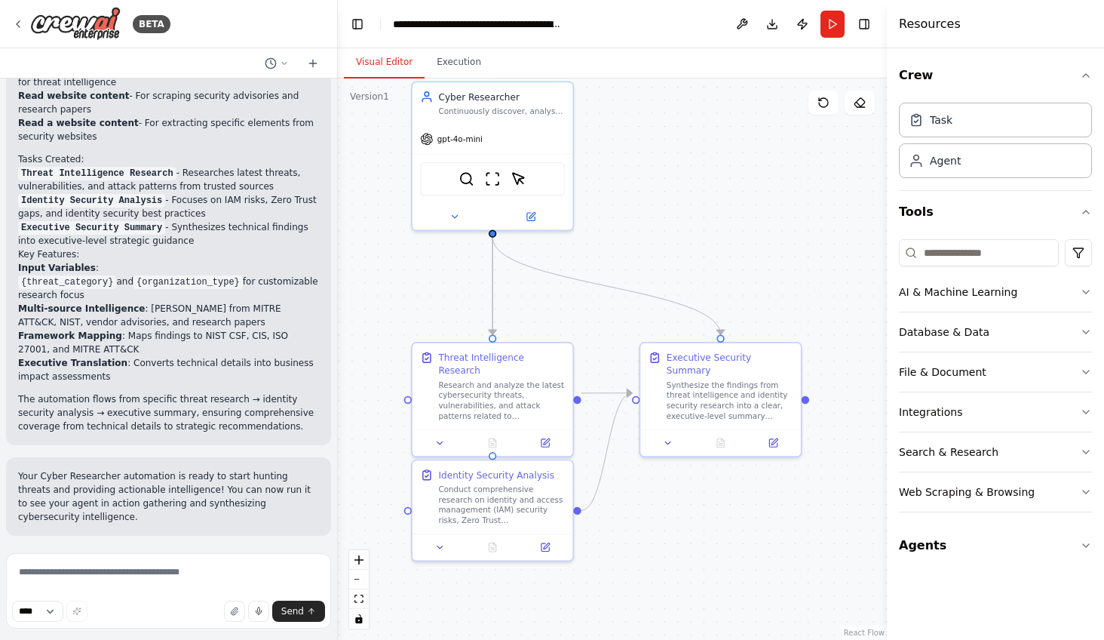
click at [188, 628] on span "Help fix error" at bounding box center [176, 634] width 60 height 12
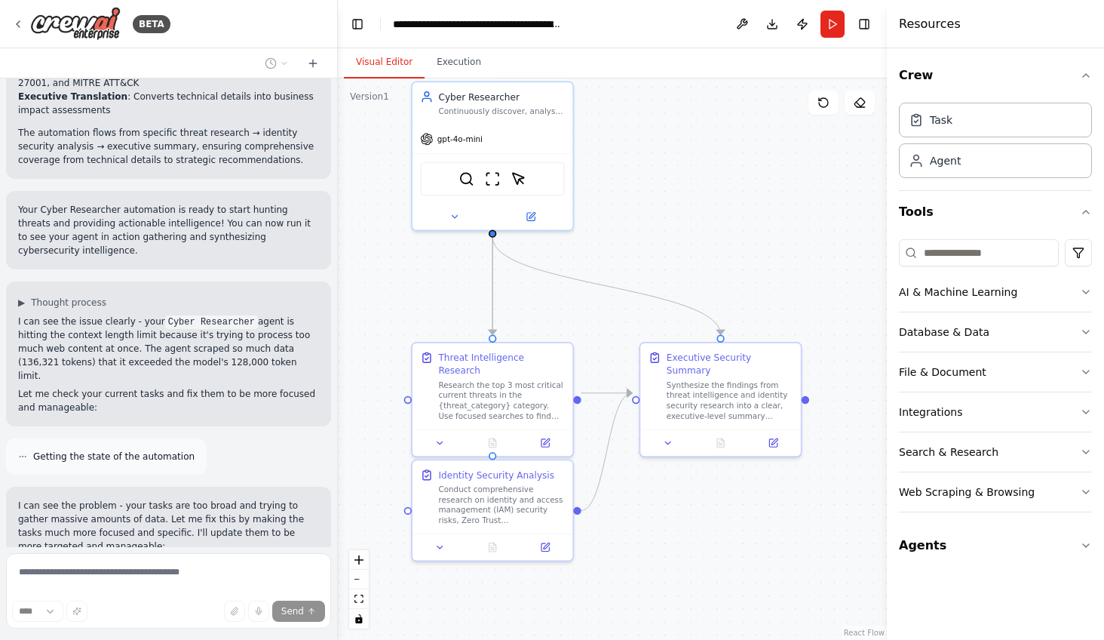
scroll to position [2547, 0]
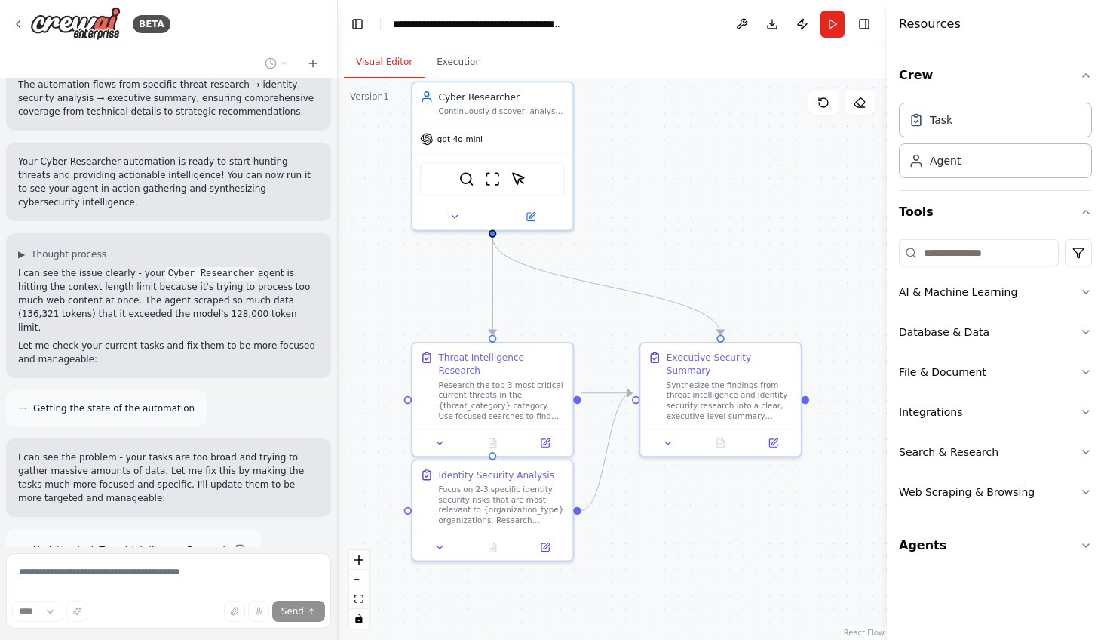
click at [395, 485] on div "BETA ▶ Thought process I can see you have a detailed description for a Cyber Re…" at bounding box center [552, 320] width 1104 height 640
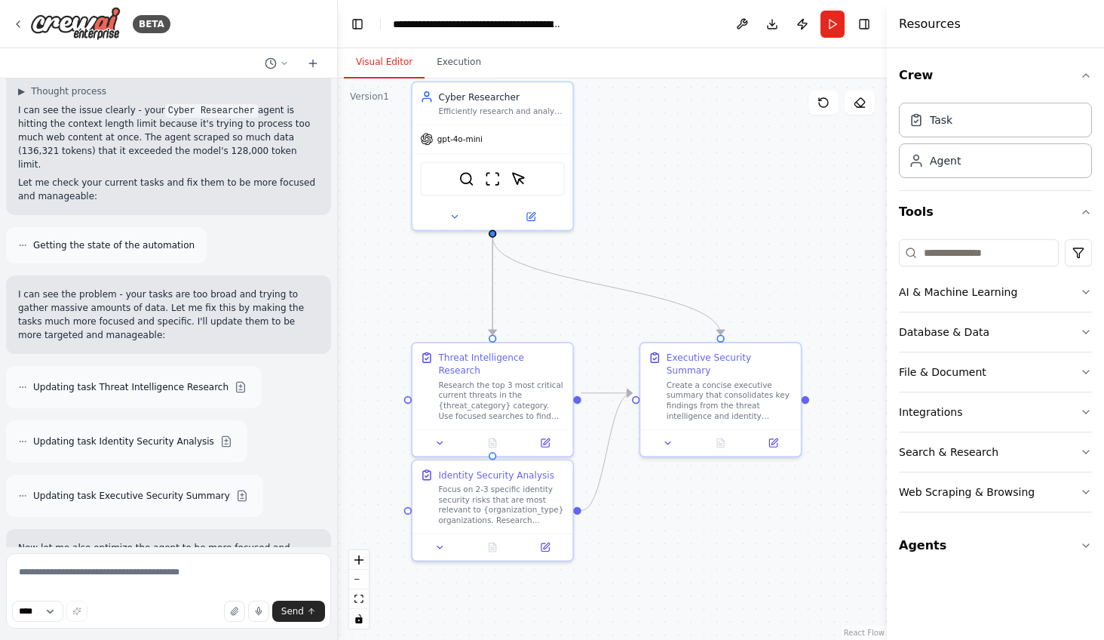
scroll to position [2810, 0]
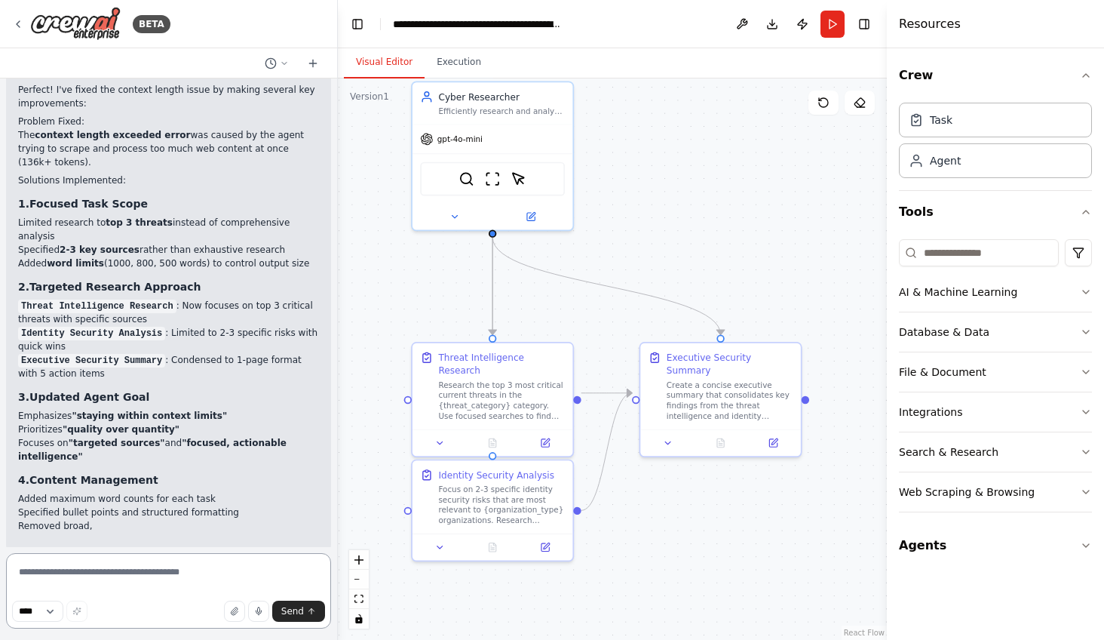
click at [124, 575] on textarea at bounding box center [168, 590] width 325 height 75
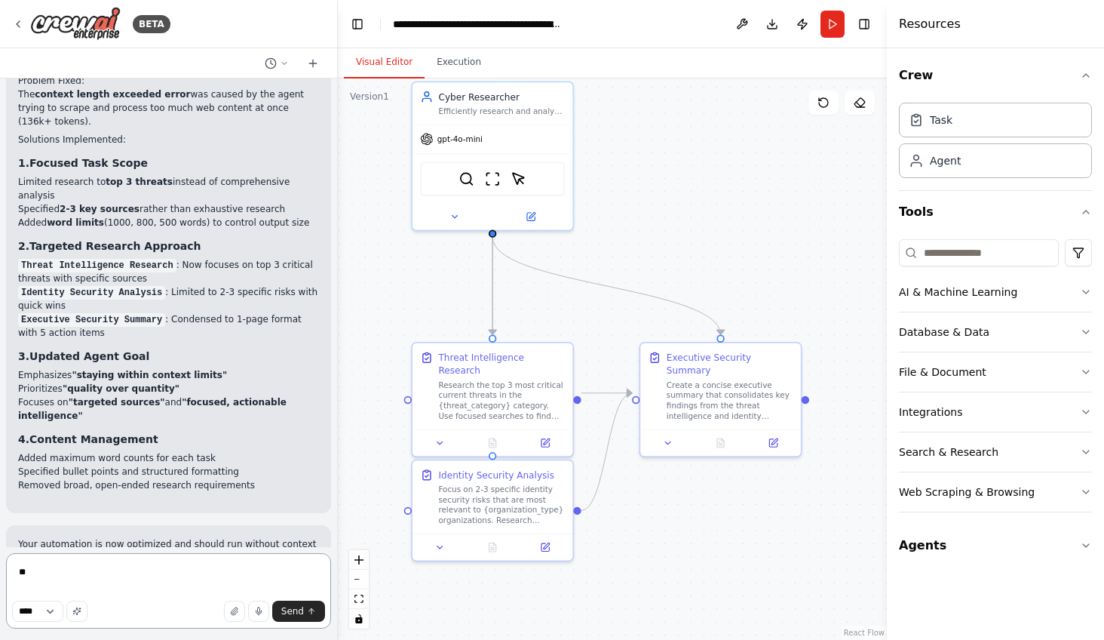
scroll to position [3438, 0]
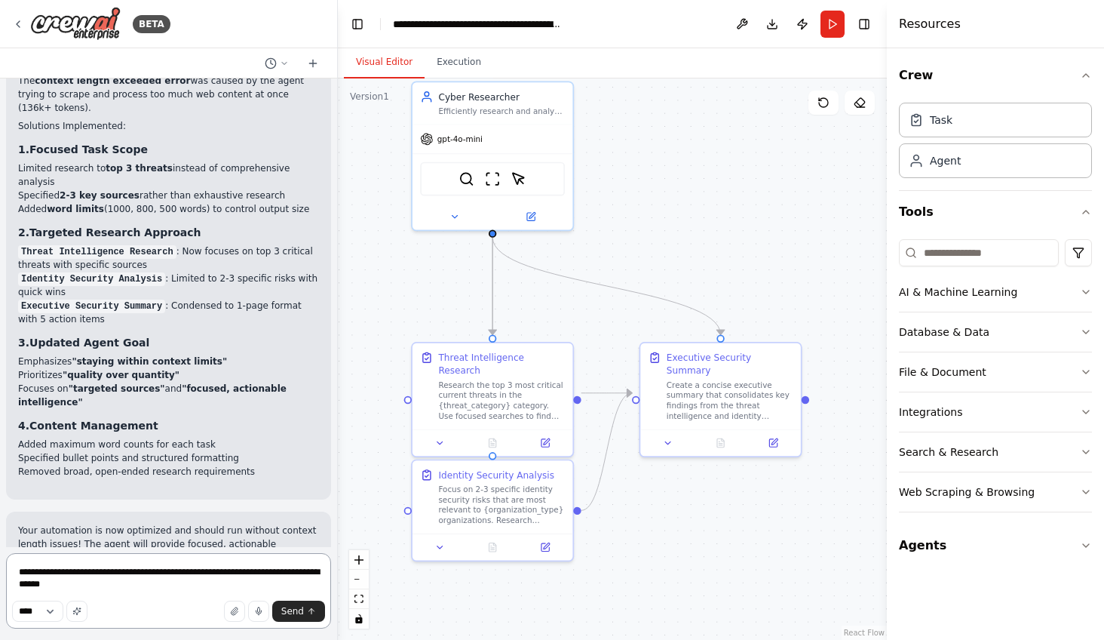
type textarea "**********"
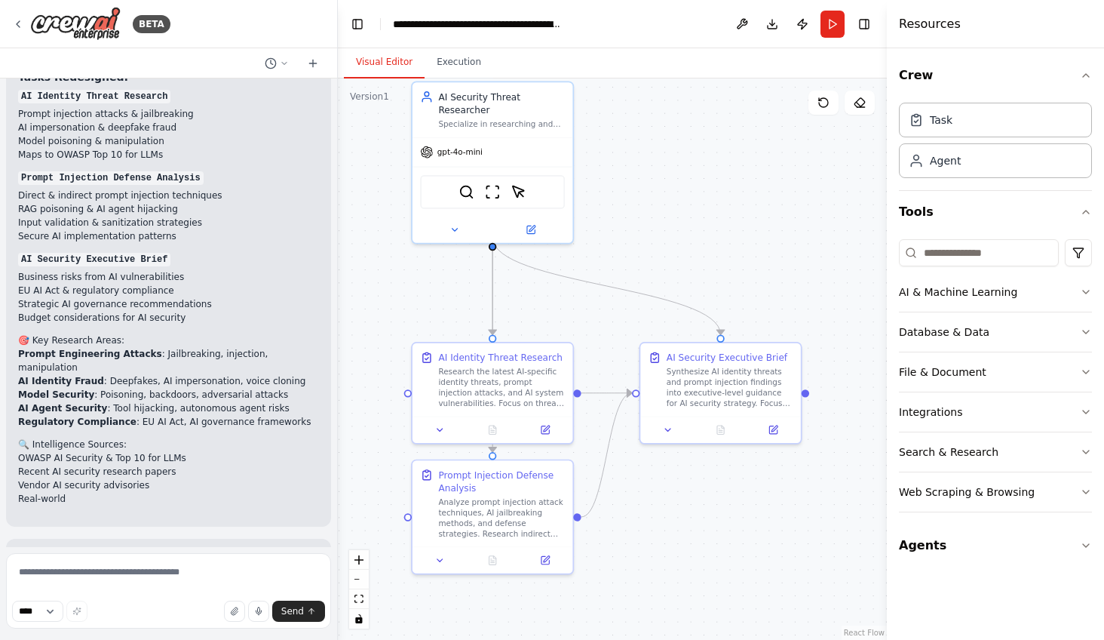
scroll to position [4779, 0]
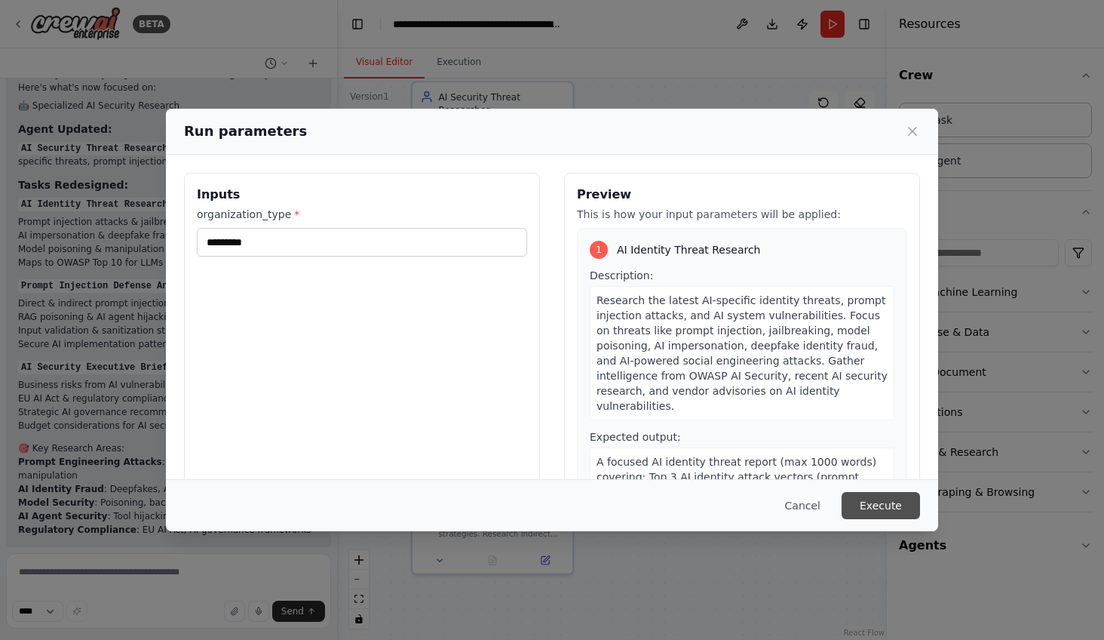
click at [889, 506] on button "Execute" at bounding box center [881, 505] width 78 height 27
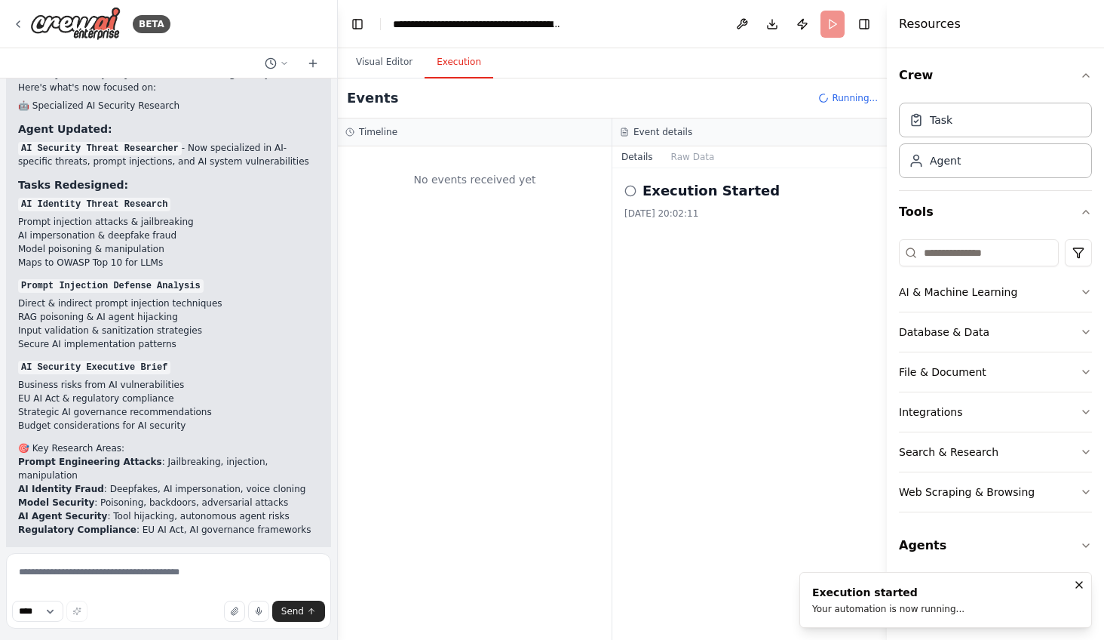
scroll to position [0, 0]
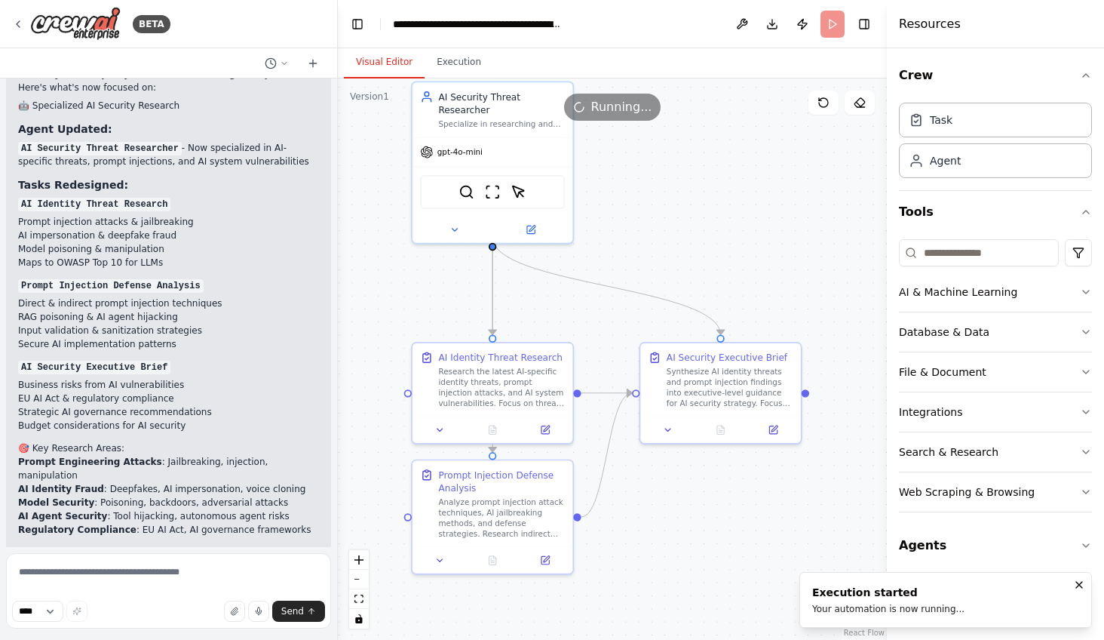
click at [388, 71] on button "Visual Editor" at bounding box center [384, 63] width 81 height 32
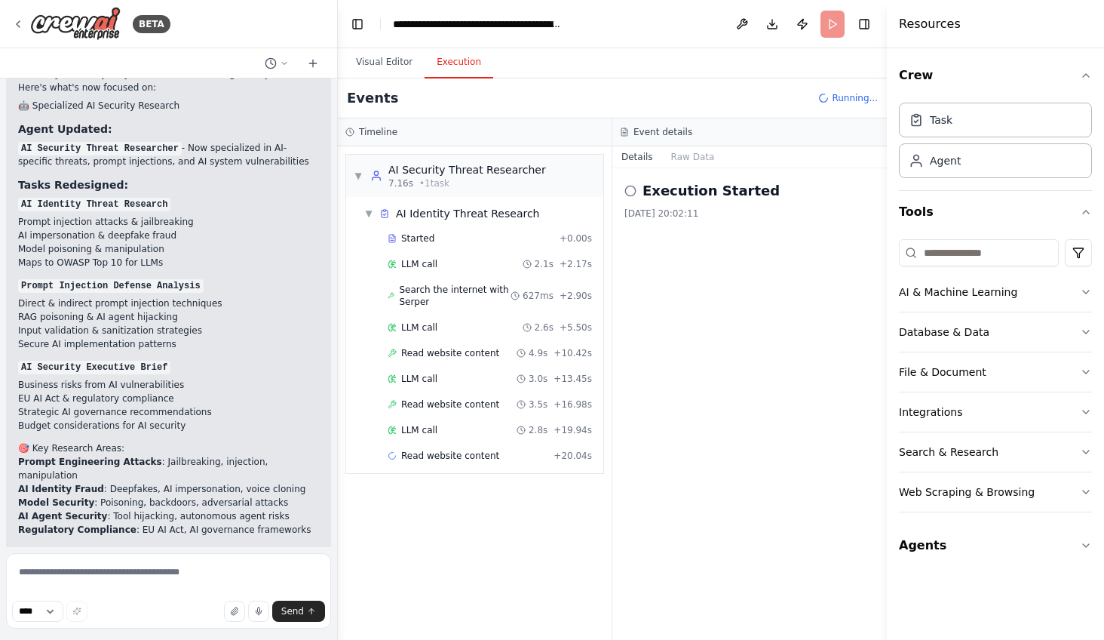
click at [456, 60] on button "Execution" at bounding box center [459, 63] width 69 height 32
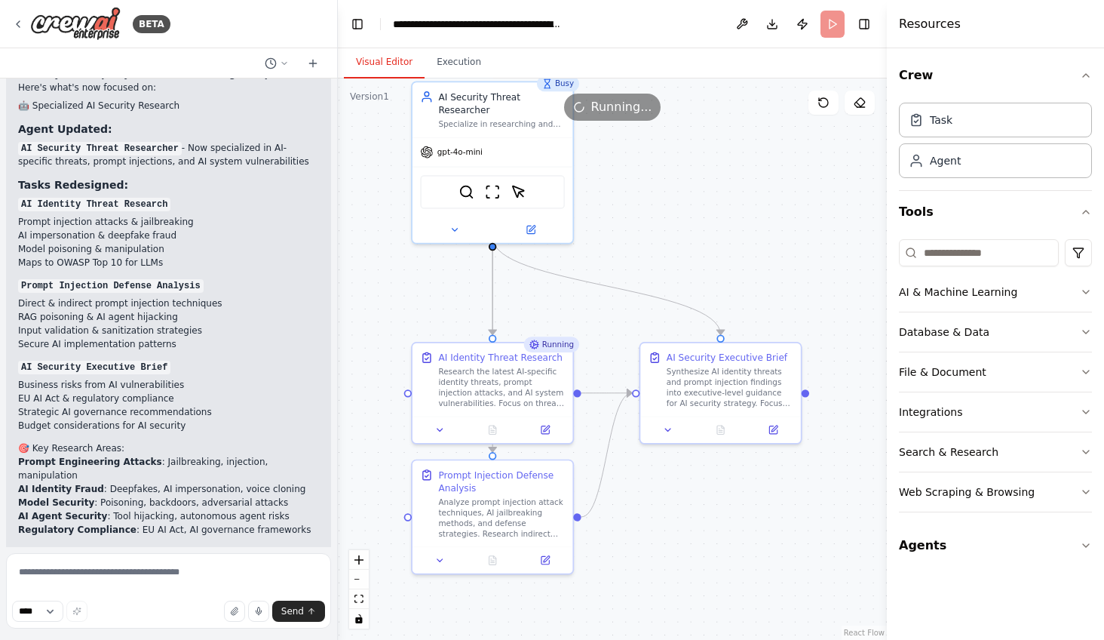
click at [382, 58] on button "Visual Editor" at bounding box center [384, 63] width 81 height 32
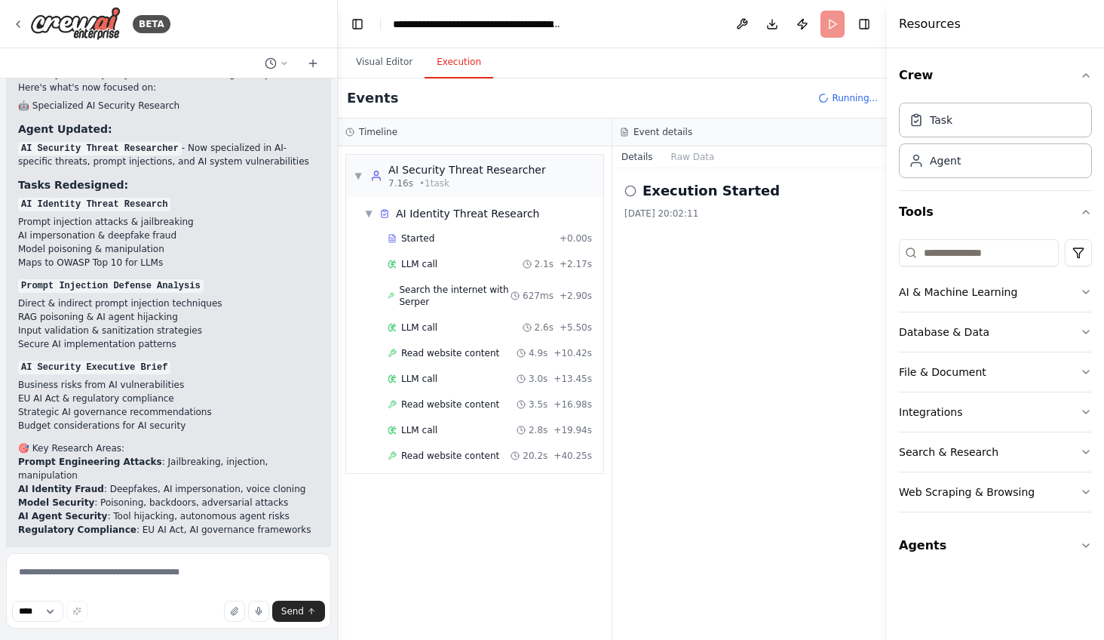
click at [469, 61] on button "Execution" at bounding box center [459, 63] width 69 height 32
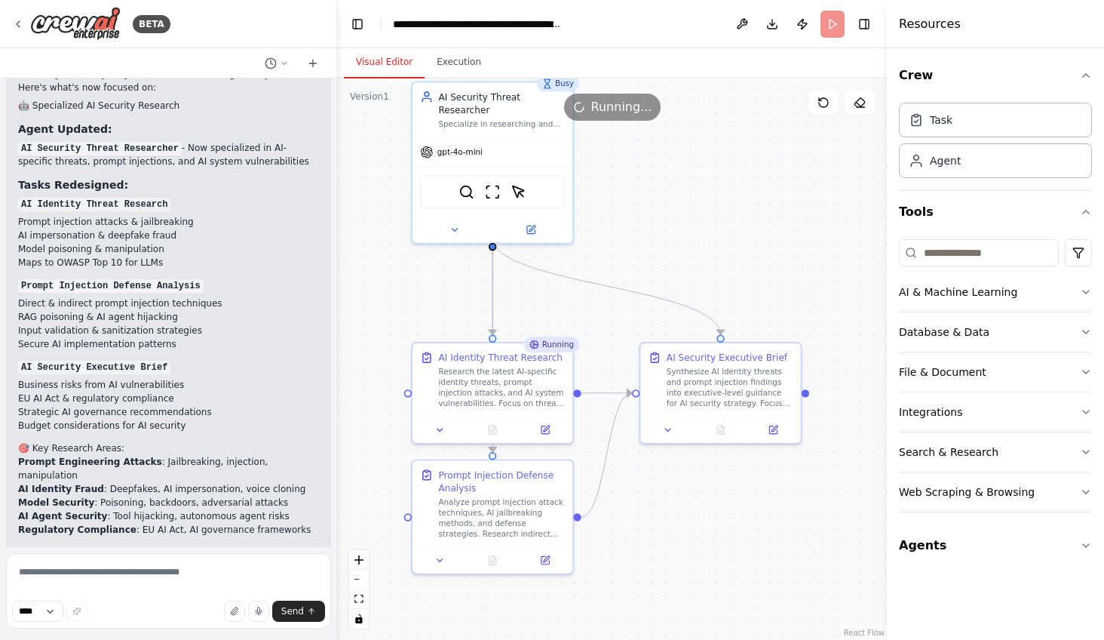
click at [390, 63] on button "Visual Editor" at bounding box center [384, 63] width 81 height 32
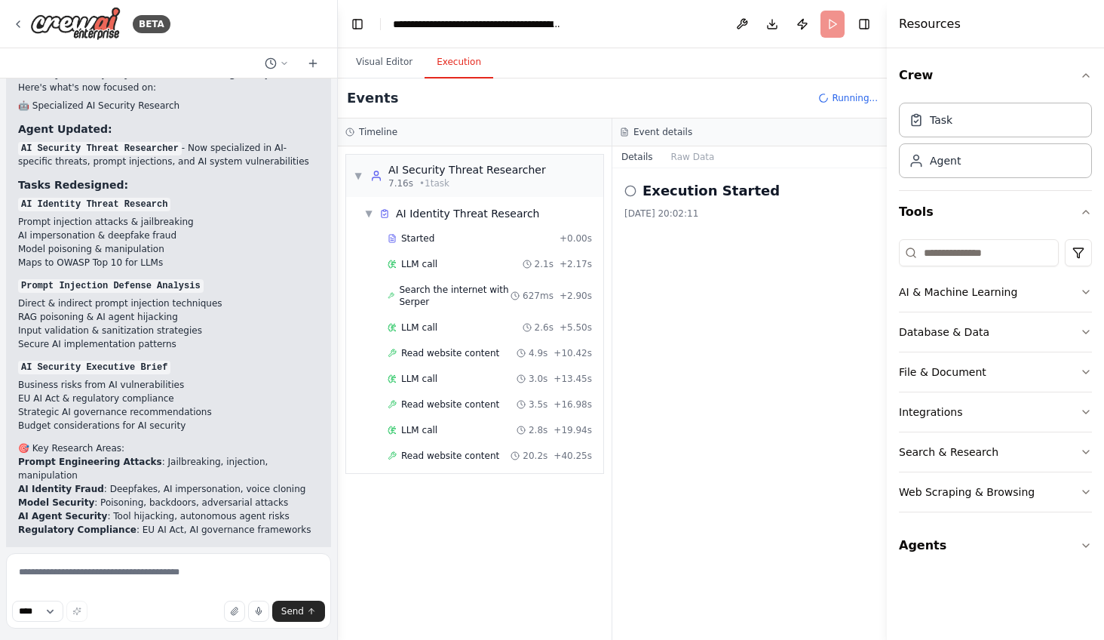
click at [463, 67] on button "Execution" at bounding box center [459, 63] width 69 height 32
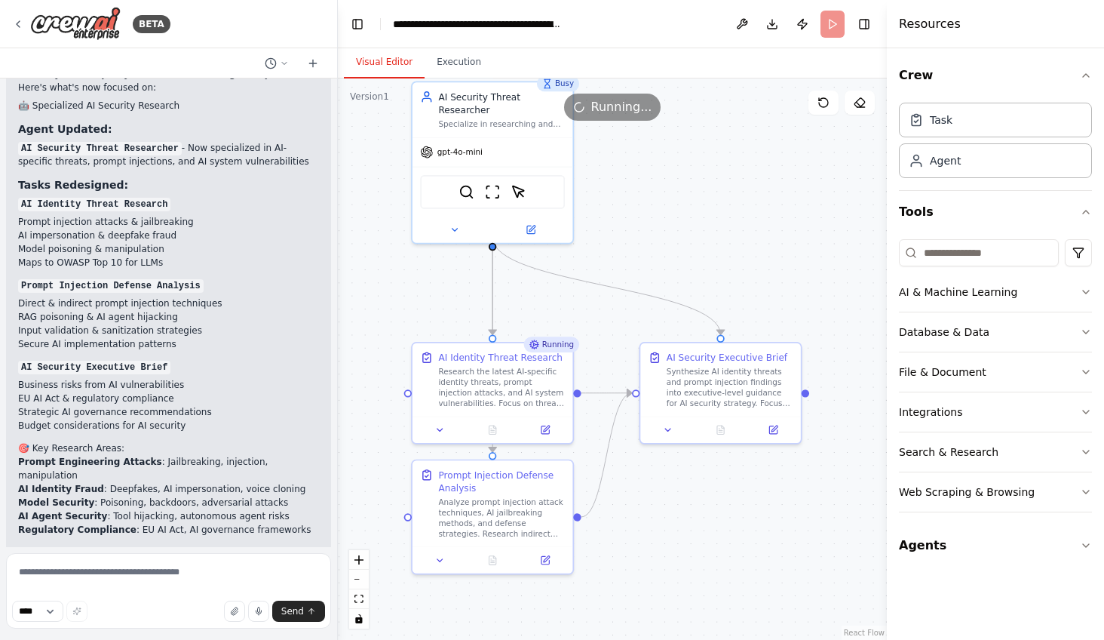
click at [388, 61] on button "Visual Editor" at bounding box center [384, 63] width 81 height 32
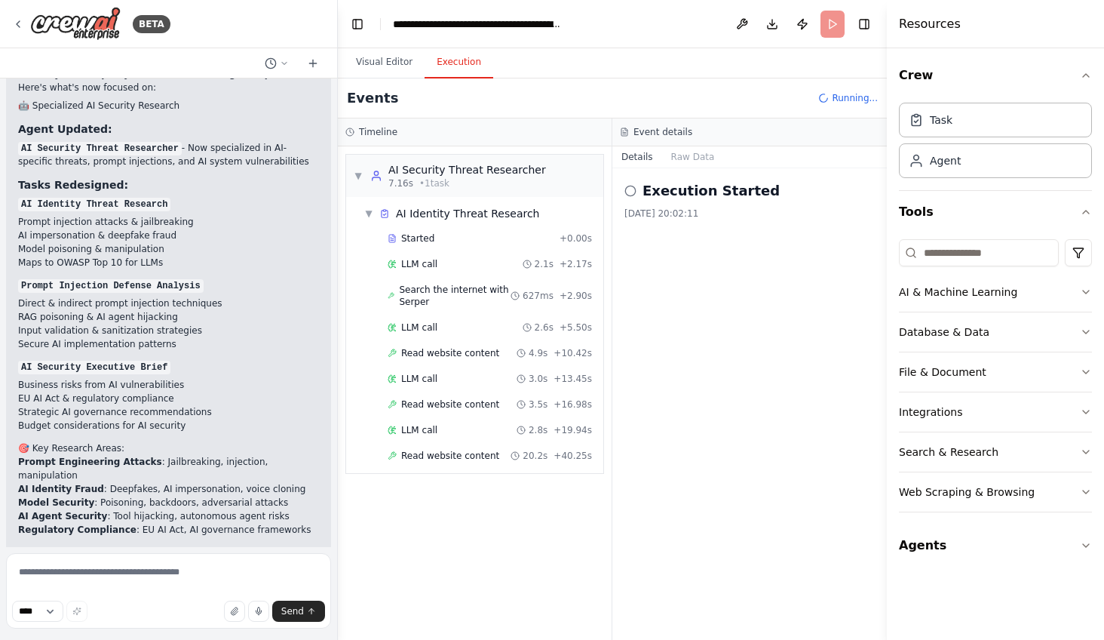
click at [466, 60] on button "Execution" at bounding box center [459, 63] width 69 height 32
click at [689, 155] on button "Raw Data" at bounding box center [693, 156] width 62 height 21
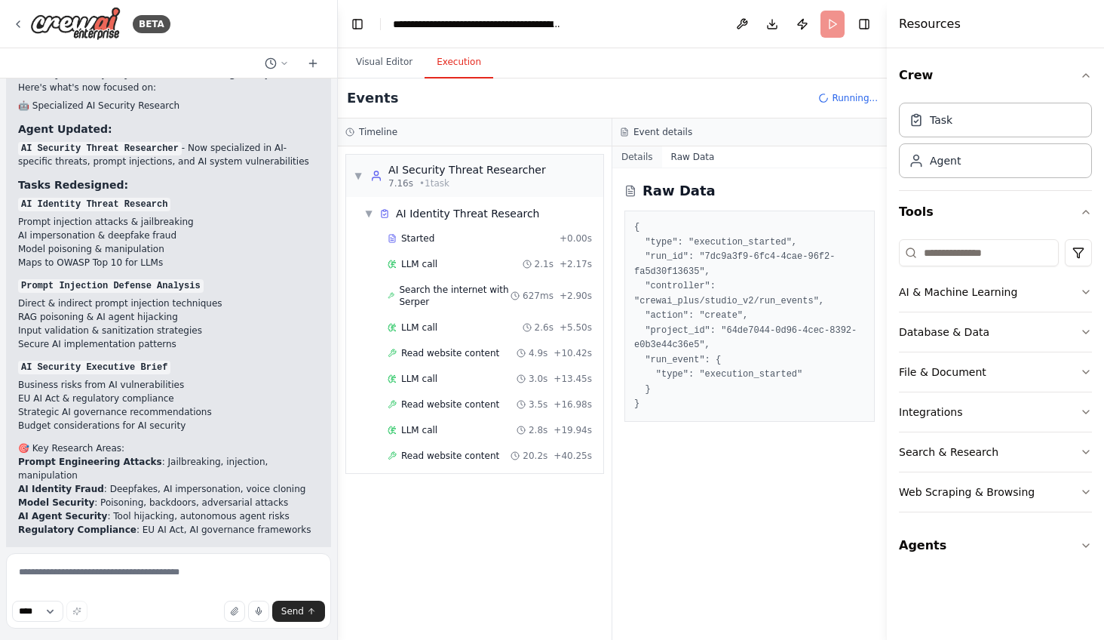
click at [633, 155] on button "Details" at bounding box center [638, 156] width 50 height 21
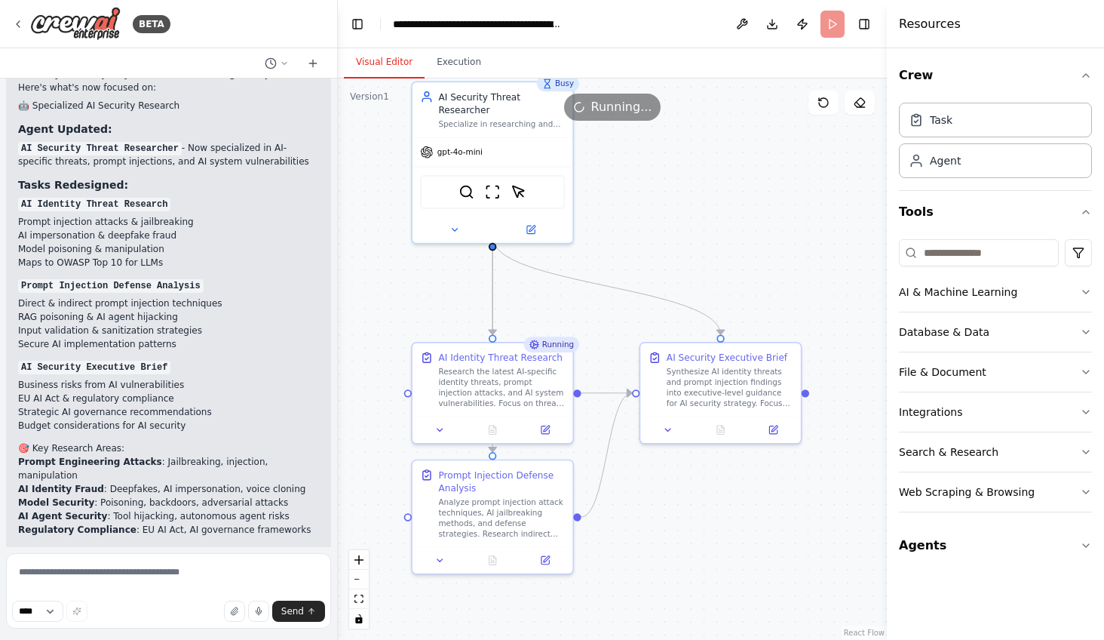
click at [388, 60] on button "Visual Editor" at bounding box center [384, 63] width 81 height 32
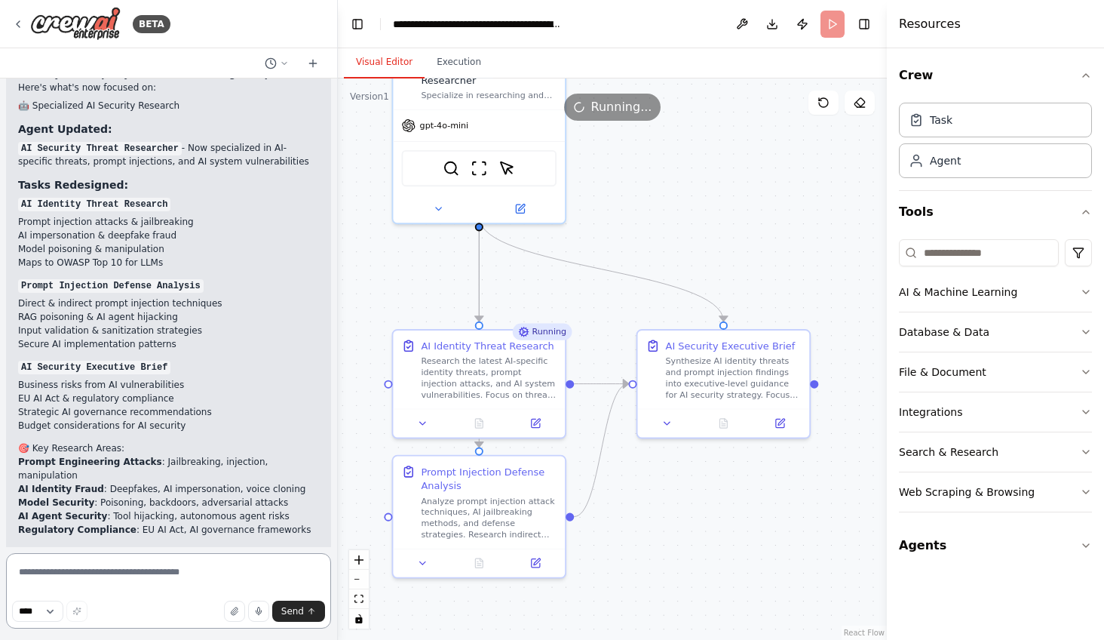
click at [47, 574] on textarea at bounding box center [168, 590] width 325 height 75
type textarea "**********"
click at [299, 603] on button "Send" at bounding box center [298, 610] width 53 height 21
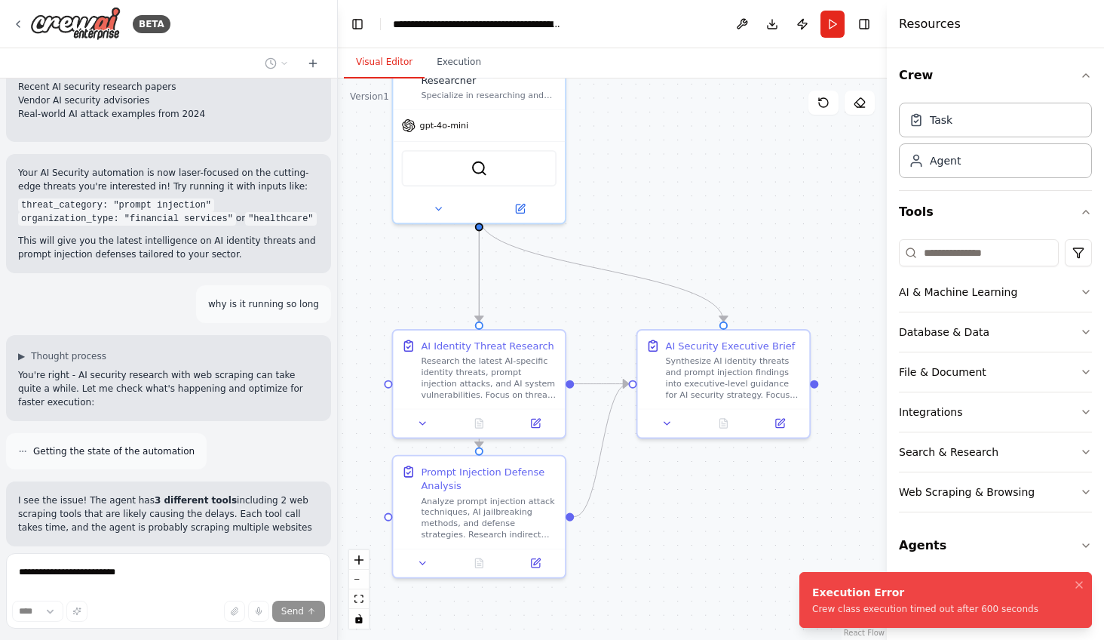
scroll to position [5164, 0]
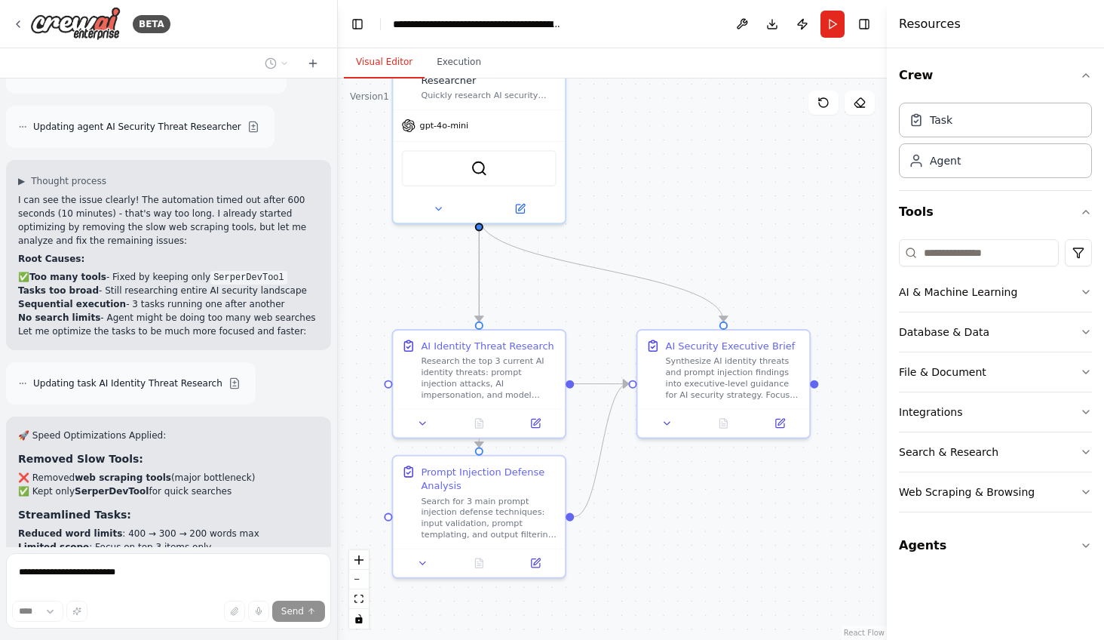
scroll to position [5949, 0]
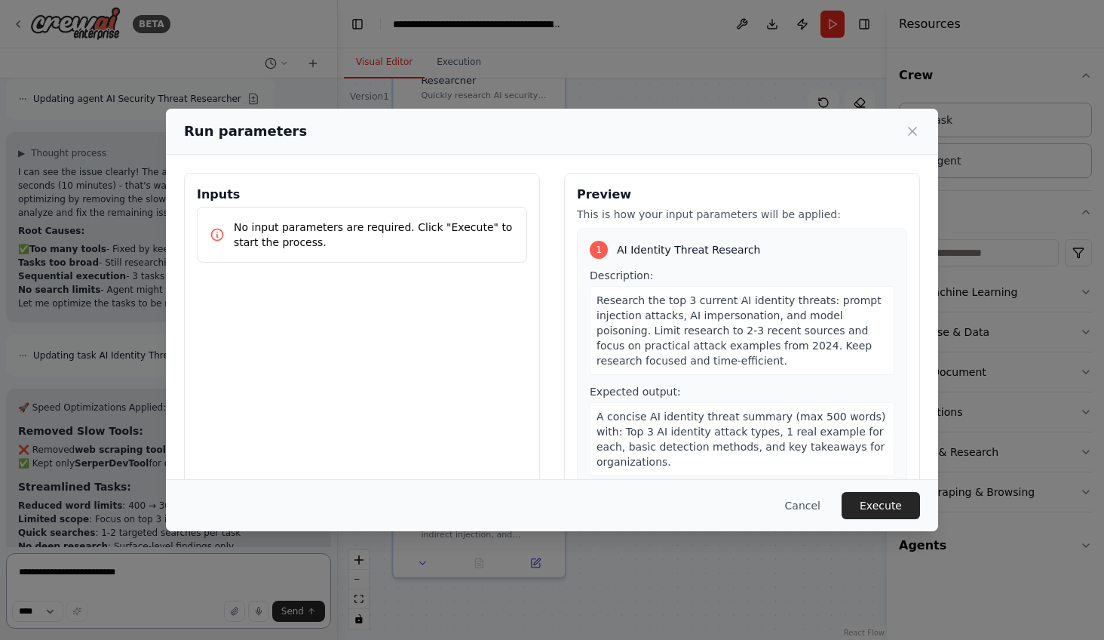
scroll to position [5890, 0]
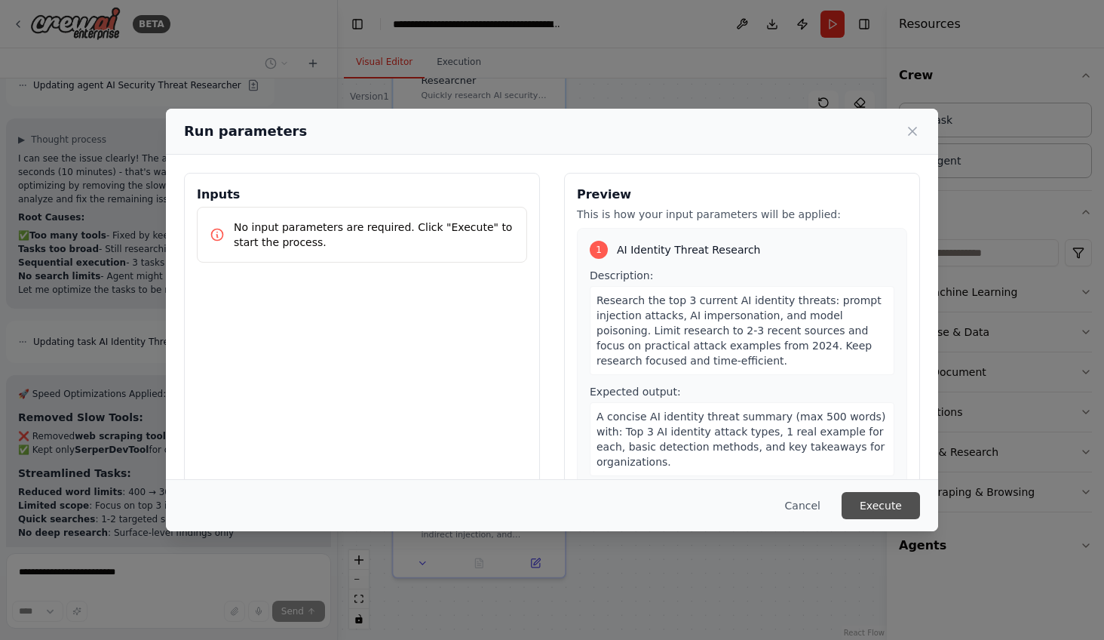
click at [881, 501] on button "Execute" at bounding box center [881, 505] width 78 height 27
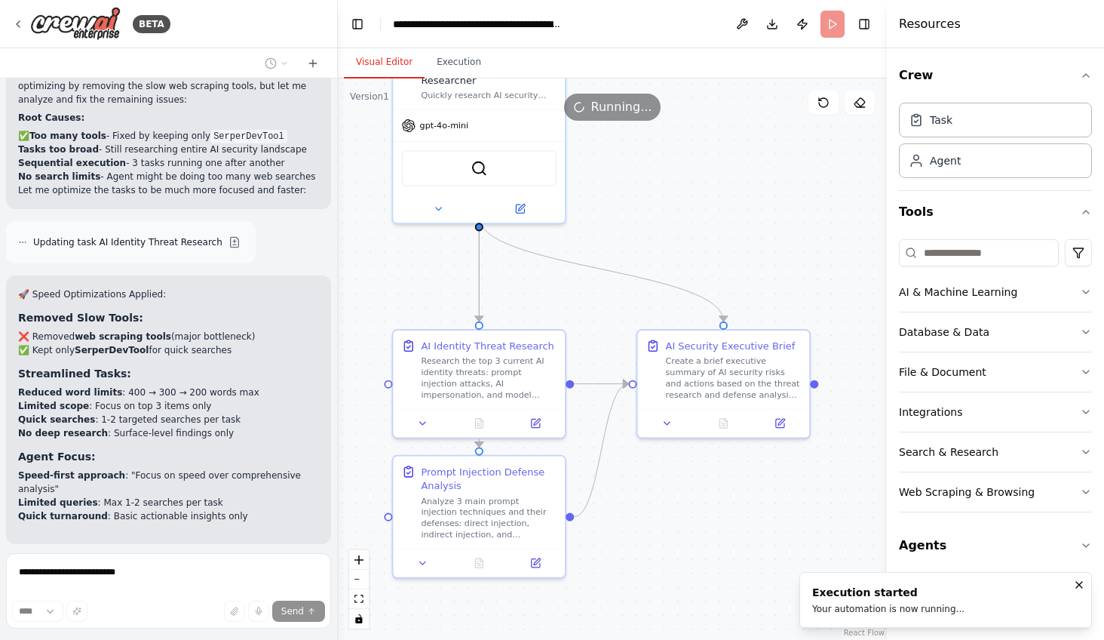
click at [383, 69] on button "Visual Editor" at bounding box center [384, 63] width 81 height 32
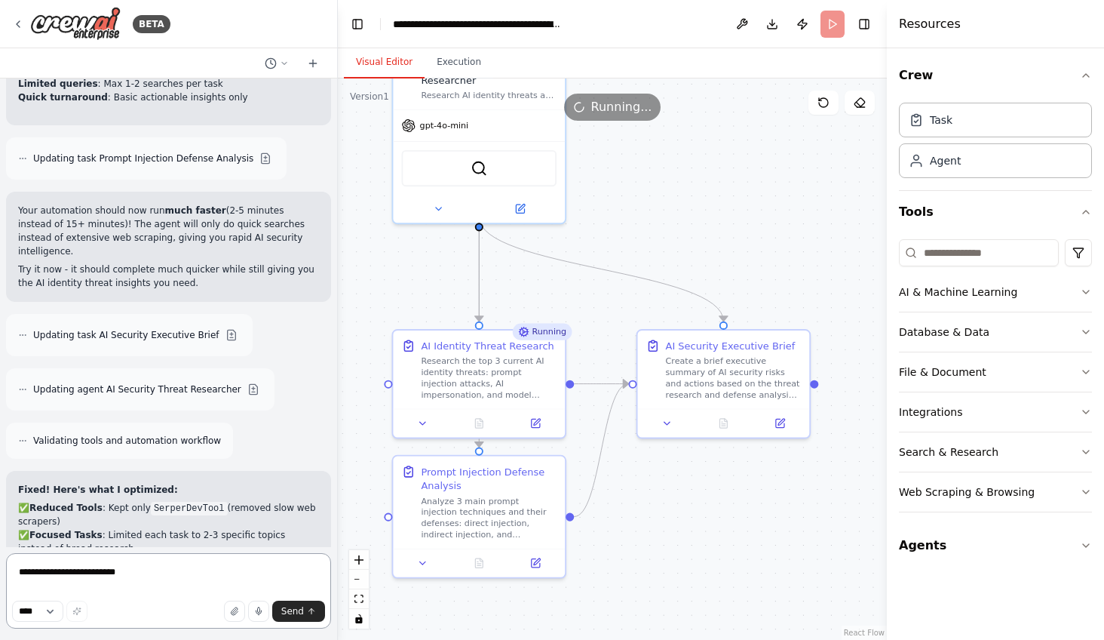
scroll to position [6422, 0]
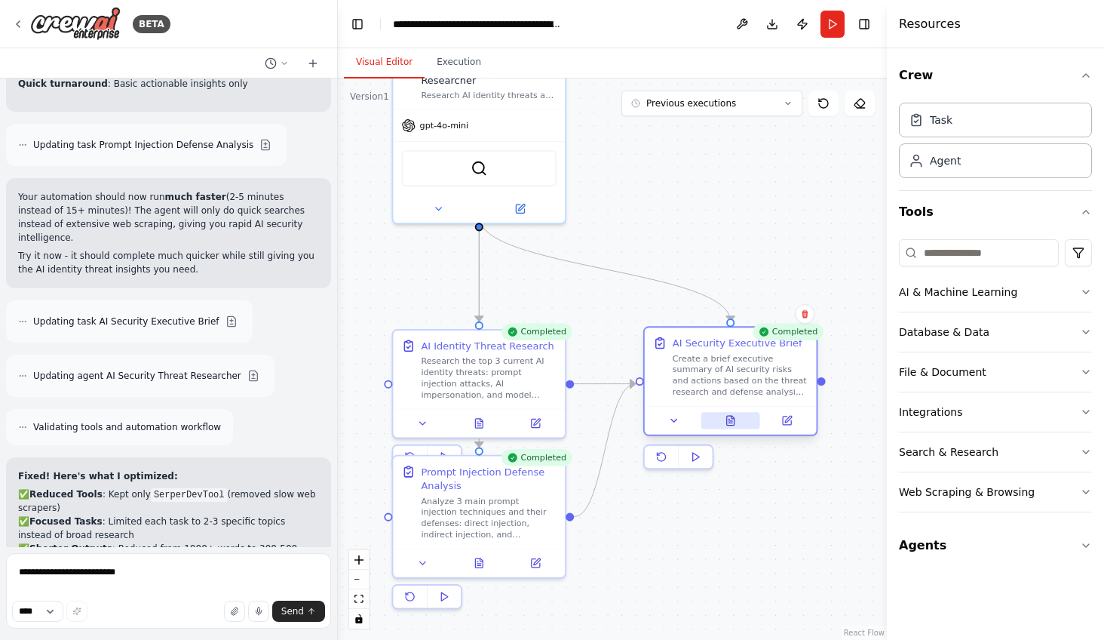
click at [724, 423] on button at bounding box center [730, 420] width 59 height 17
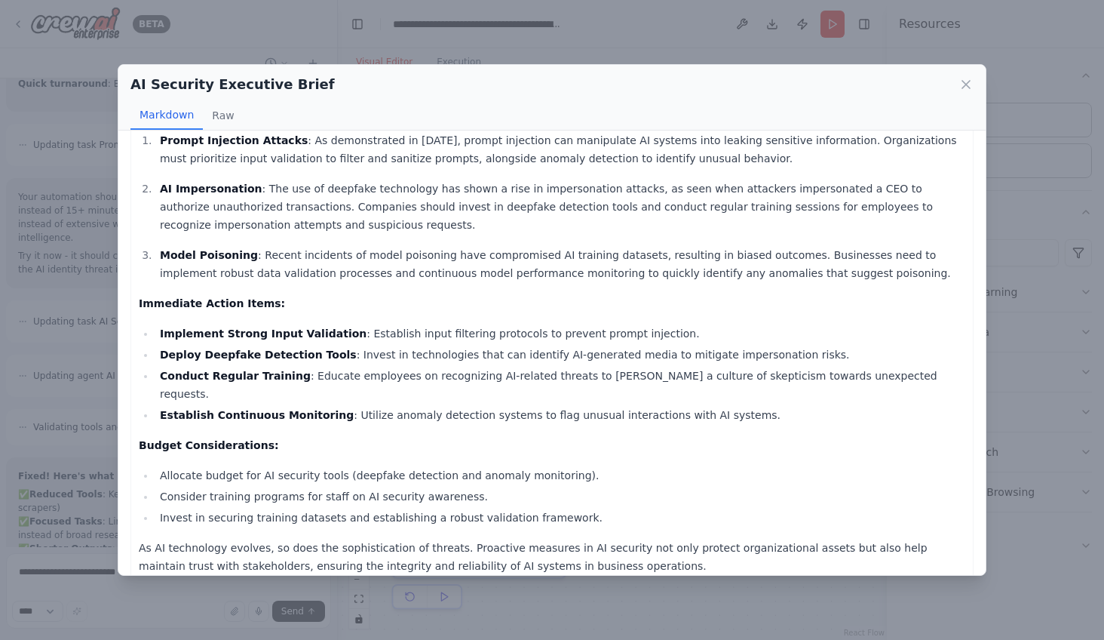
scroll to position [0, 0]
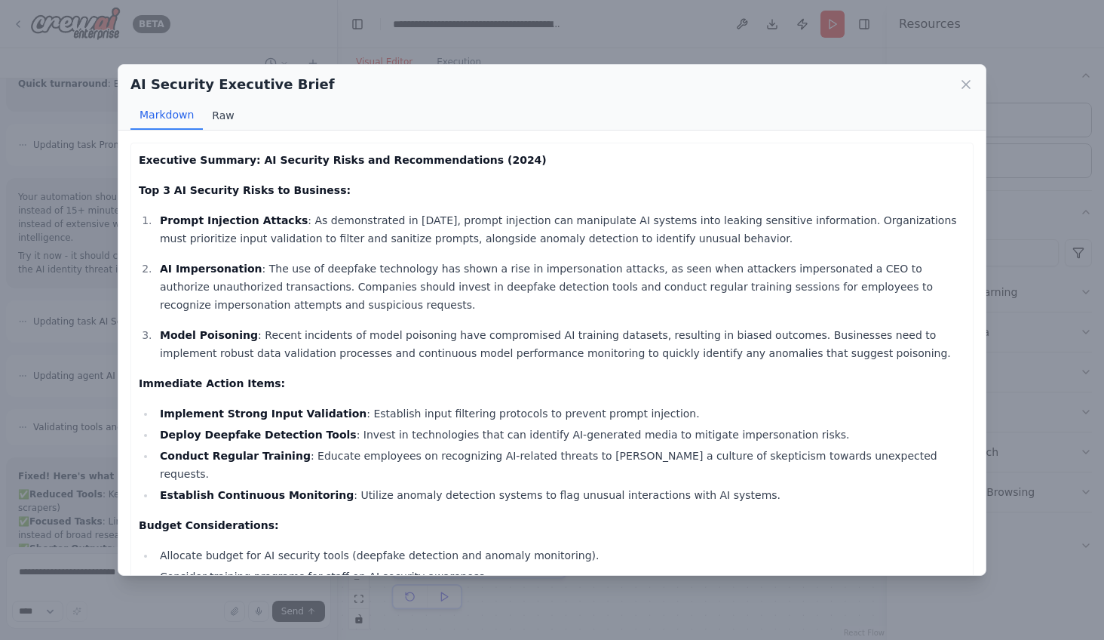
click at [225, 121] on button "Raw" at bounding box center [223, 115] width 40 height 29
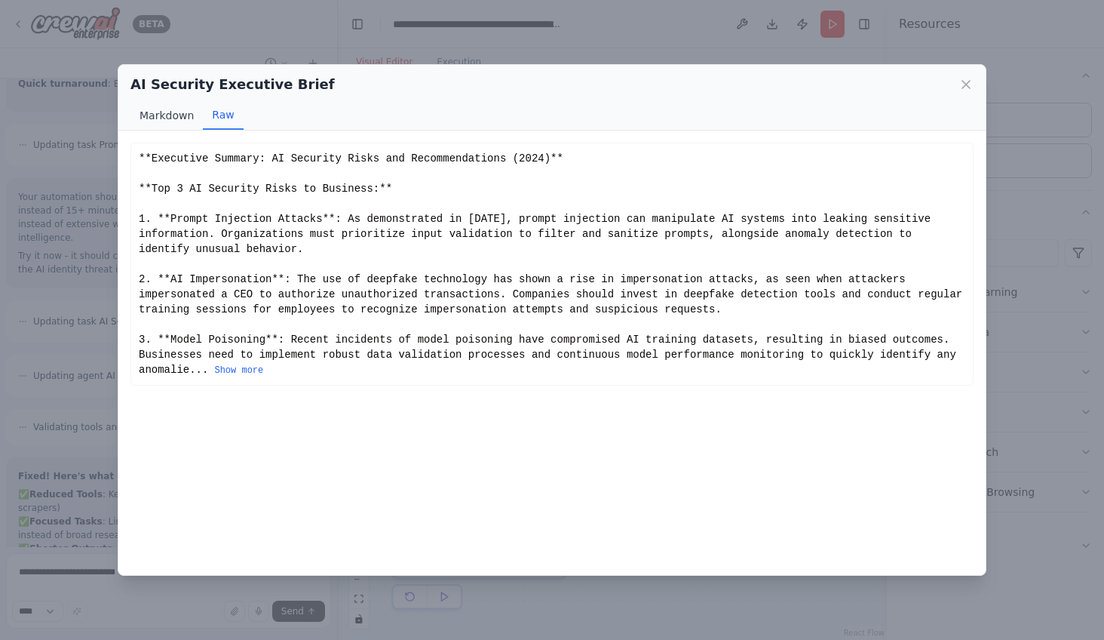
click at [167, 106] on button "Markdown" at bounding box center [166, 115] width 72 height 29
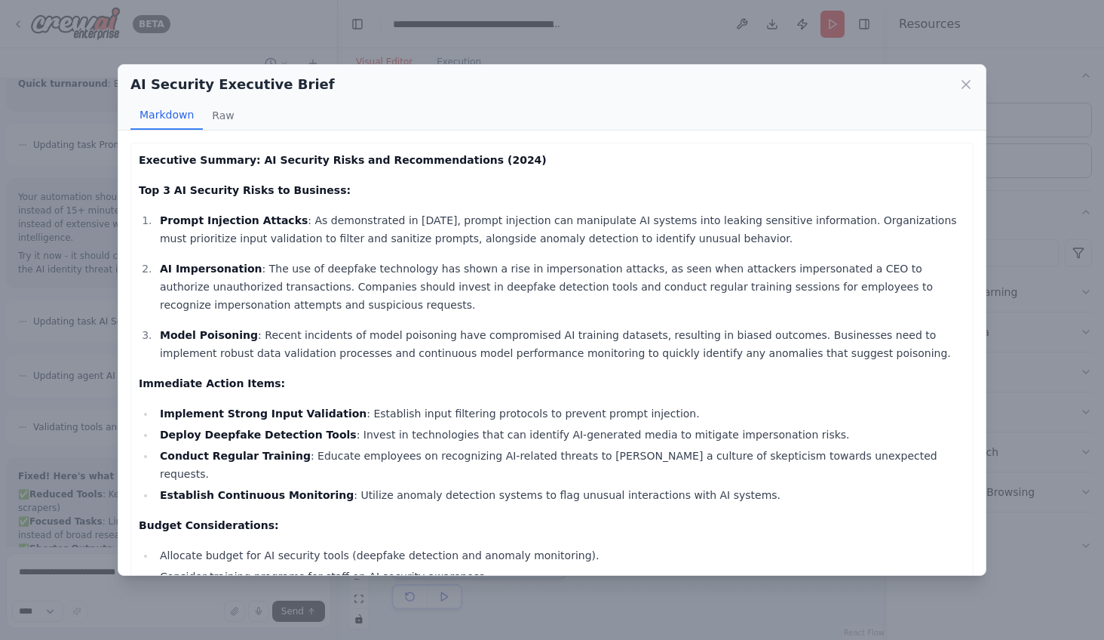
scroll to position [80, 0]
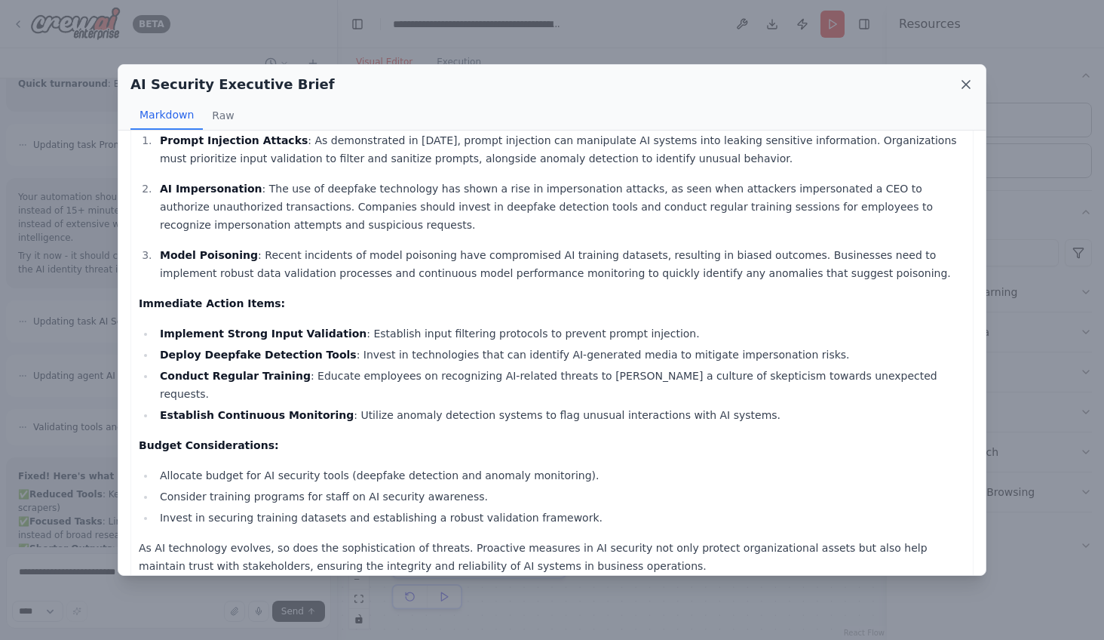
click at [966, 79] on icon at bounding box center [966, 84] width 15 height 15
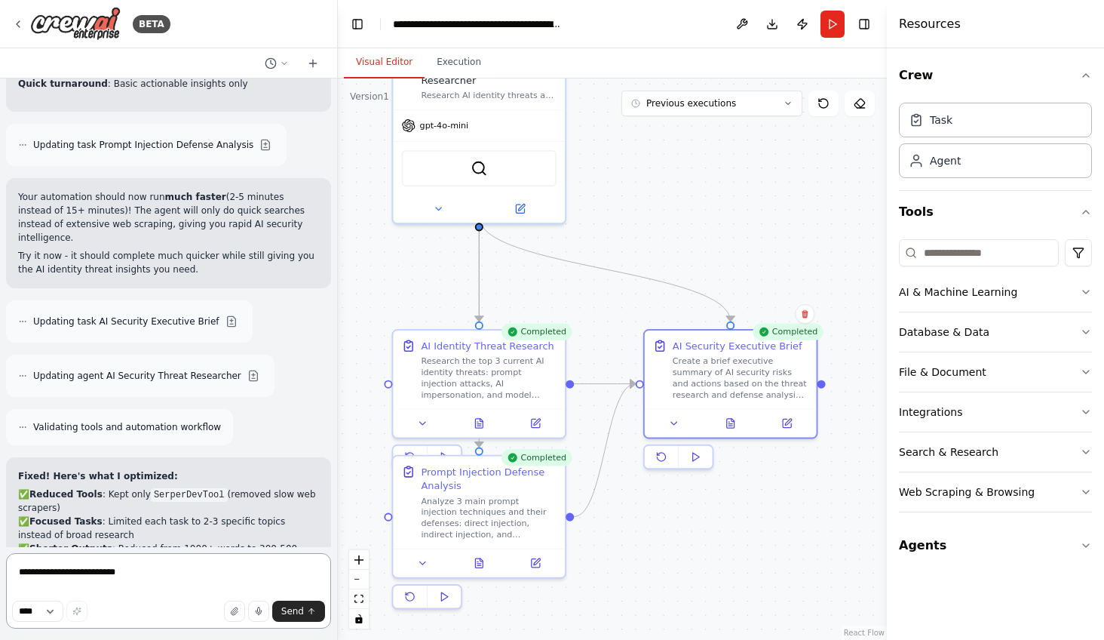
click at [76, 571] on textarea "**********" at bounding box center [168, 590] width 325 height 75
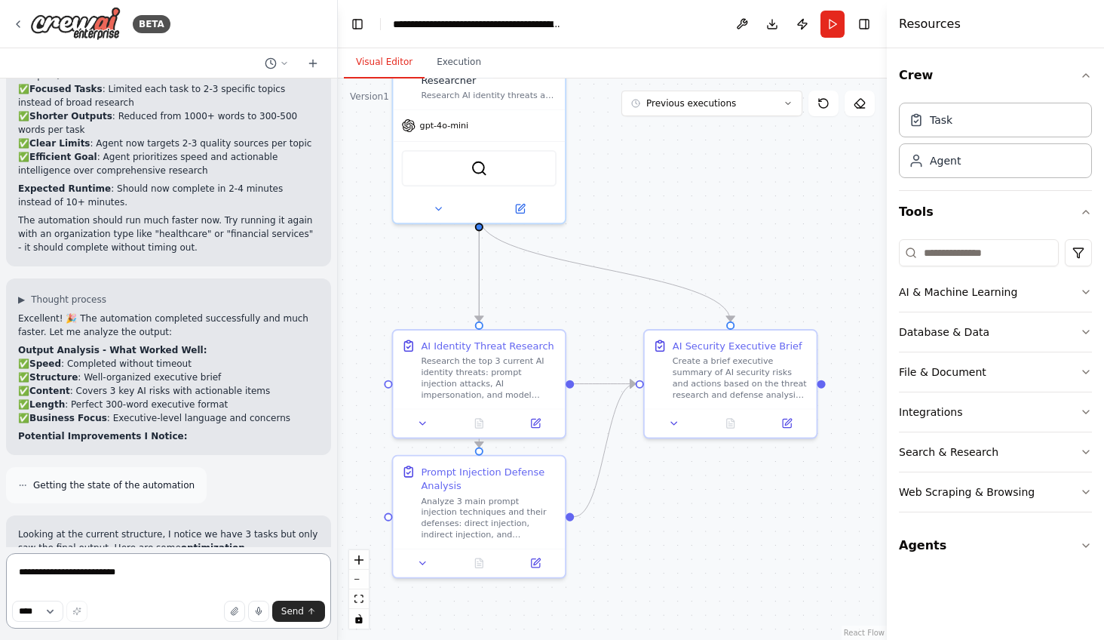
scroll to position [6868, 0]
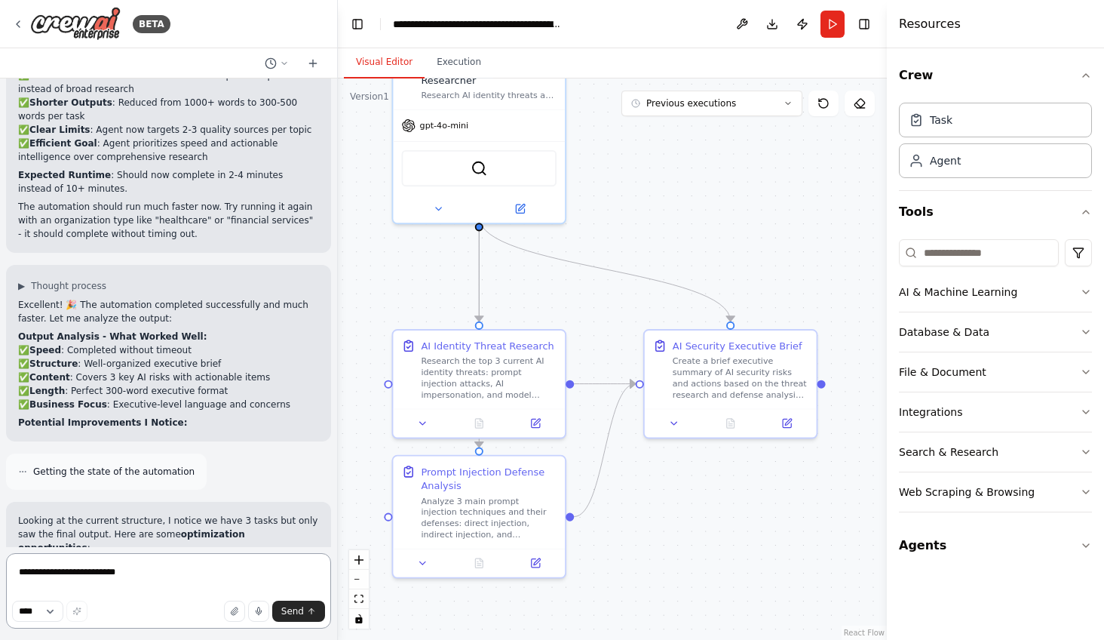
click at [66, 568] on textarea "**********" at bounding box center [168, 590] width 325 height 75
type textarea "**********"
click at [302, 603] on button "Send" at bounding box center [298, 610] width 53 height 21
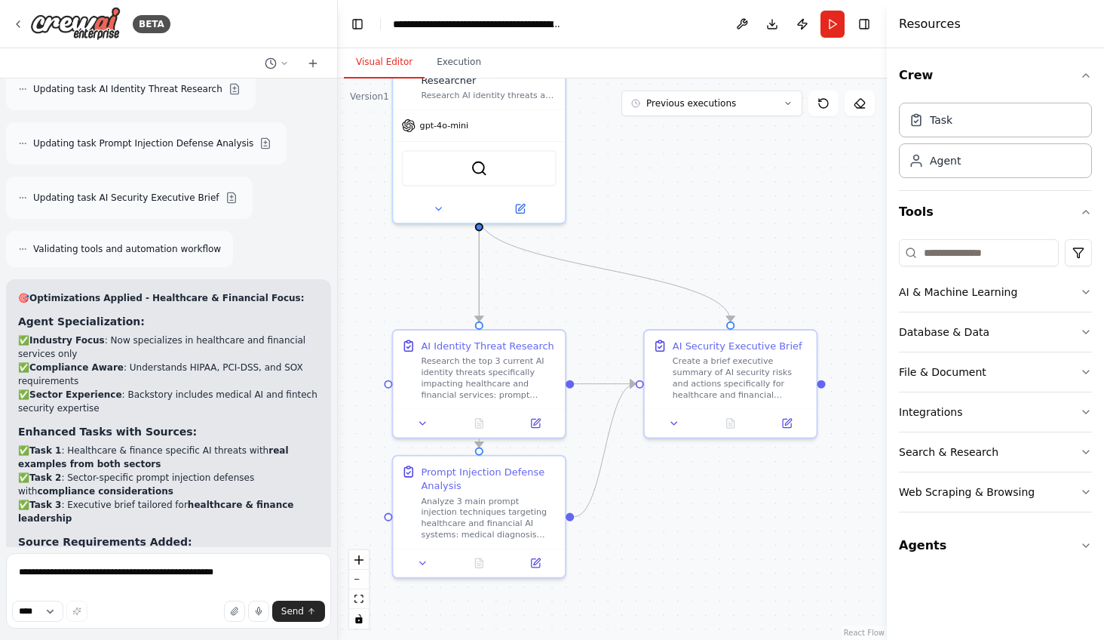
scroll to position [7902, 0]
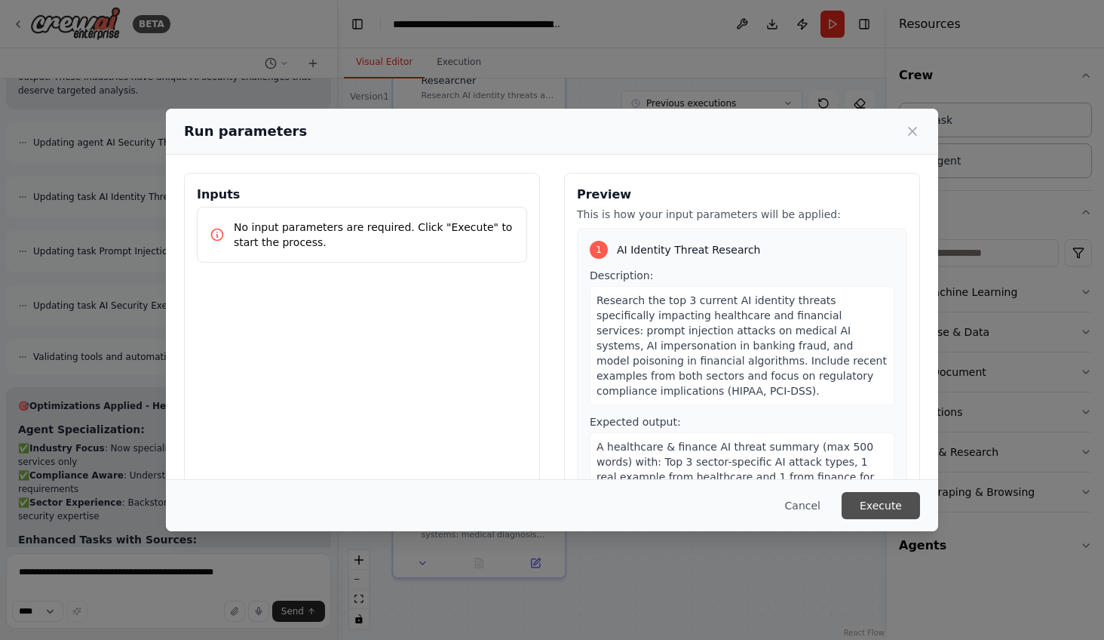
click at [889, 499] on button "Execute" at bounding box center [881, 505] width 78 height 27
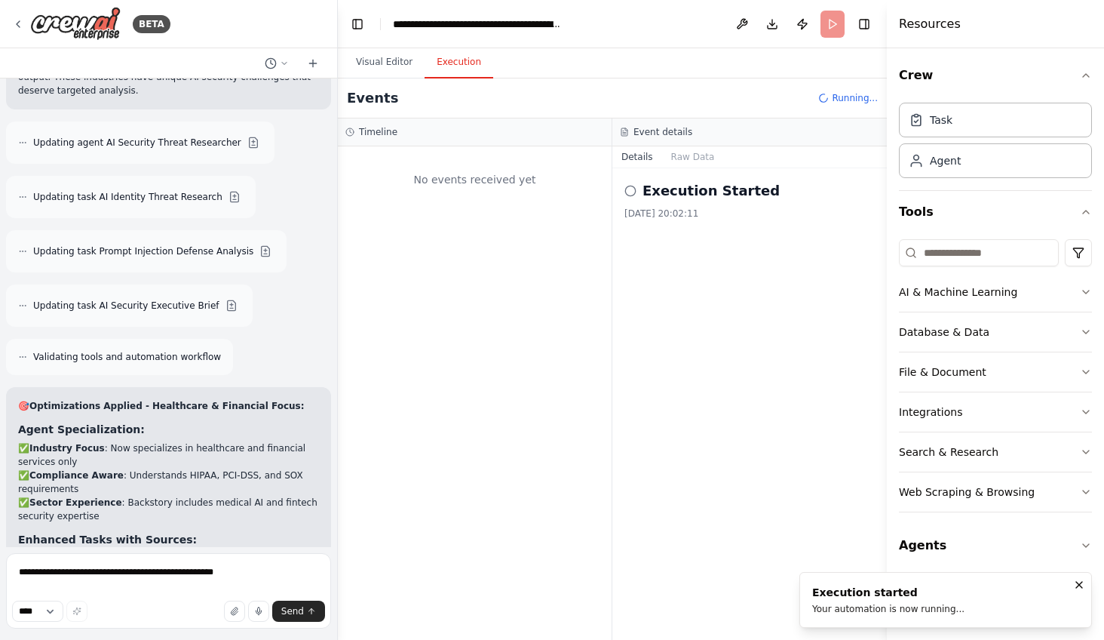
click at [397, 137] on div "Timeline" at bounding box center [474, 132] width 259 height 12
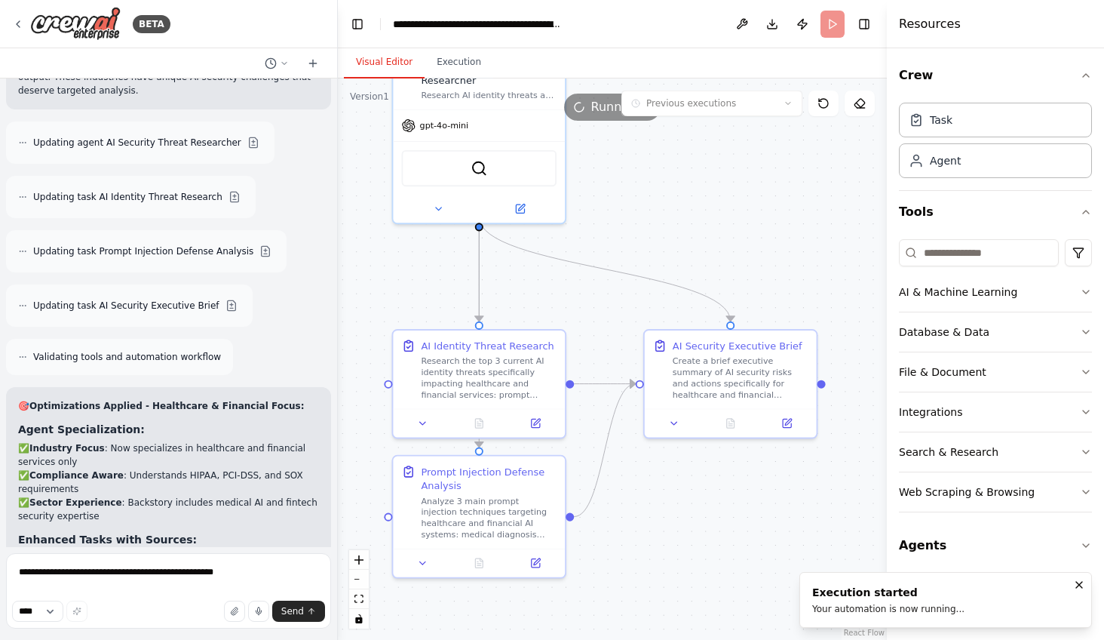
click at [388, 62] on button "Visual Editor" at bounding box center [384, 63] width 81 height 32
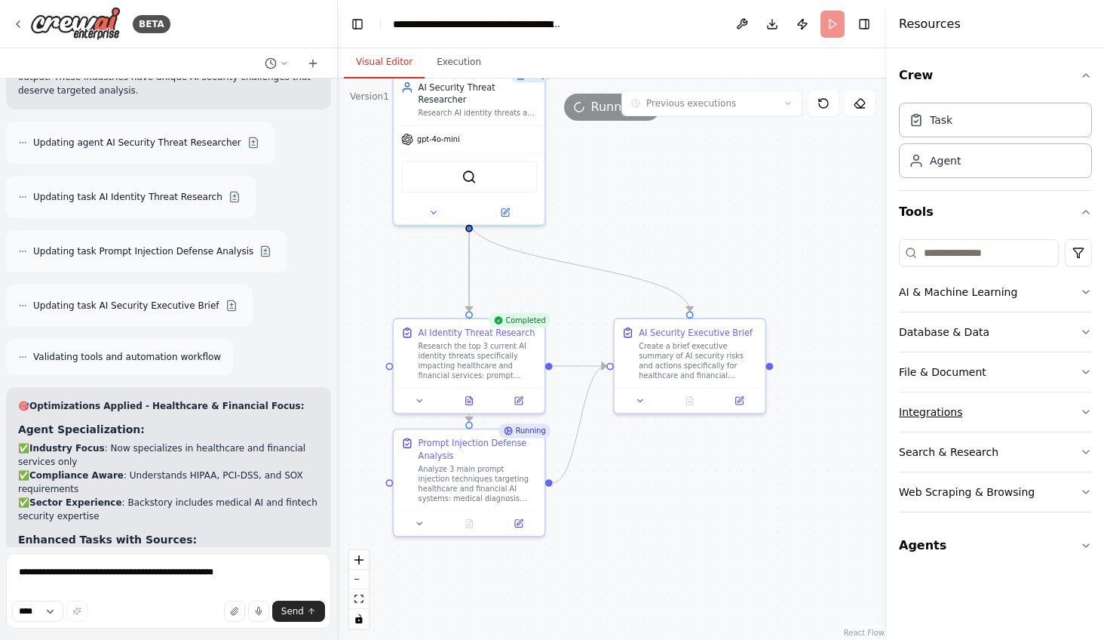
click at [964, 399] on button "Integrations" at bounding box center [995, 411] width 193 height 39
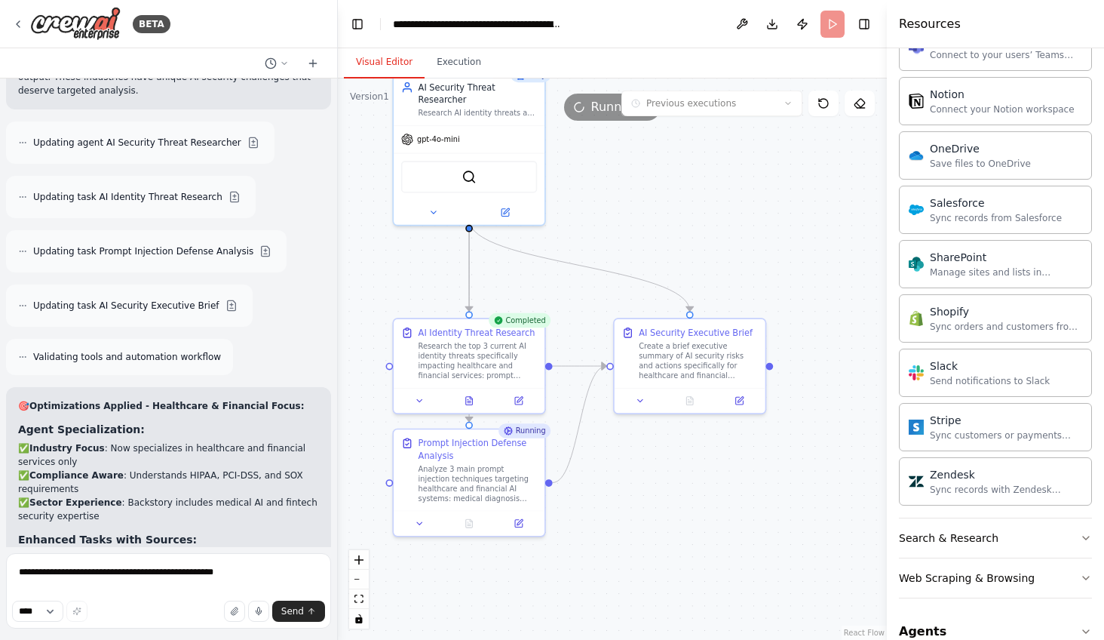
scroll to position [1131, 0]
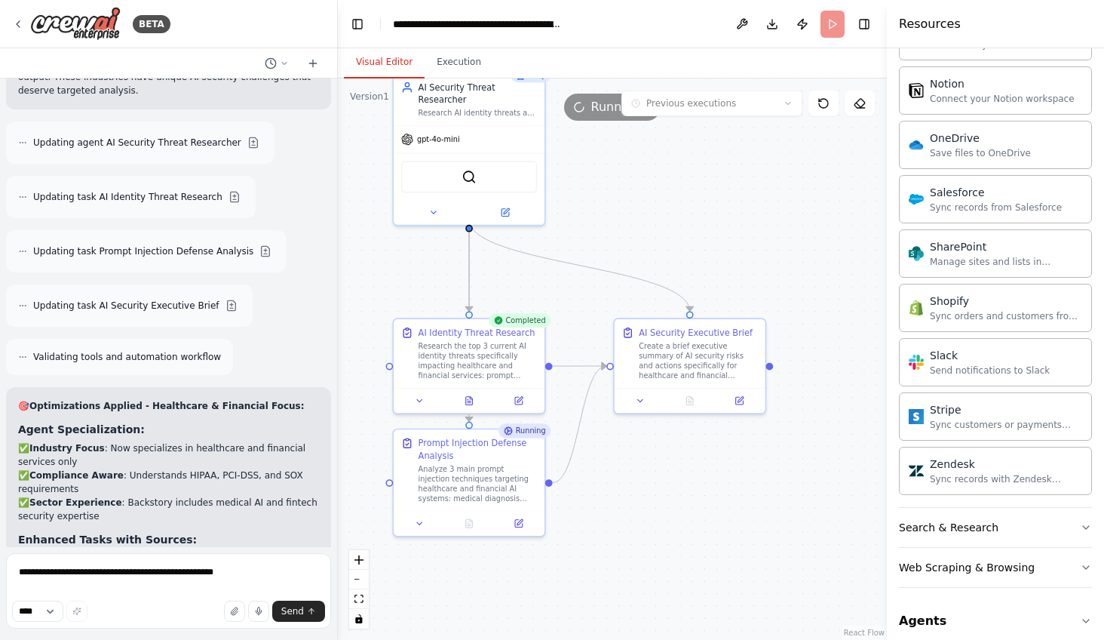
click at [810, 517] on div ".deletable-edge-delete-btn { width: 20px; height: 20px; border: 0px solid #ffff…" at bounding box center [612, 358] width 549 height 561
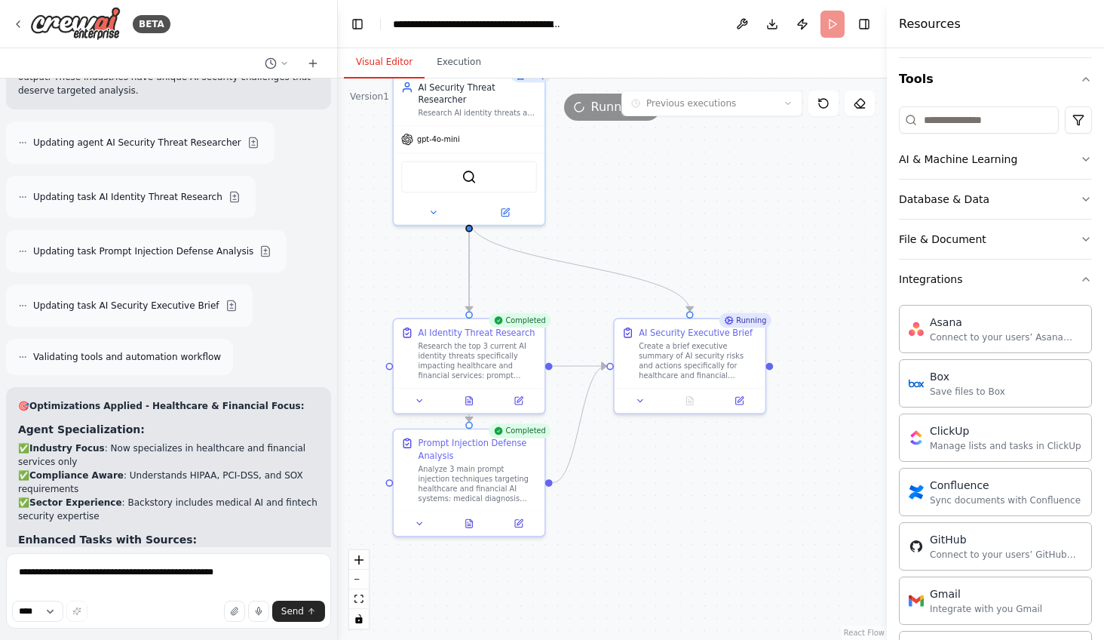
scroll to position [133, 0]
click at [1080, 273] on icon "button" at bounding box center [1086, 279] width 12 height 12
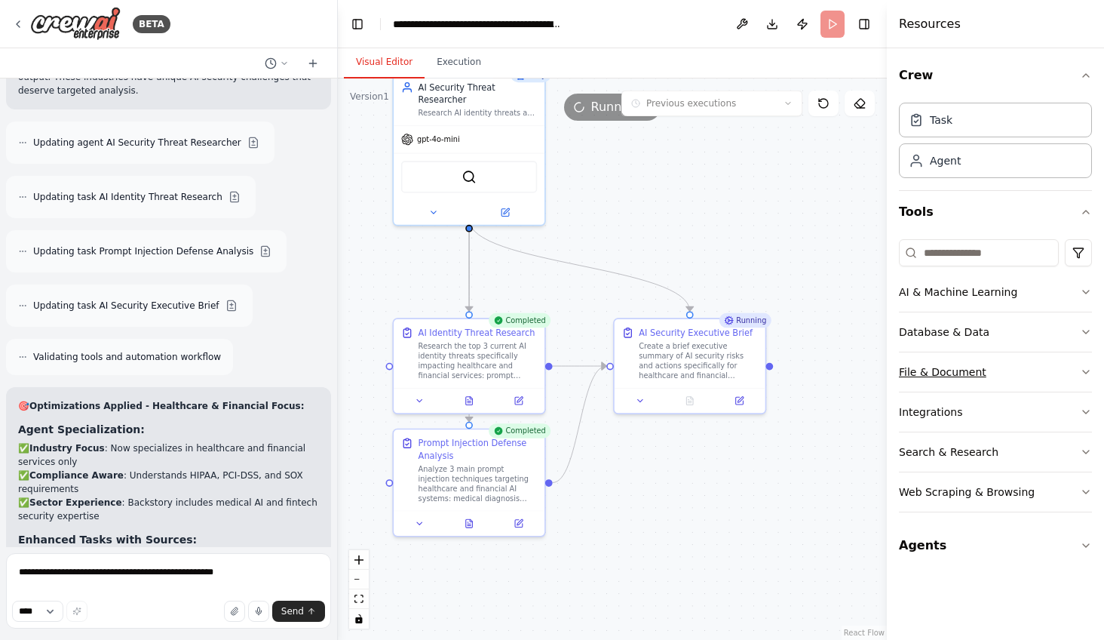
click at [1088, 366] on icon "button" at bounding box center [1086, 372] width 12 height 12
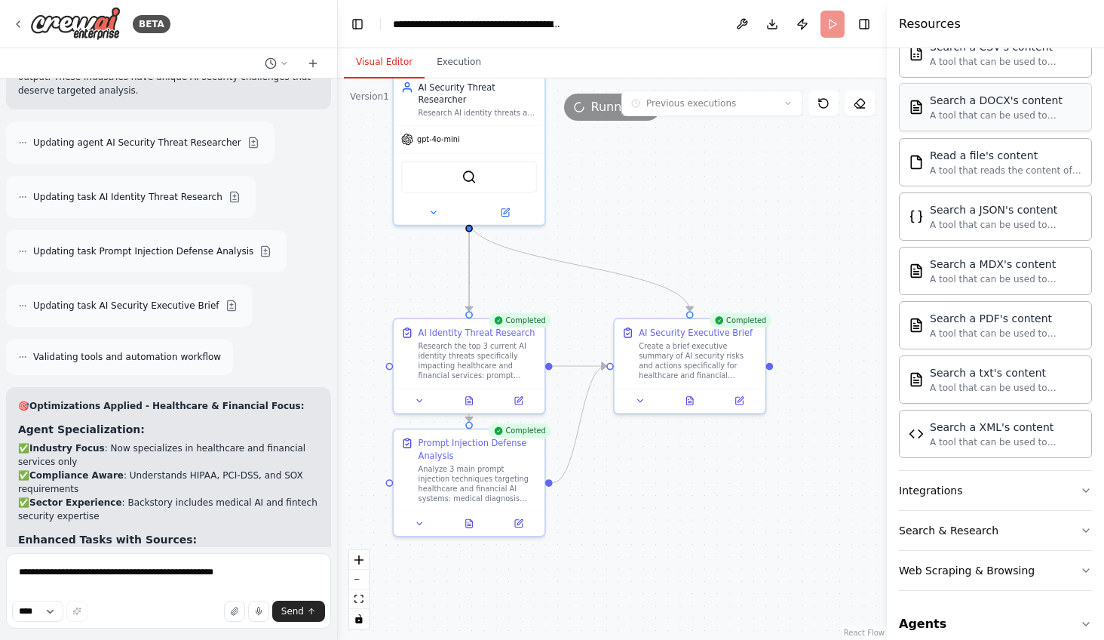
scroll to position [7902, 0]
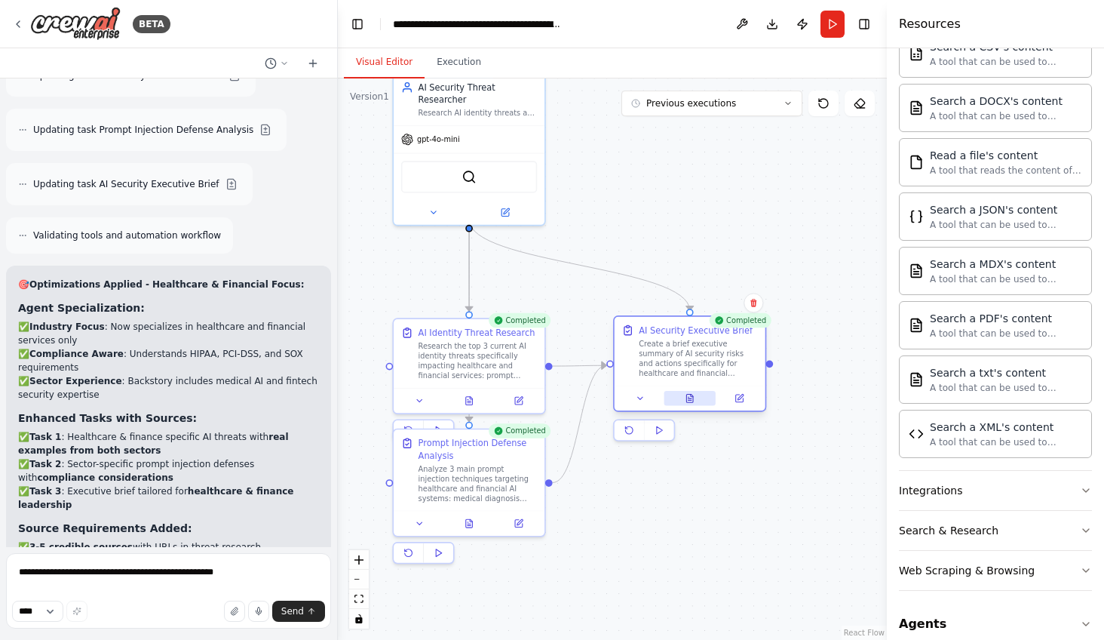
click at [691, 393] on icon at bounding box center [690, 398] width 10 height 10
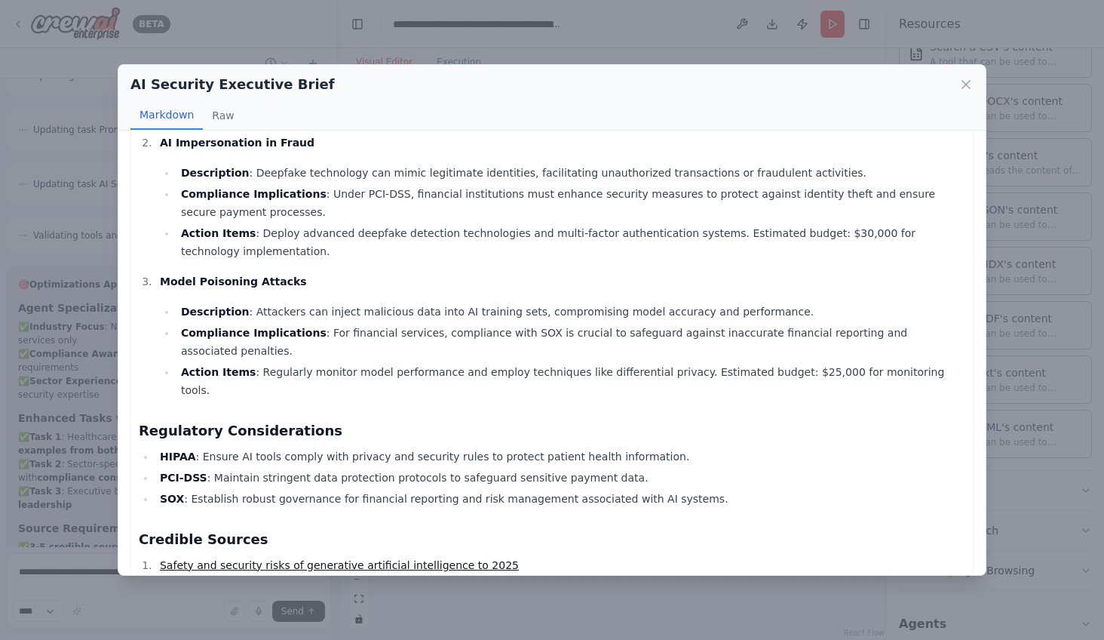
scroll to position [294, 0]
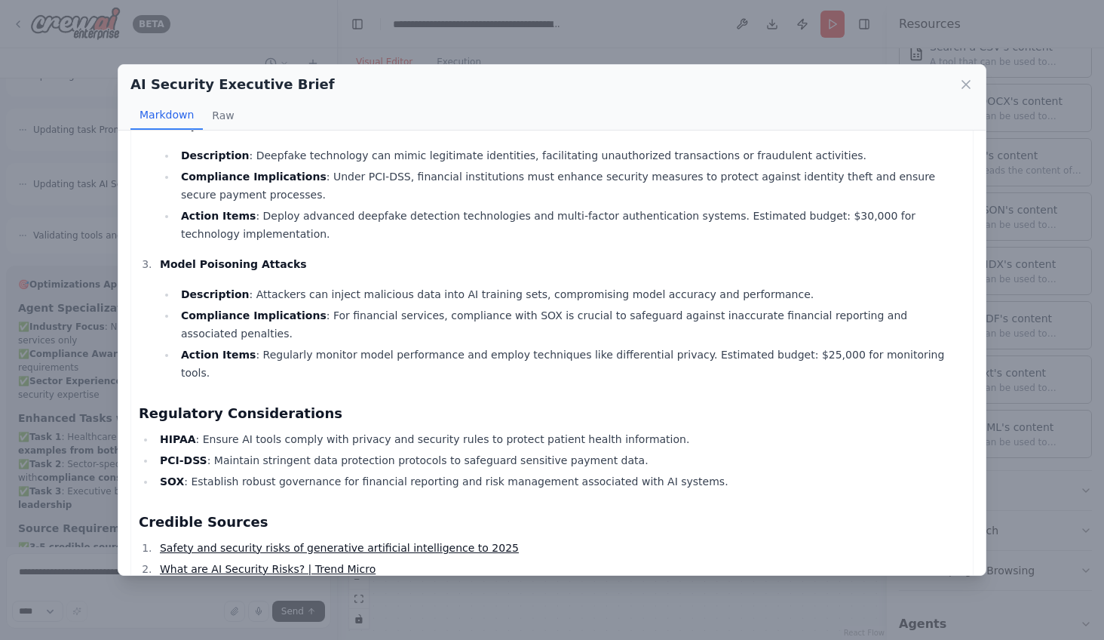
click at [412, 542] on link "Safety and security risks of generative artificial intelligence to 2025" at bounding box center [339, 548] width 359 height 12
